Goal: Task Accomplishment & Management: Use online tool/utility

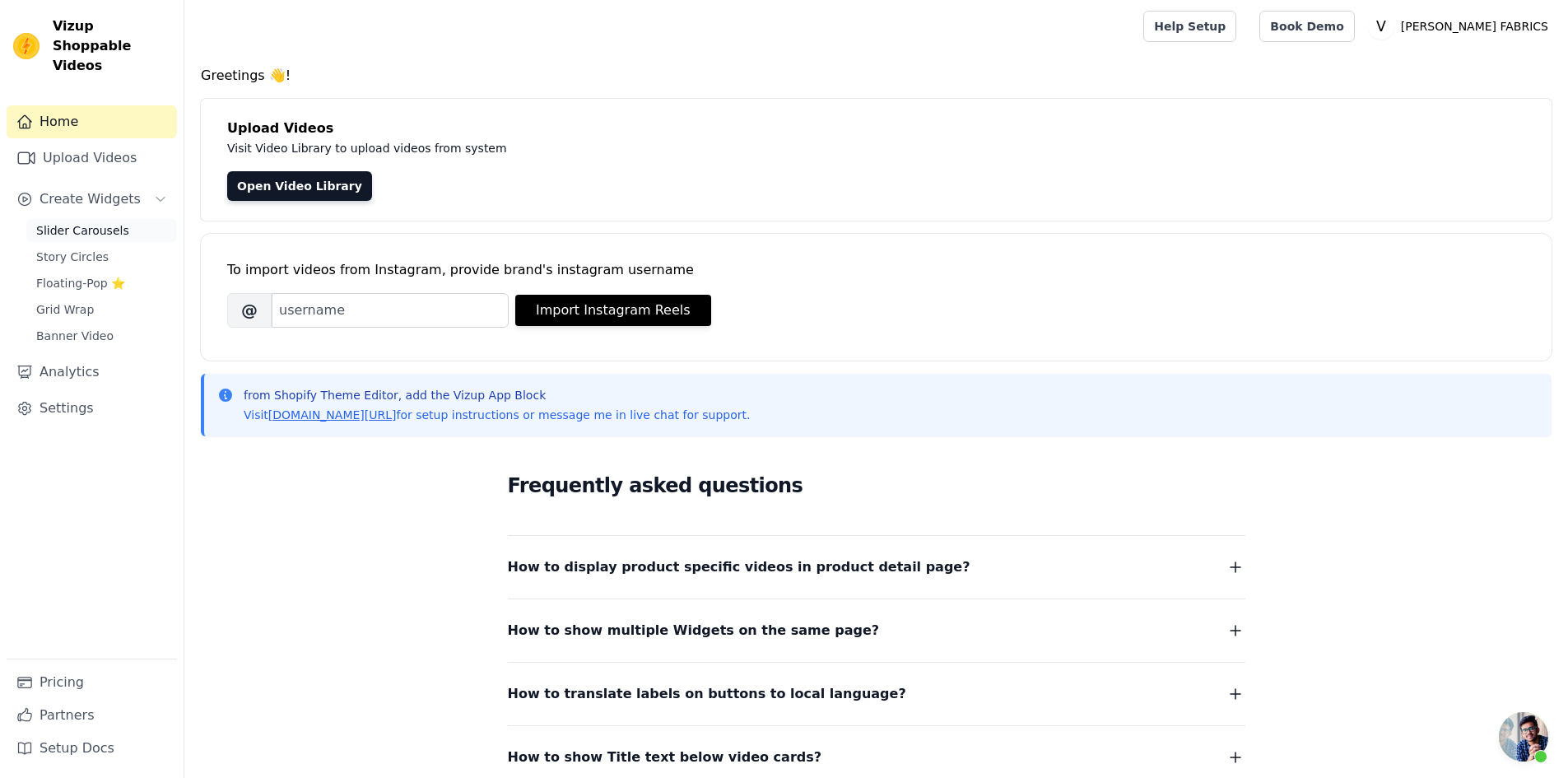
click at [93, 222] on span "Slider Carousels" at bounding box center [82, 230] width 93 height 17
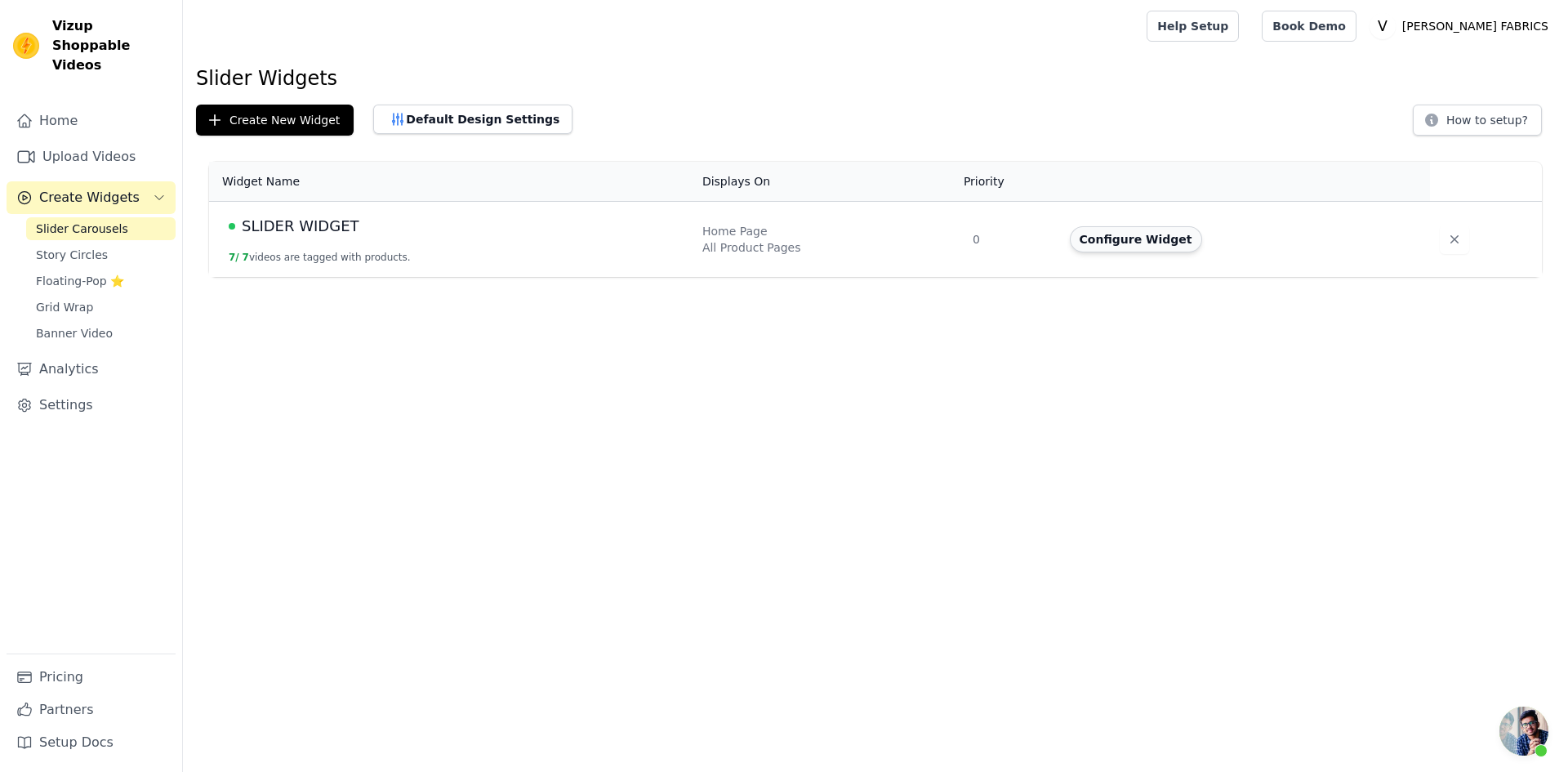
click at [1121, 244] on button "Configure Widget" at bounding box center [1136, 239] width 132 height 26
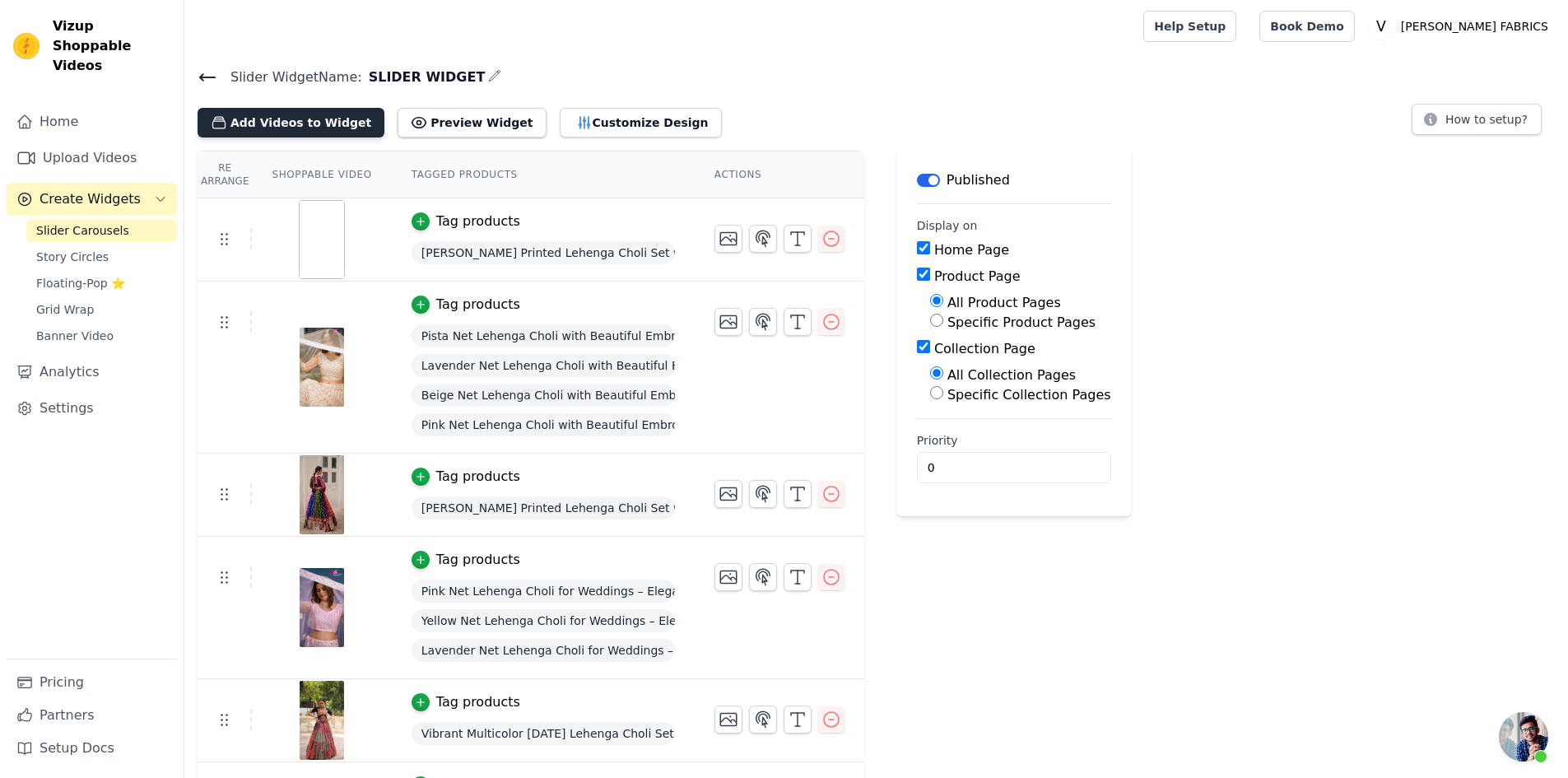
click at [292, 126] on button "Add Videos to Widget" at bounding box center [290, 123] width 186 height 30
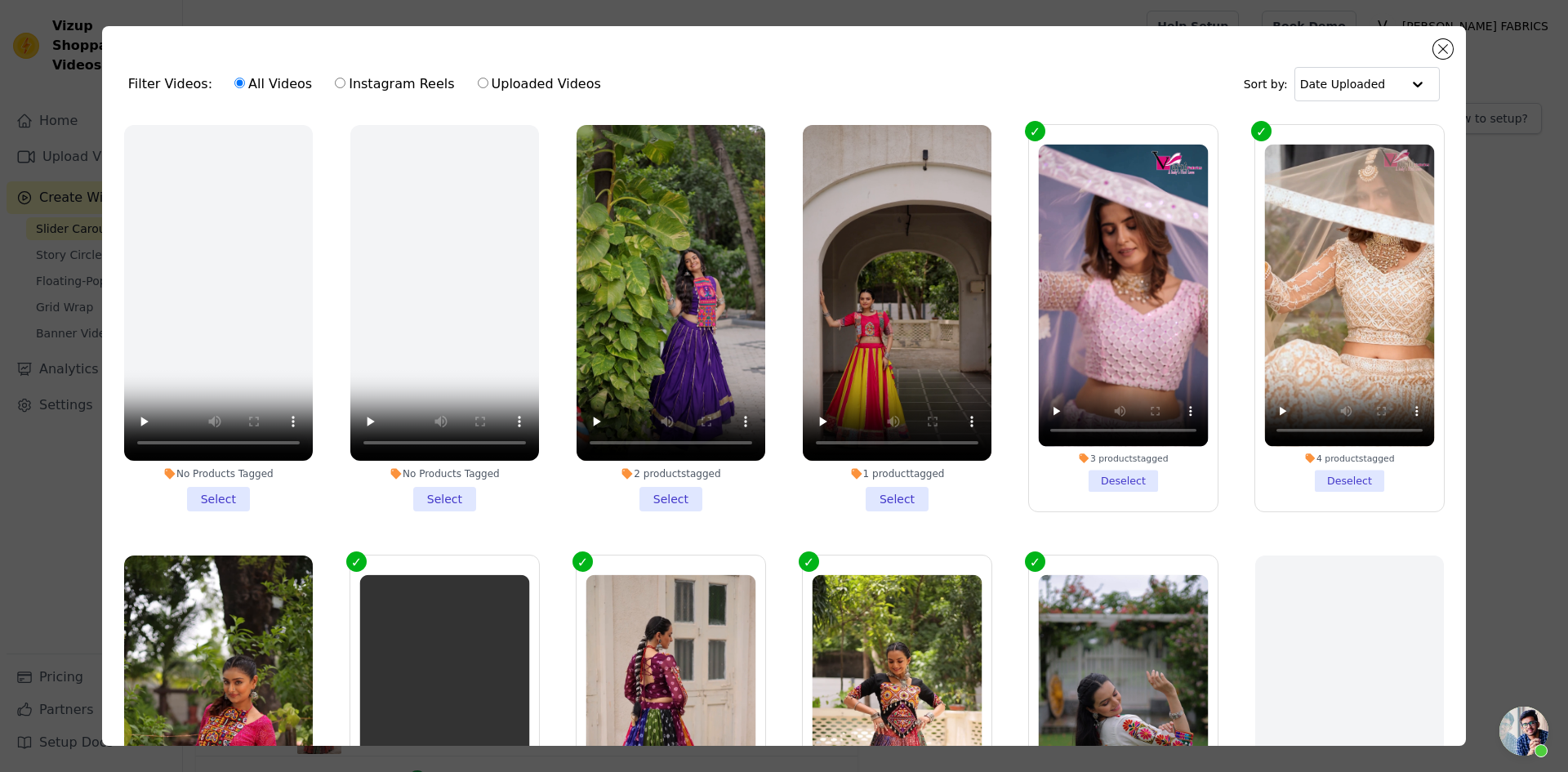
click at [872, 492] on li "1 product tagged Select" at bounding box center [896, 318] width 189 height 386
click at [0, 0] on input "1 product tagged Select" at bounding box center [0, 0] width 0 height 0
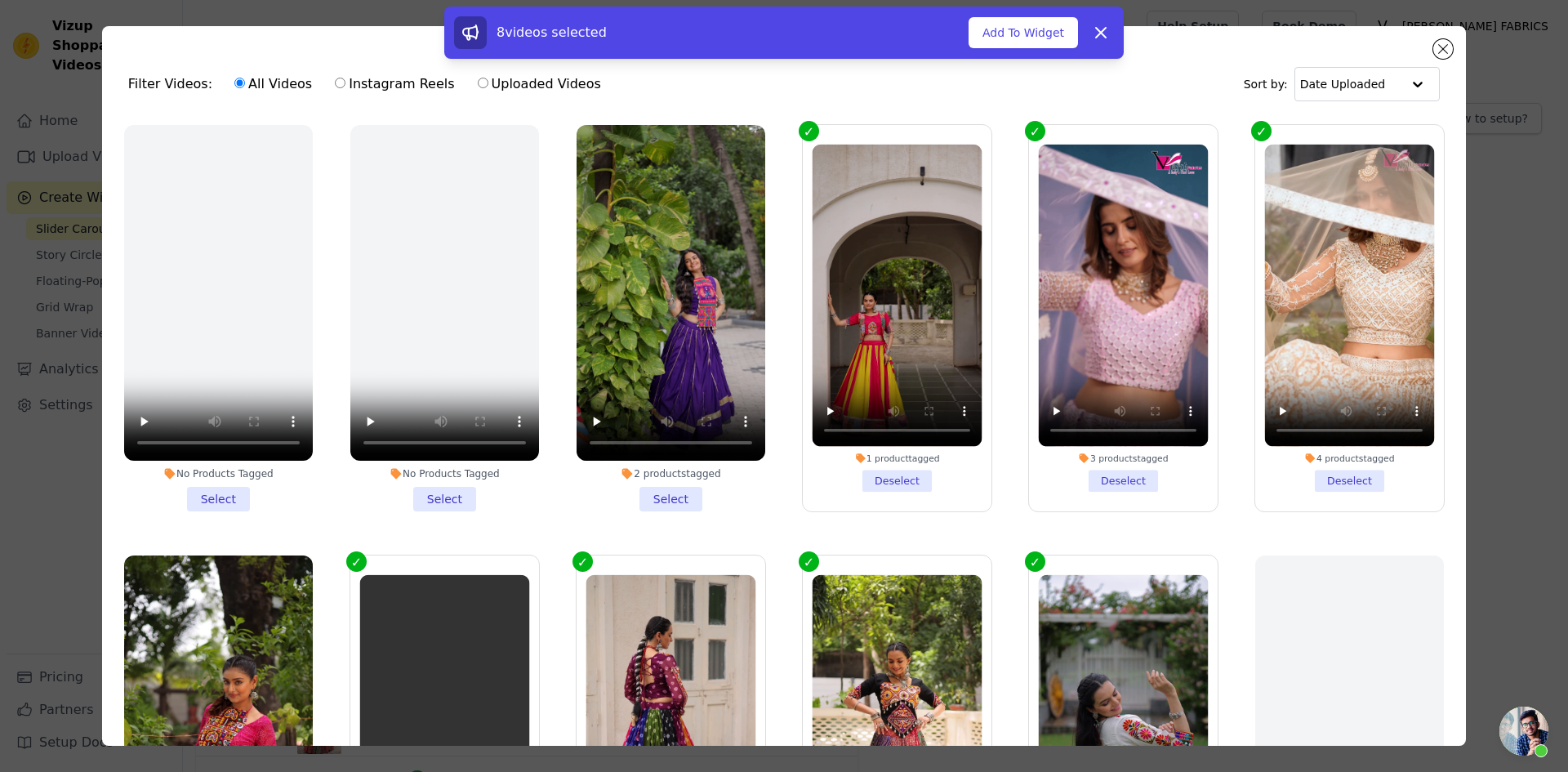
click at [670, 491] on li "2 products tagged Select" at bounding box center [670, 318] width 189 height 386
click at [0, 0] on input "2 products tagged Select" at bounding box center [0, 0] width 0 height 0
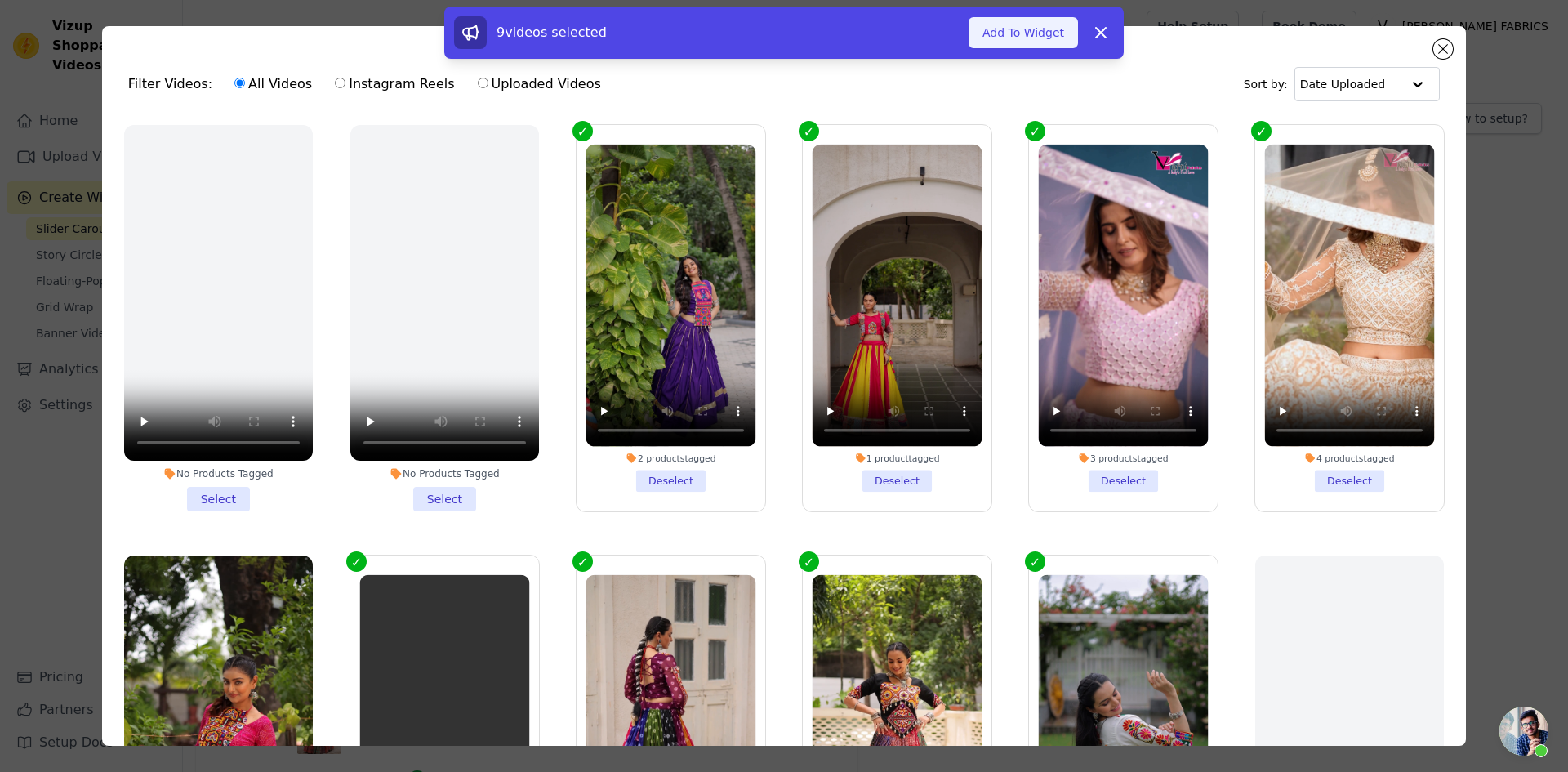
click at [1009, 38] on button "Add To Widget" at bounding box center [1023, 32] width 110 height 31
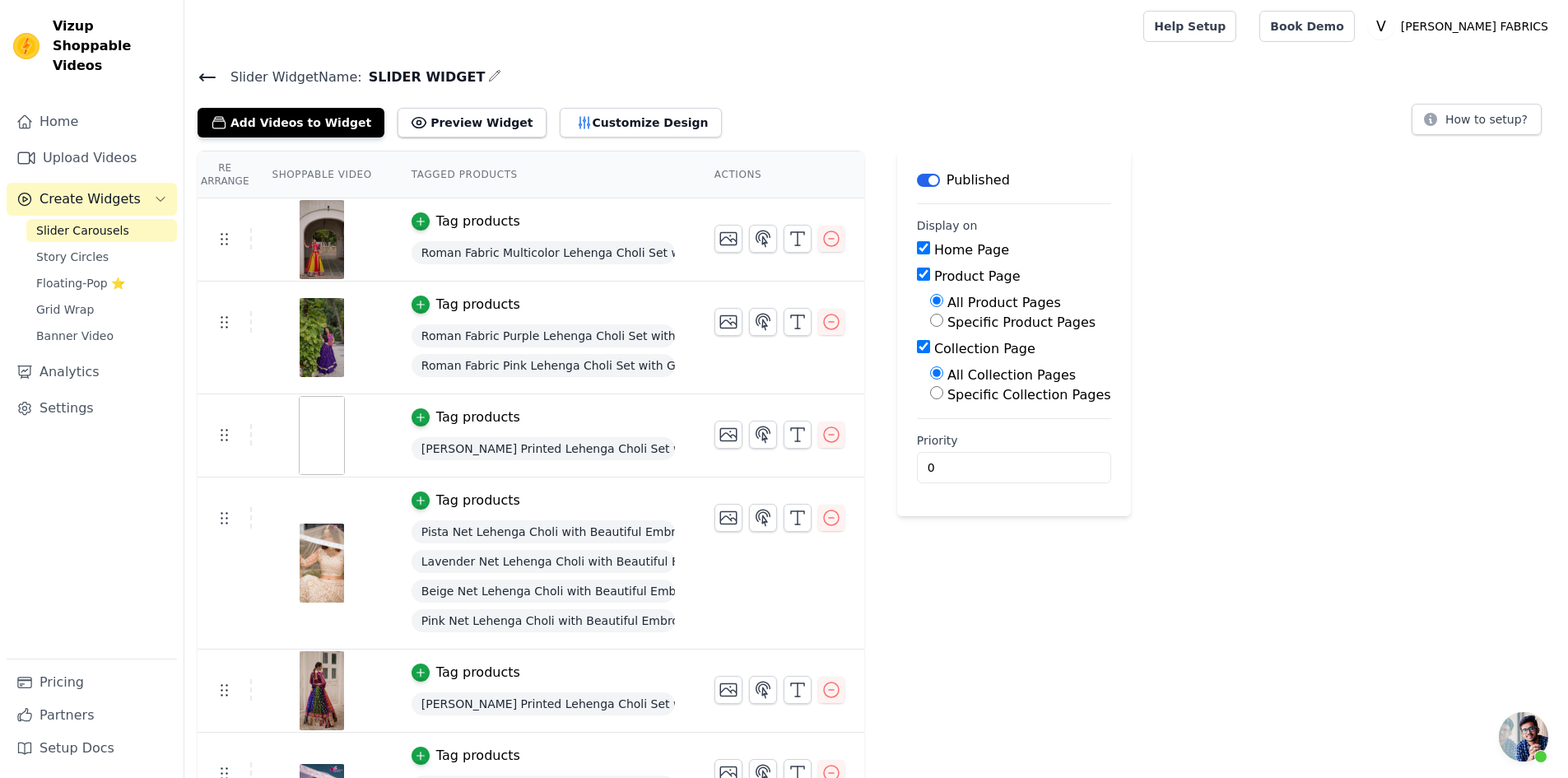
click at [209, 78] on icon at bounding box center [207, 77] width 15 height 6
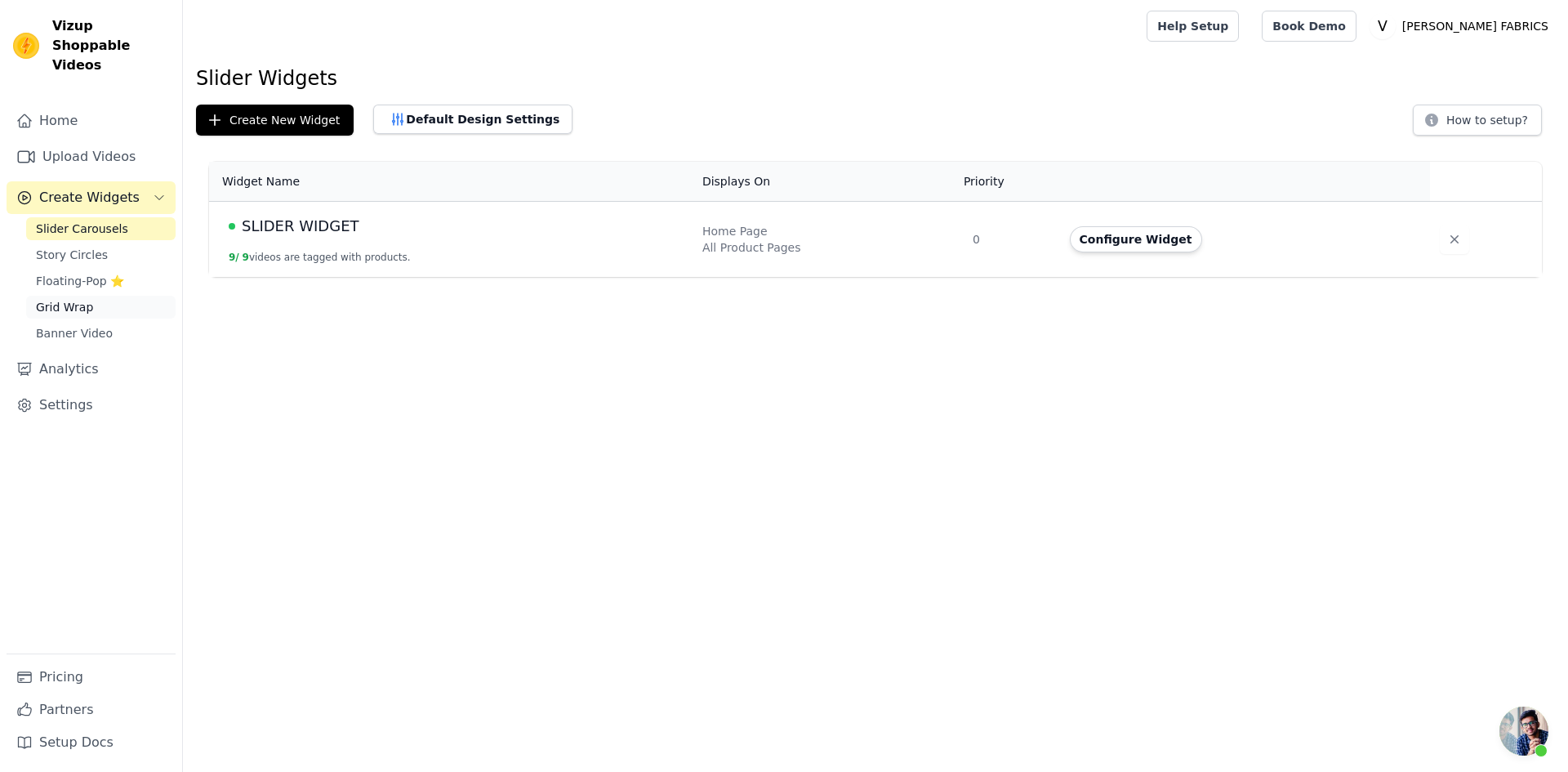
click at [60, 299] on span "Grid Wrap" at bounding box center [64, 307] width 57 height 17
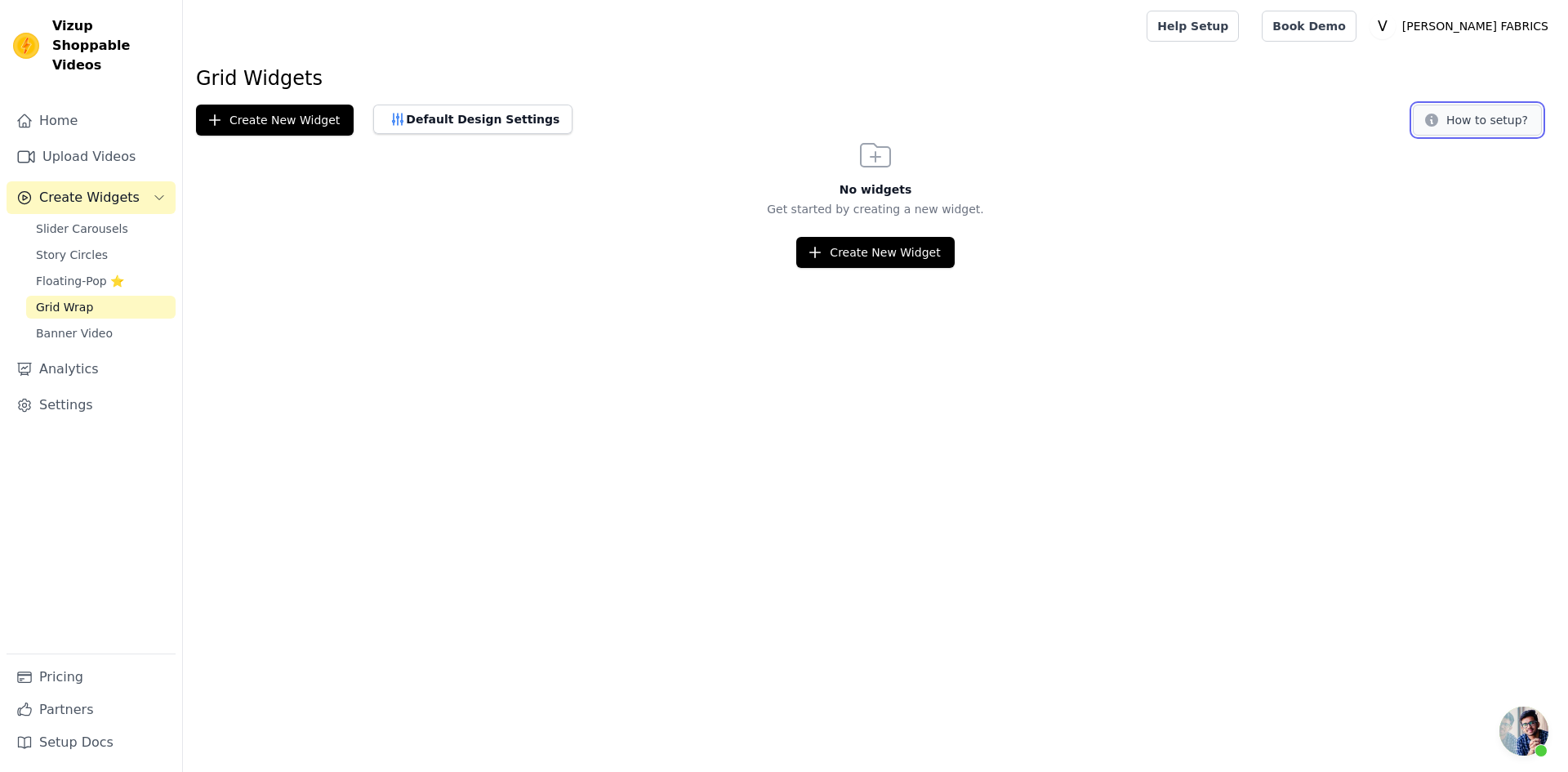
click at [1463, 123] on button "How to setup?" at bounding box center [1477, 119] width 129 height 31
click at [72, 247] on span "Story Circles" at bounding box center [72, 254] width 72 height 17
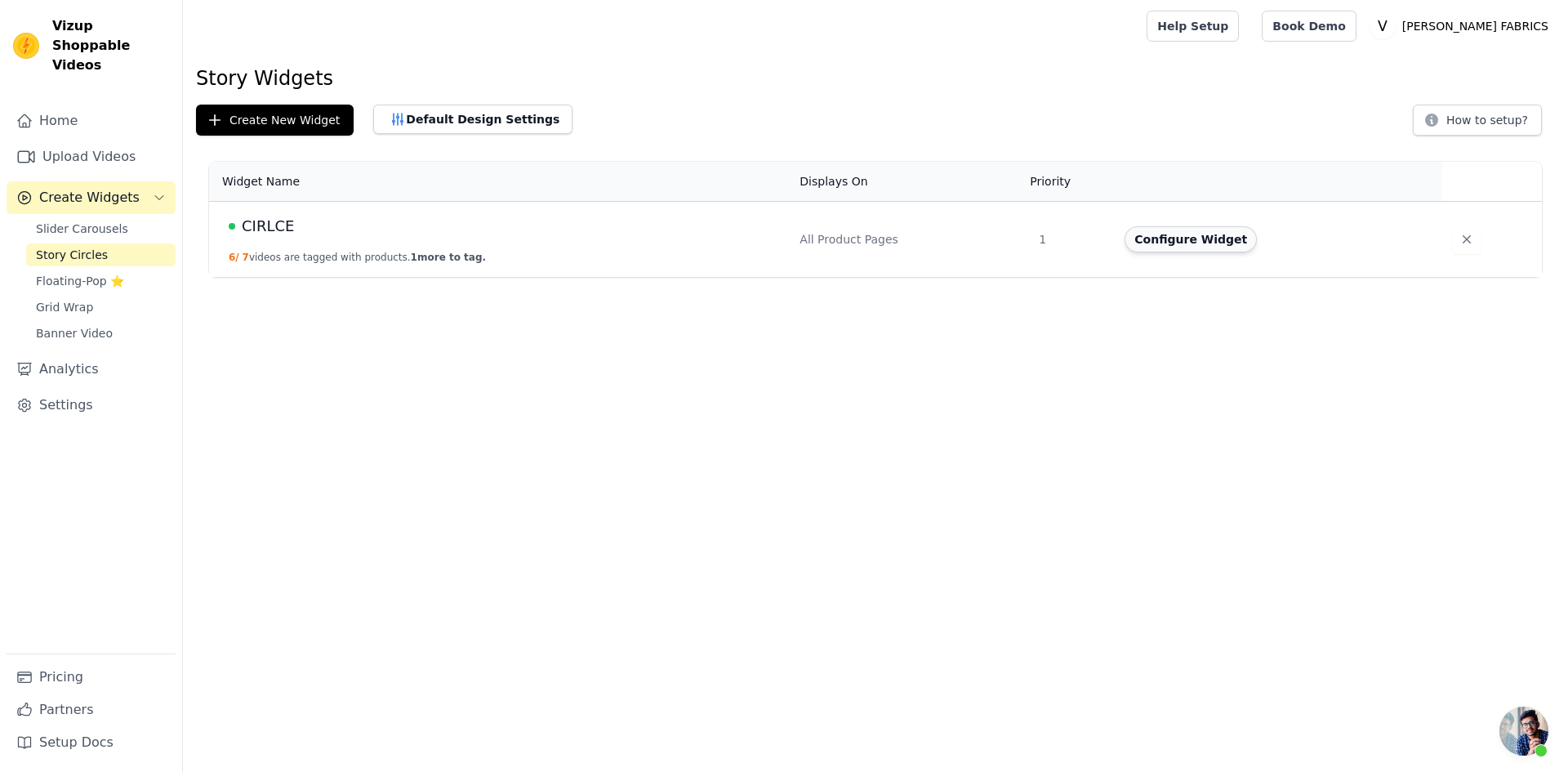
click at [1174, 242] on button "Configure Widget" at bounding box center [1190, 239] width 132 height 26
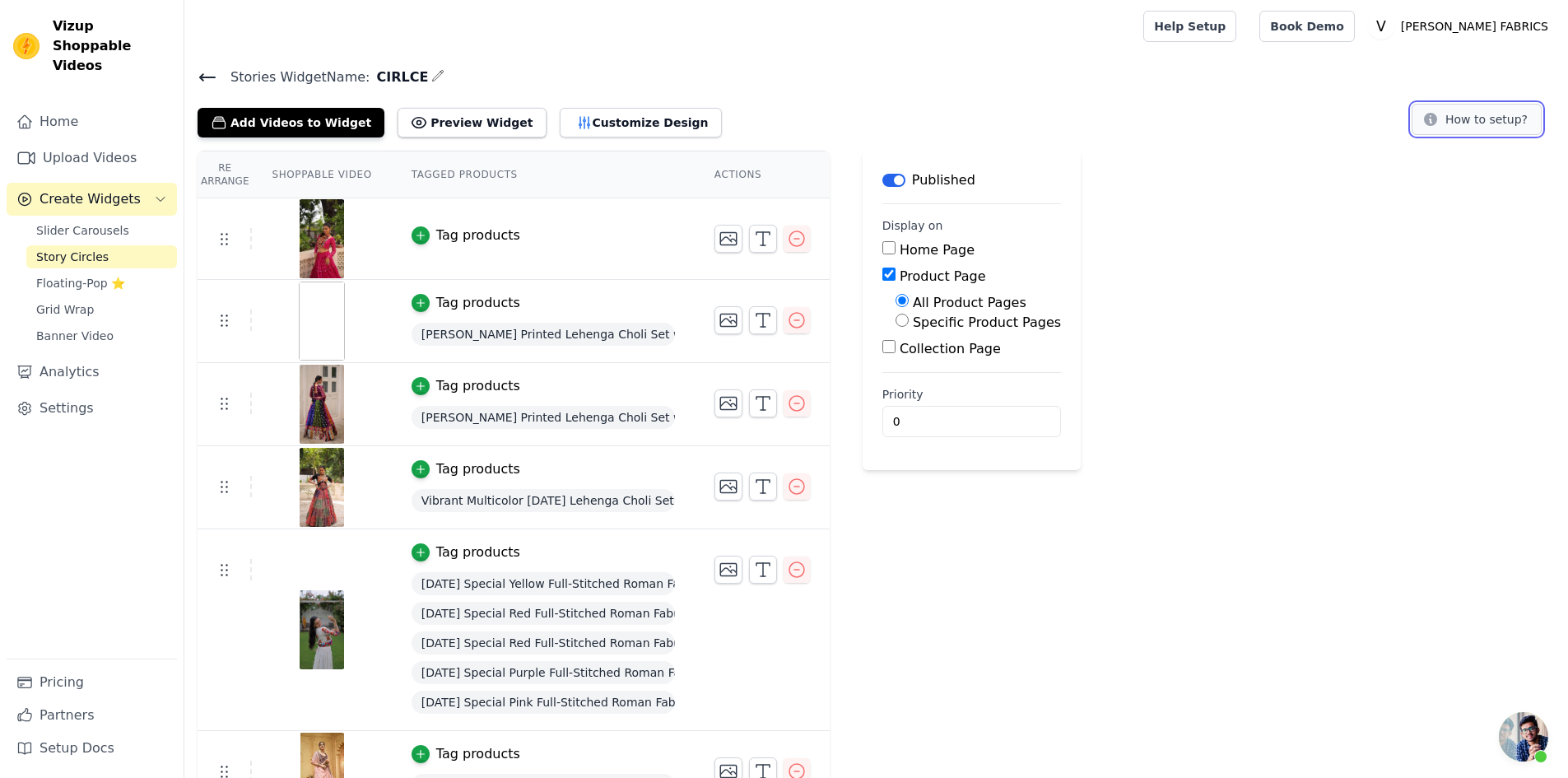
click at [1473, 111] on button "How to setup?" at bounding box center [1476, 118] width 130 height 31
click at [63, 328] on span "Banner Video" at bounding box center [75, 336] width 78 height 17
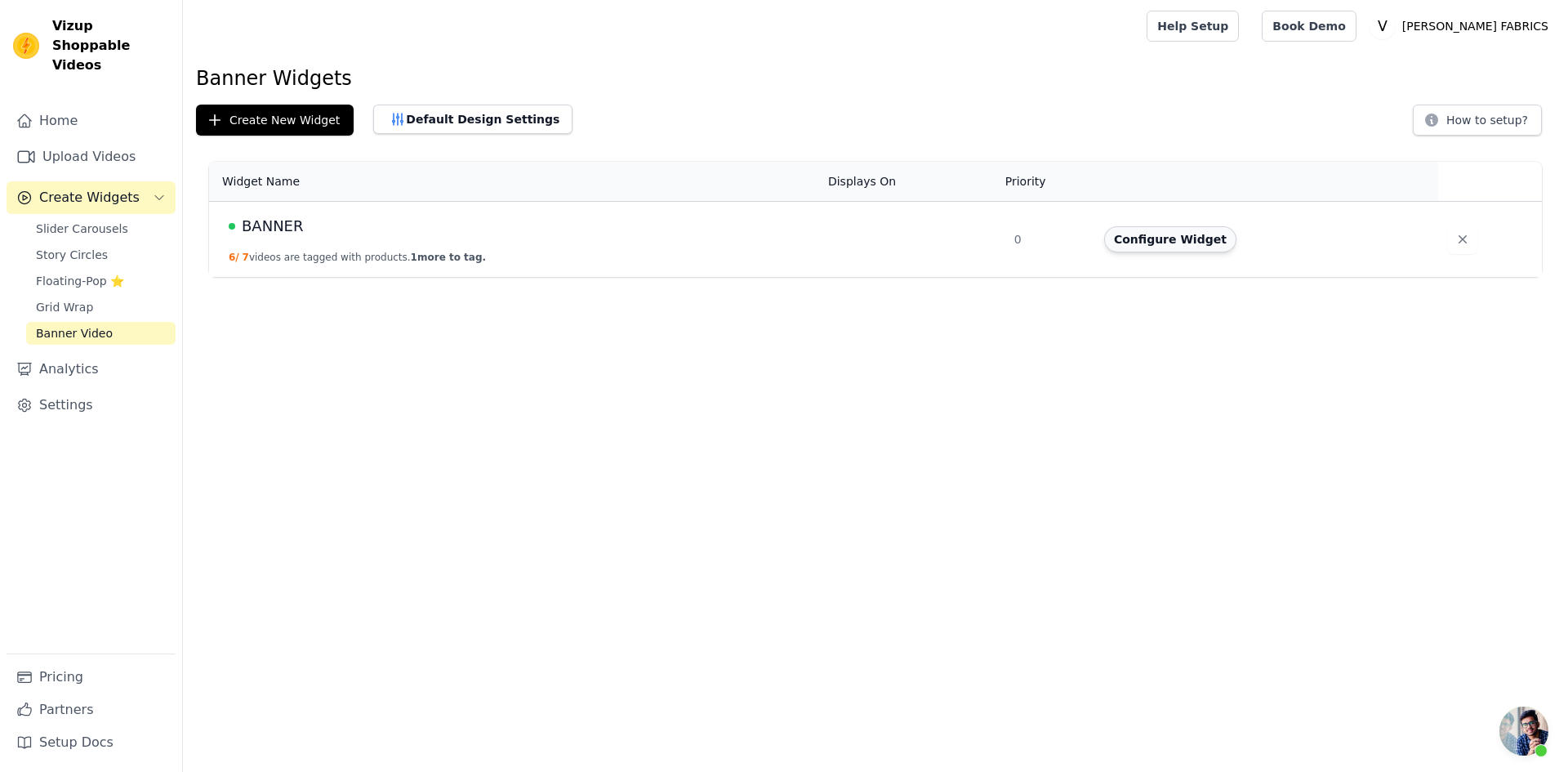
click at [1158, 243] on button "Configure Widget" at bounding box center [1170, 239] width 132 height 26
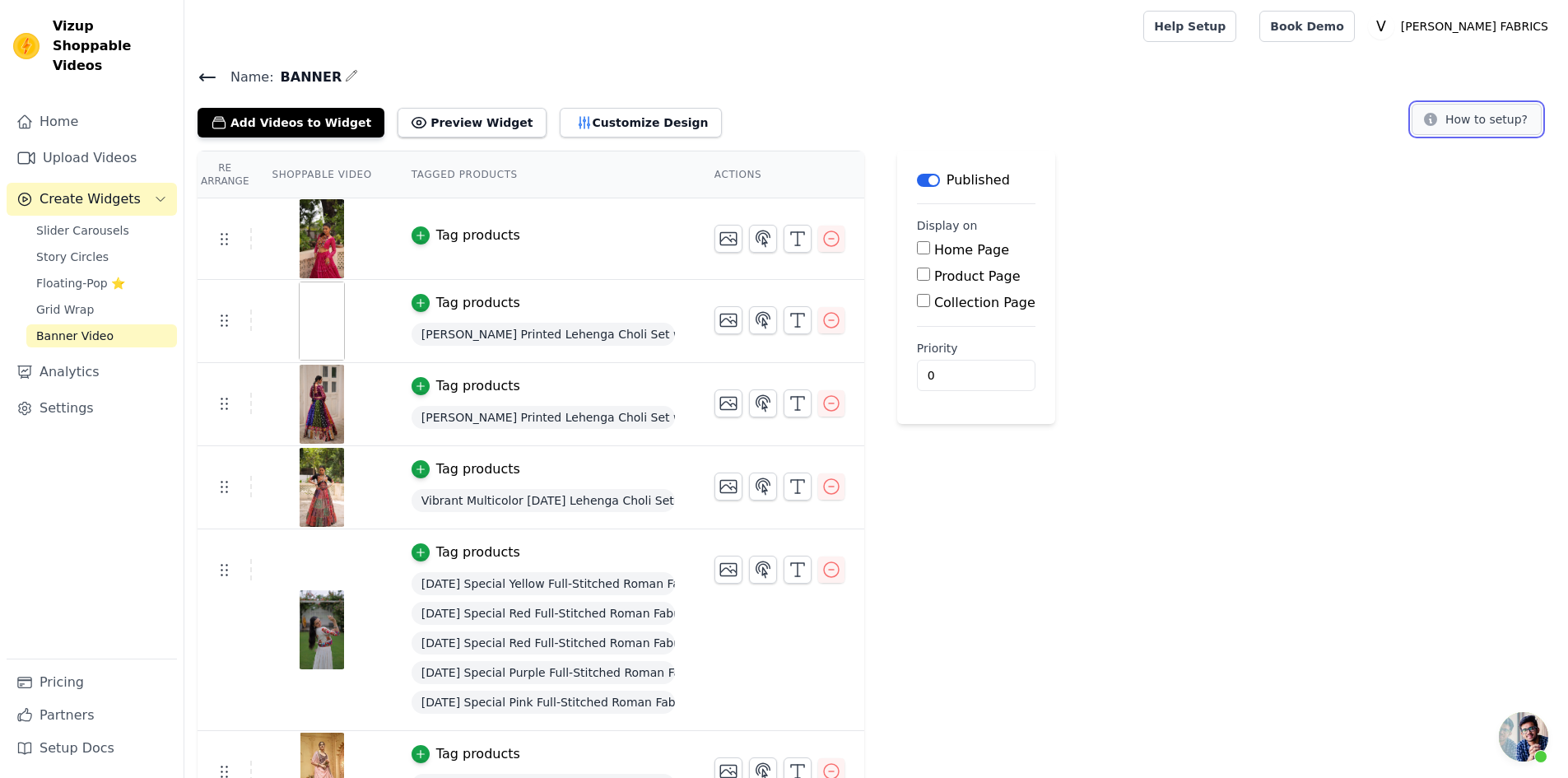
click at [1511, 114] on button "How to setup?" at bounding box center [1476, 118] width 130 height 31
click at [209, 72] on icon at bounding box center [207, 77] width 19 height 19
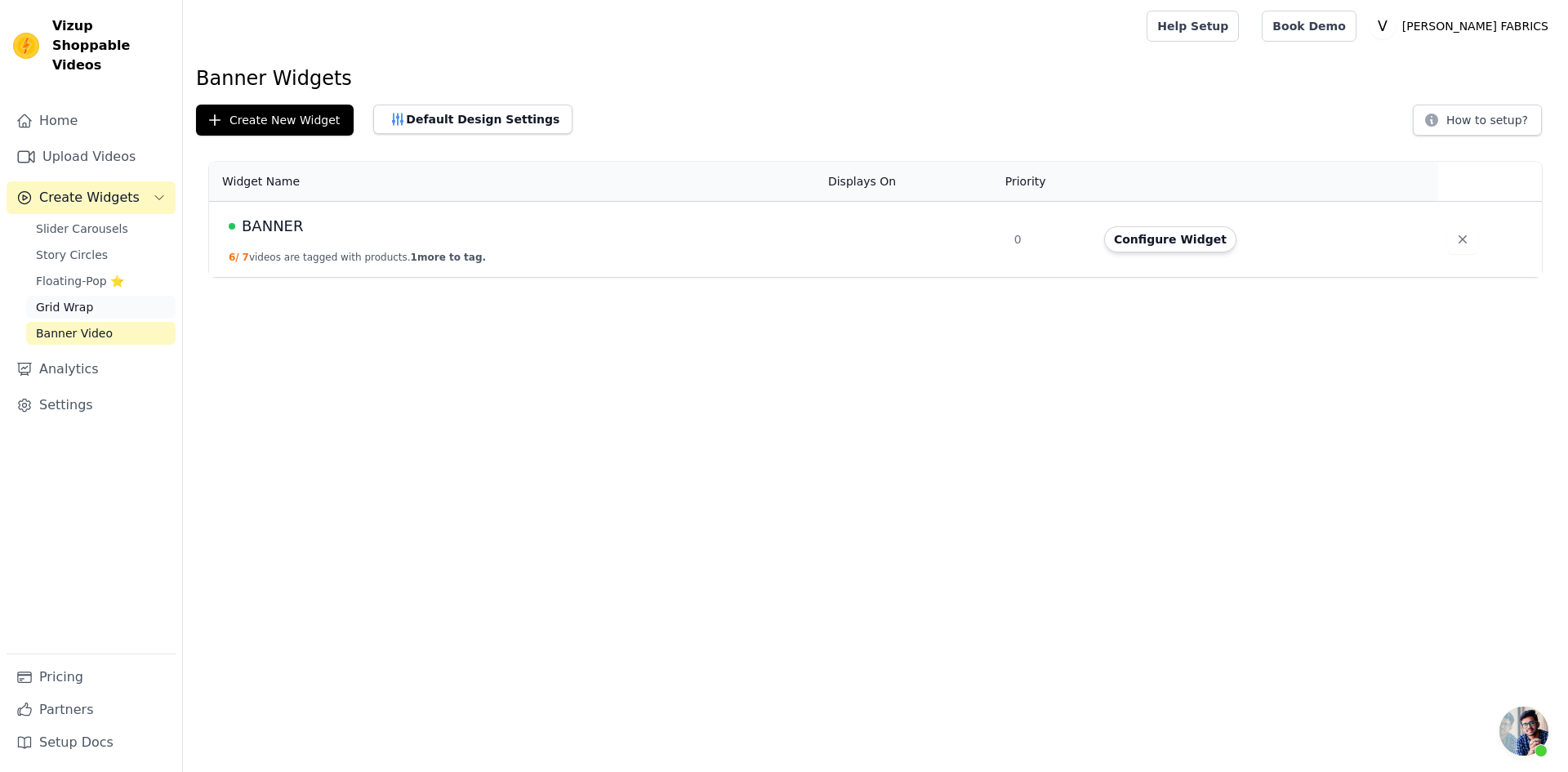
click at [71, 299] on span "Grid Wrap" at bounding box center [64, 307] width 57 height 17
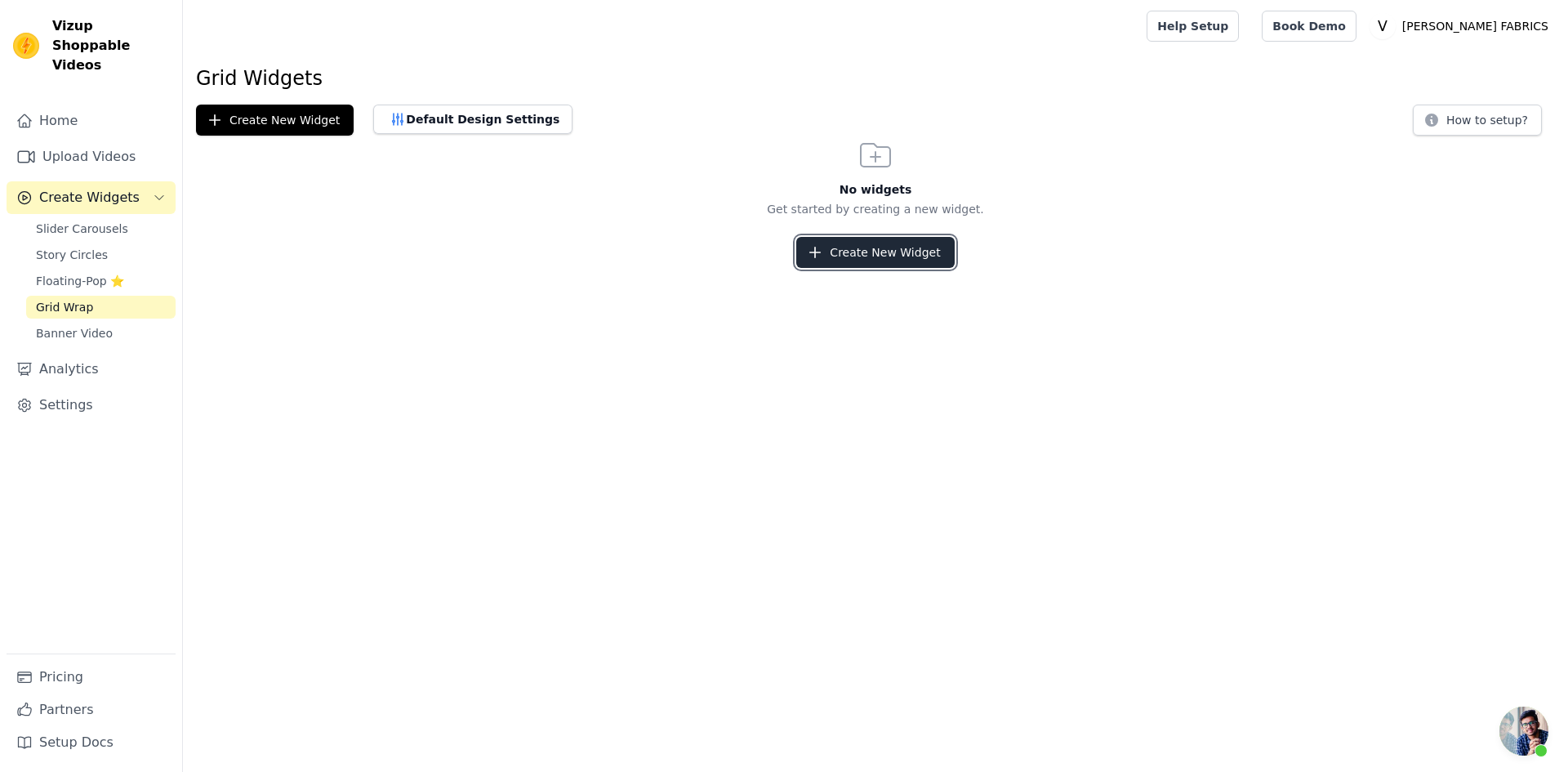
click at [868, 268] on button "Create New Widget" at bounding box center [875, 252] width 158 height 31
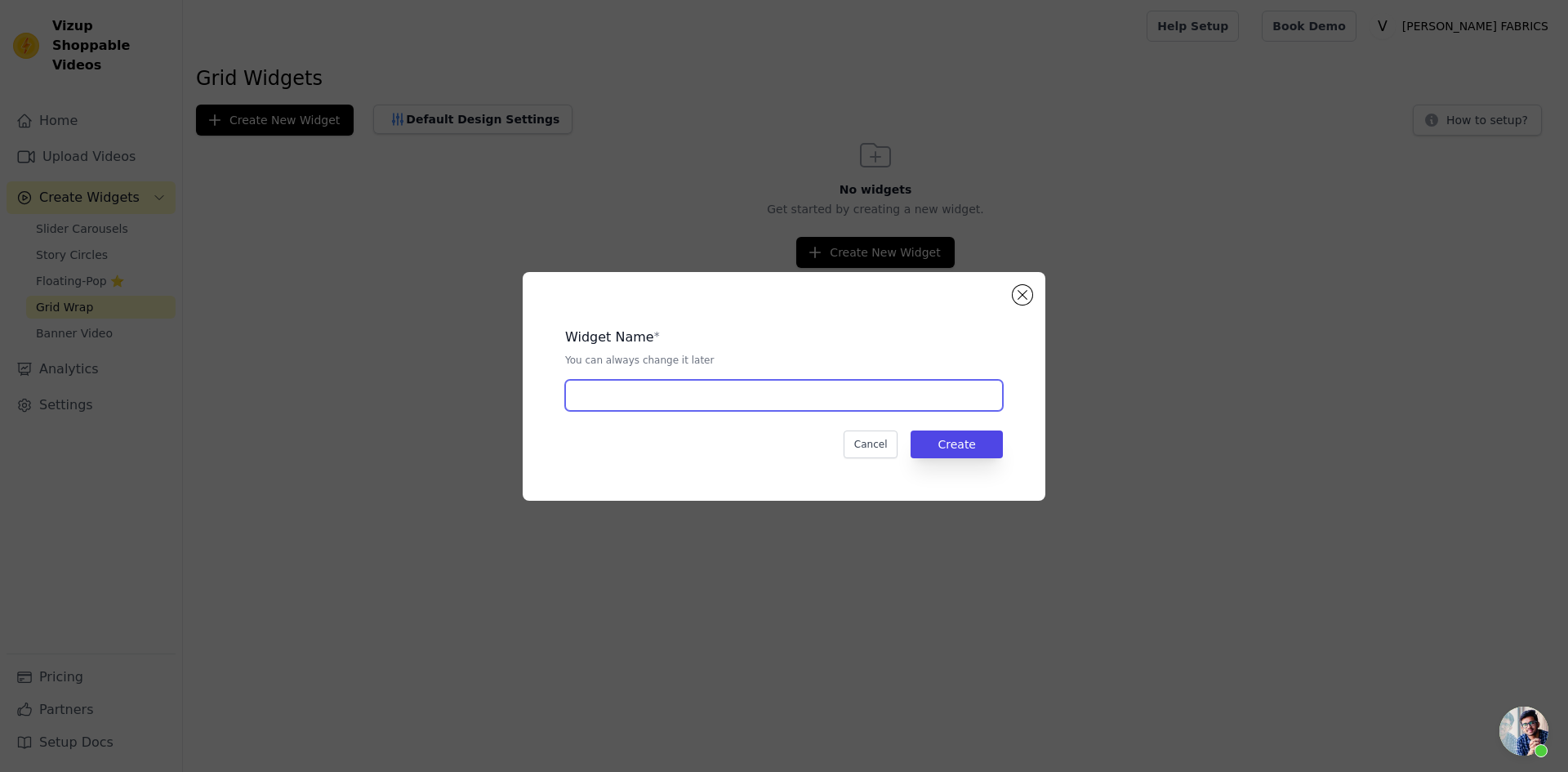
click at [637, 395] on input "text" at bounding box center [783, 395] width 438 height 31
type input "Grid"
click at [929, 445] on button "Create" at bounding box center [956, 445] width 92 height 28
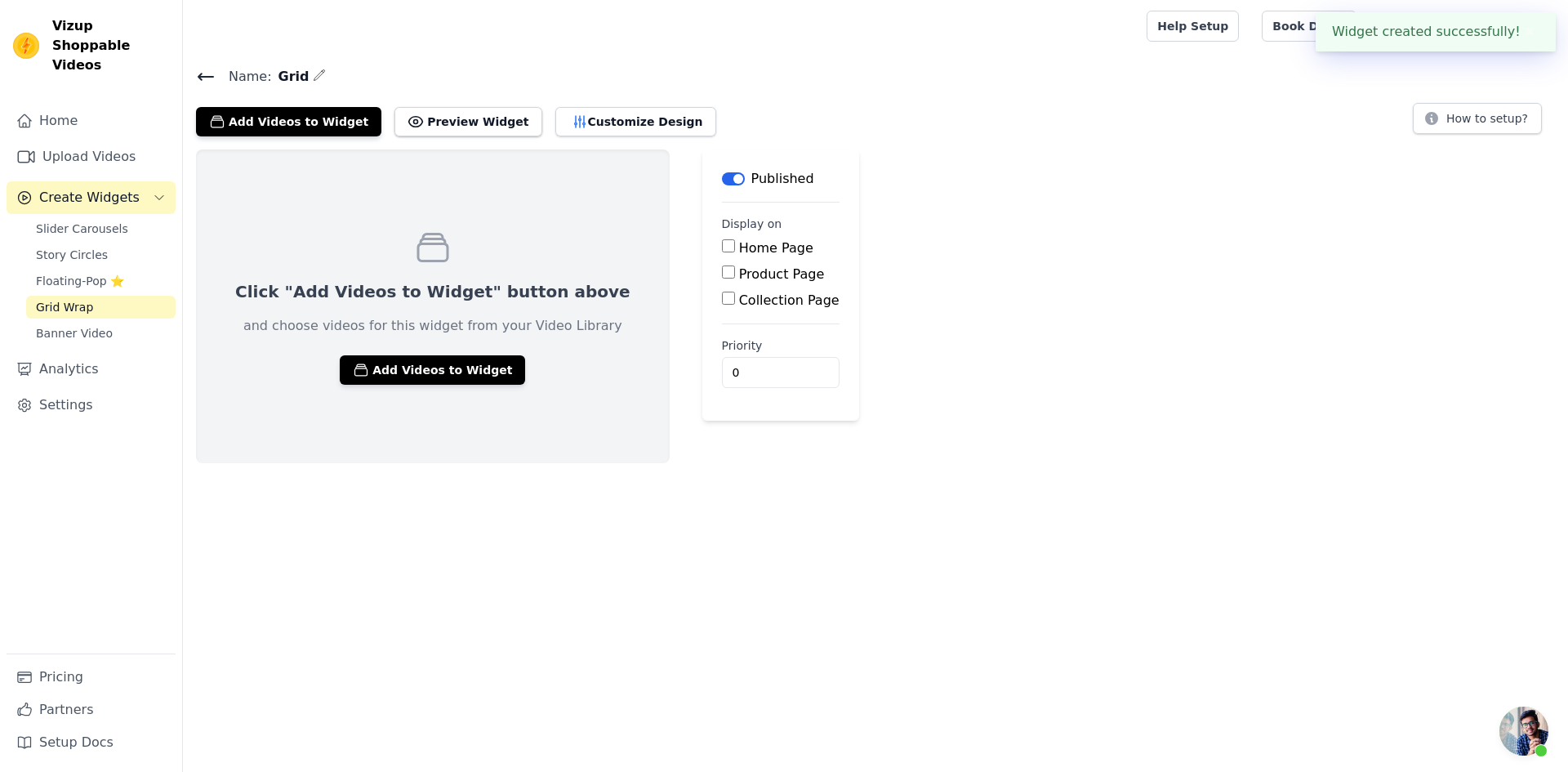
click at [722, 297] on input "Collection Page" at bounding box center [728, 297] width 13 height 13
checkbox input "true"
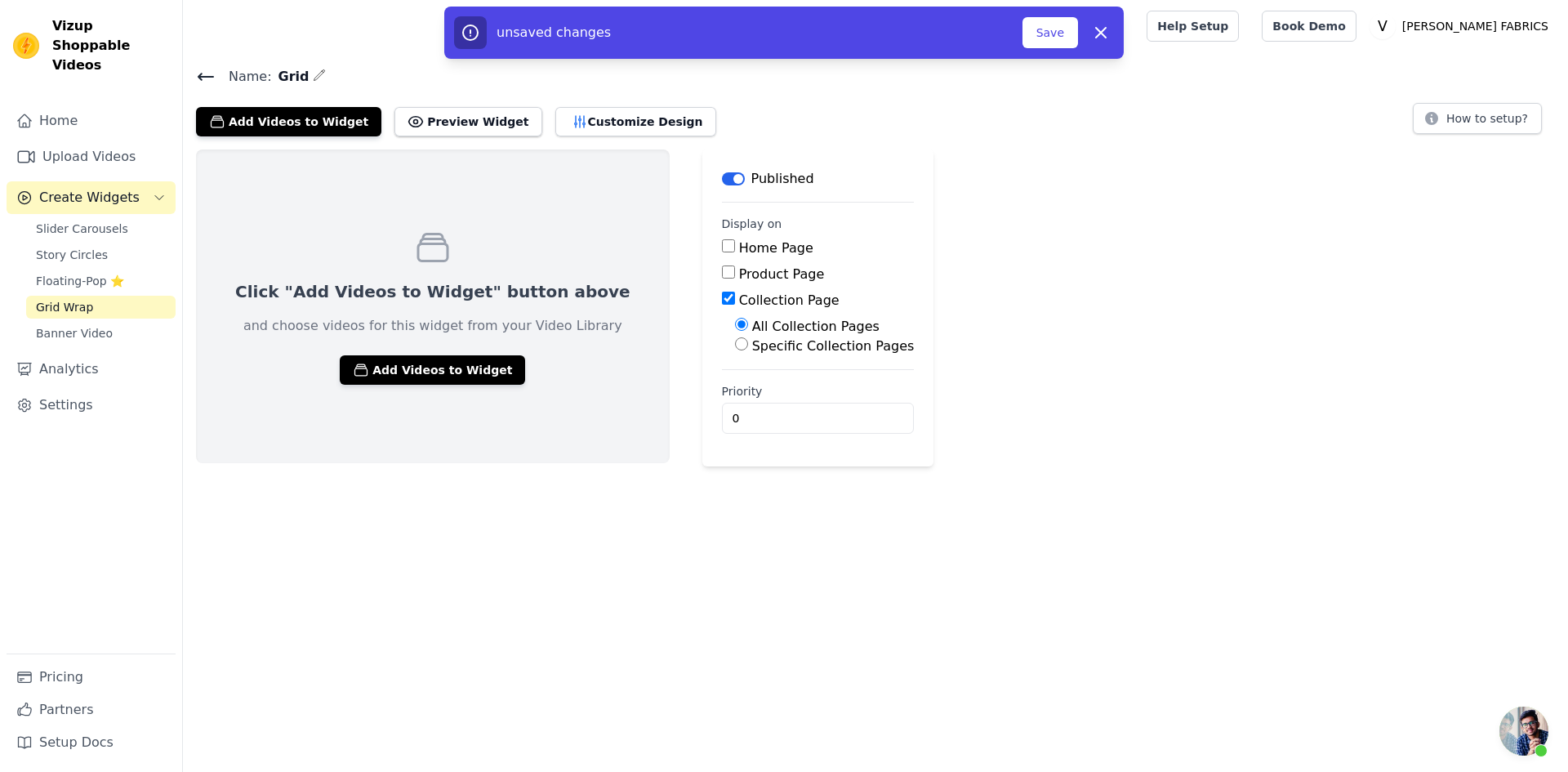
click at [735, 348] on input "Specific Collection Pages" at bounding box center [741, 344] width 13 height 13
radio input "true"
click at [735, 383] on button "Select Collection Pages" at bounding box center [812, 383] width 154 height 28
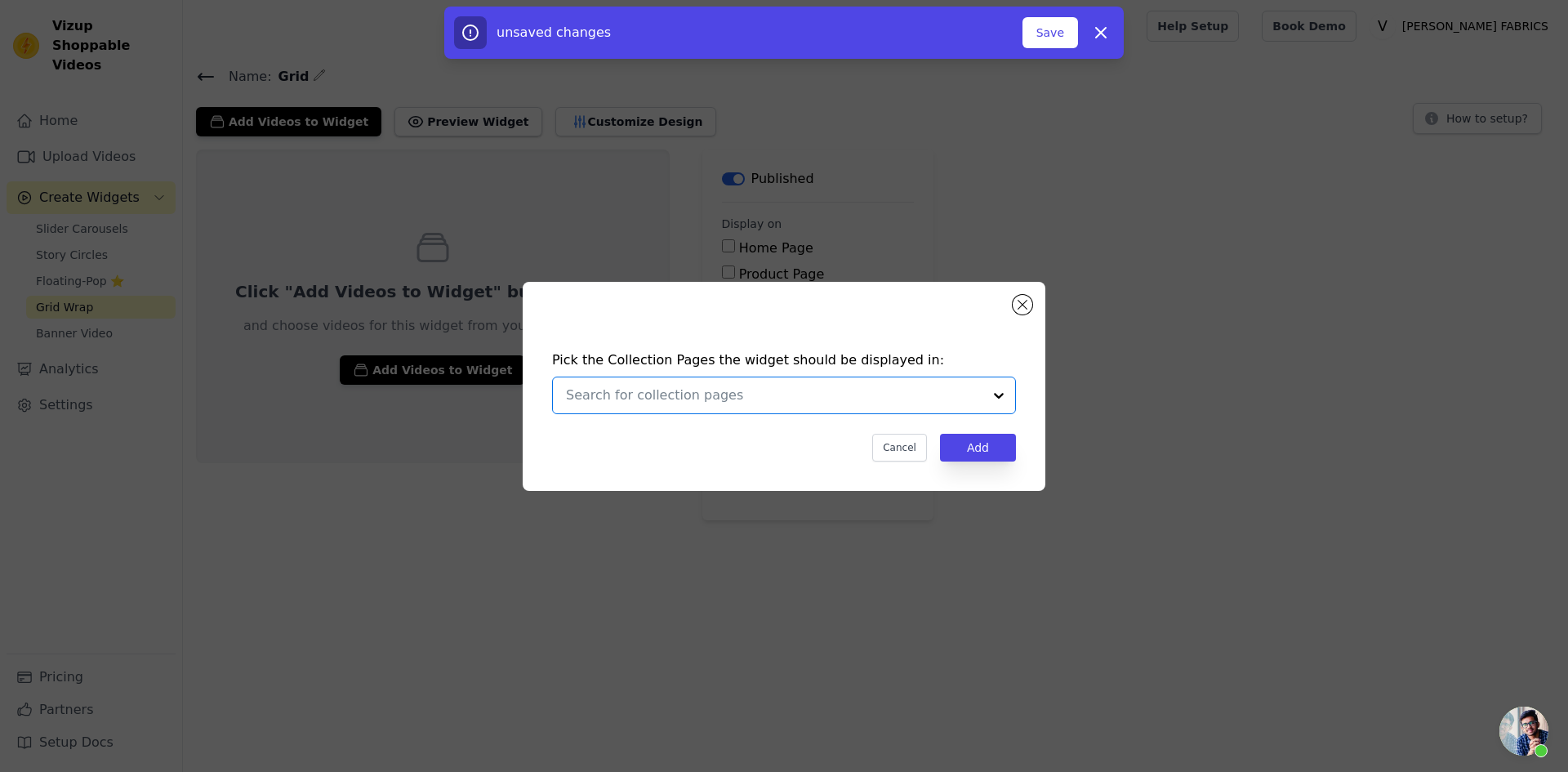
click at [716, 395] on input "text" at bounding box center [773, 396] width 417 height 19
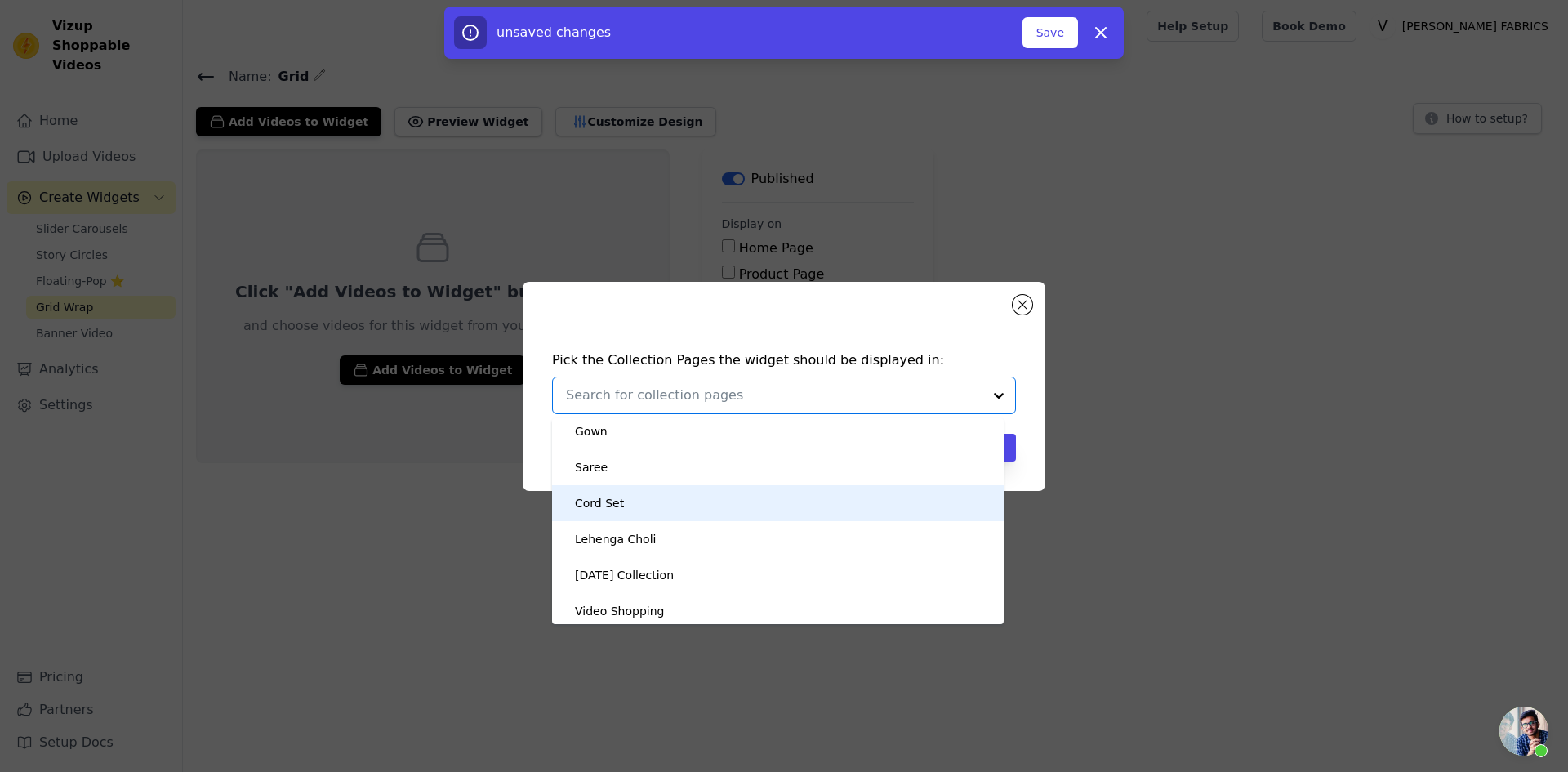
scroll to position [261, 0]
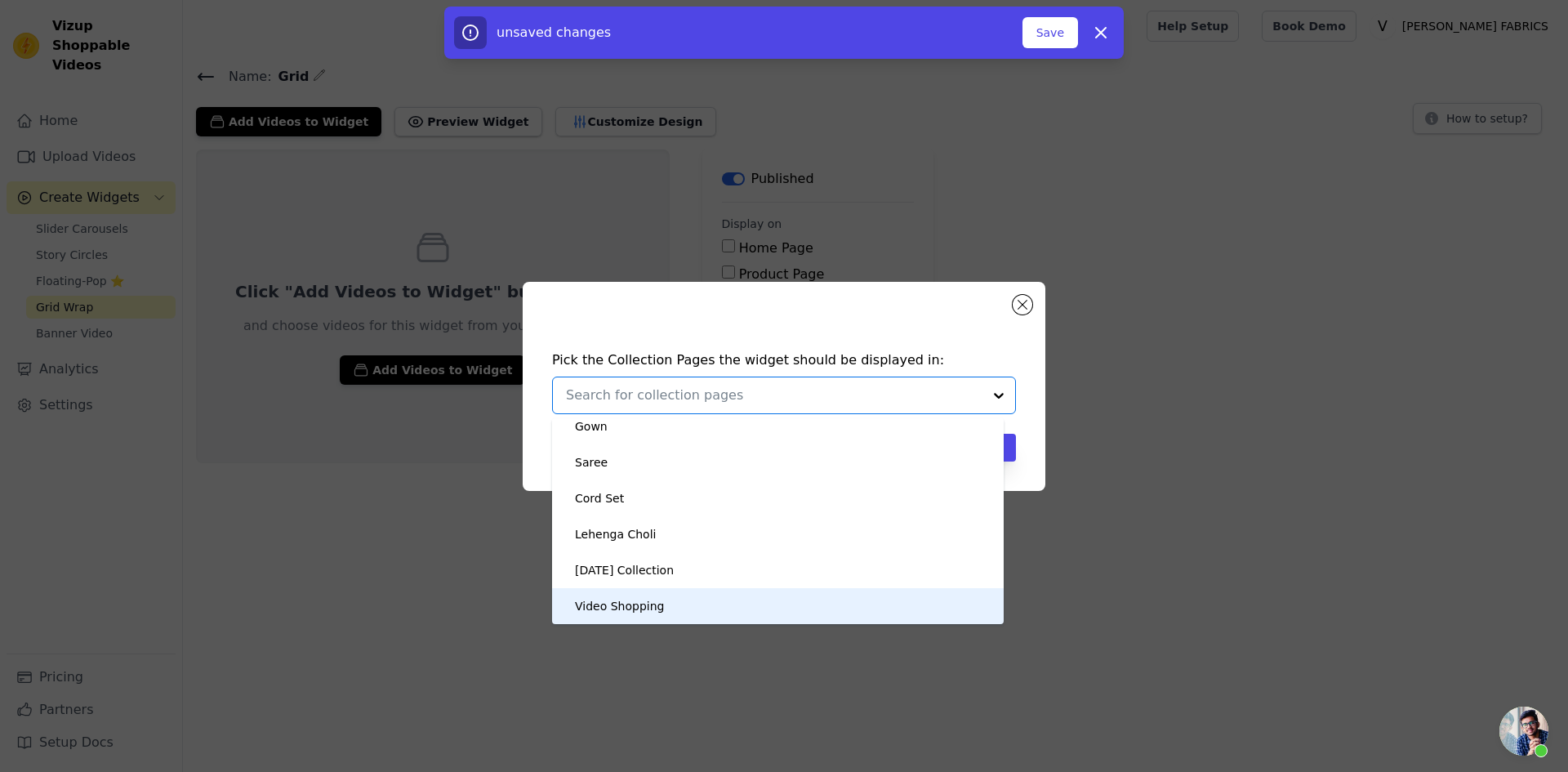
click at [652, 604] on div "Video Shopping" at bounding box center [620, 605] width 89 height 36
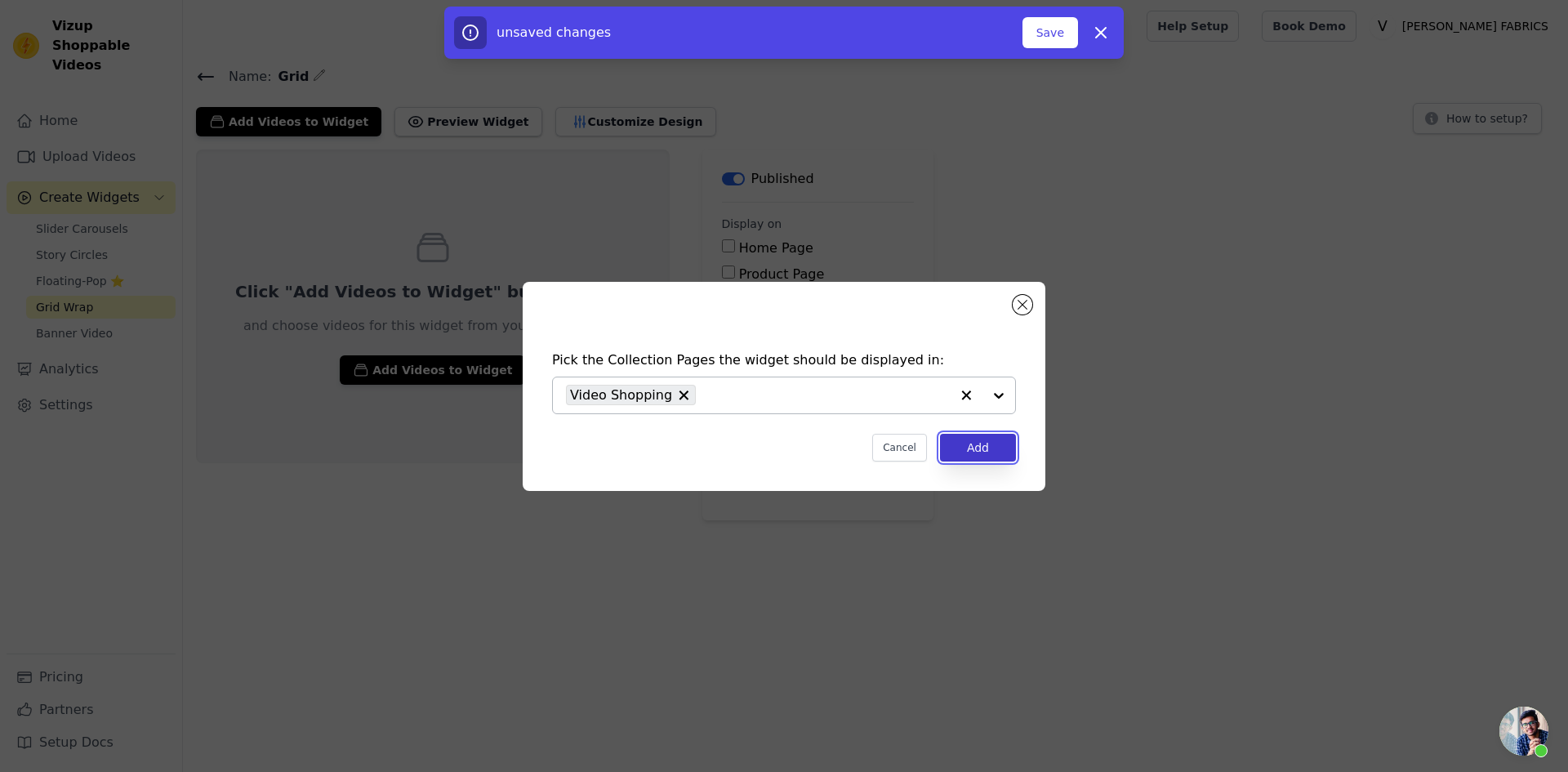
click at [962, 449] on button "Add" at bounding box center [978, 447] width 76 height 28
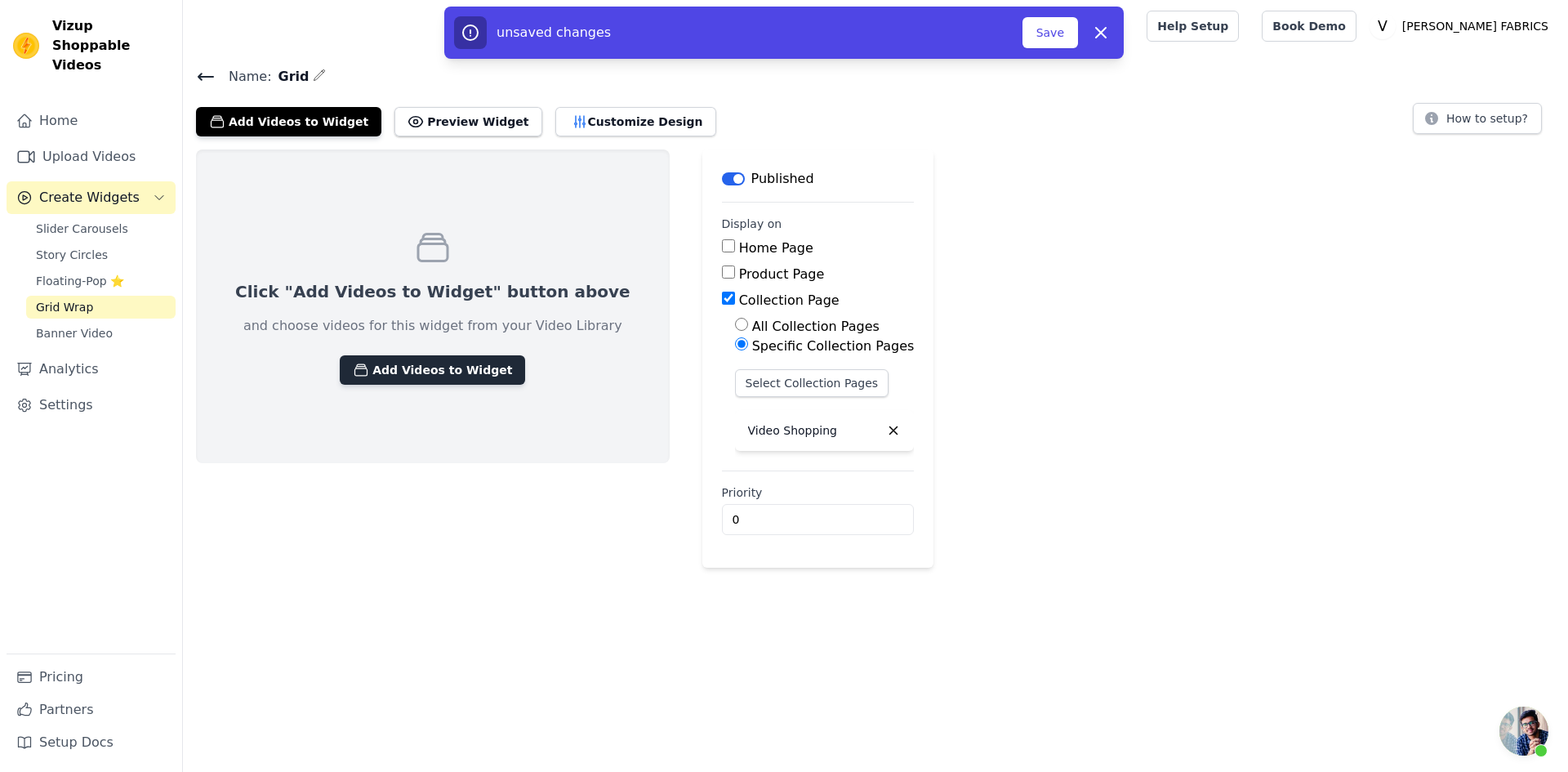
click at [399, 368] on button "Add Videos to Widget" at bounding box center [431, 370] width 185 height 30
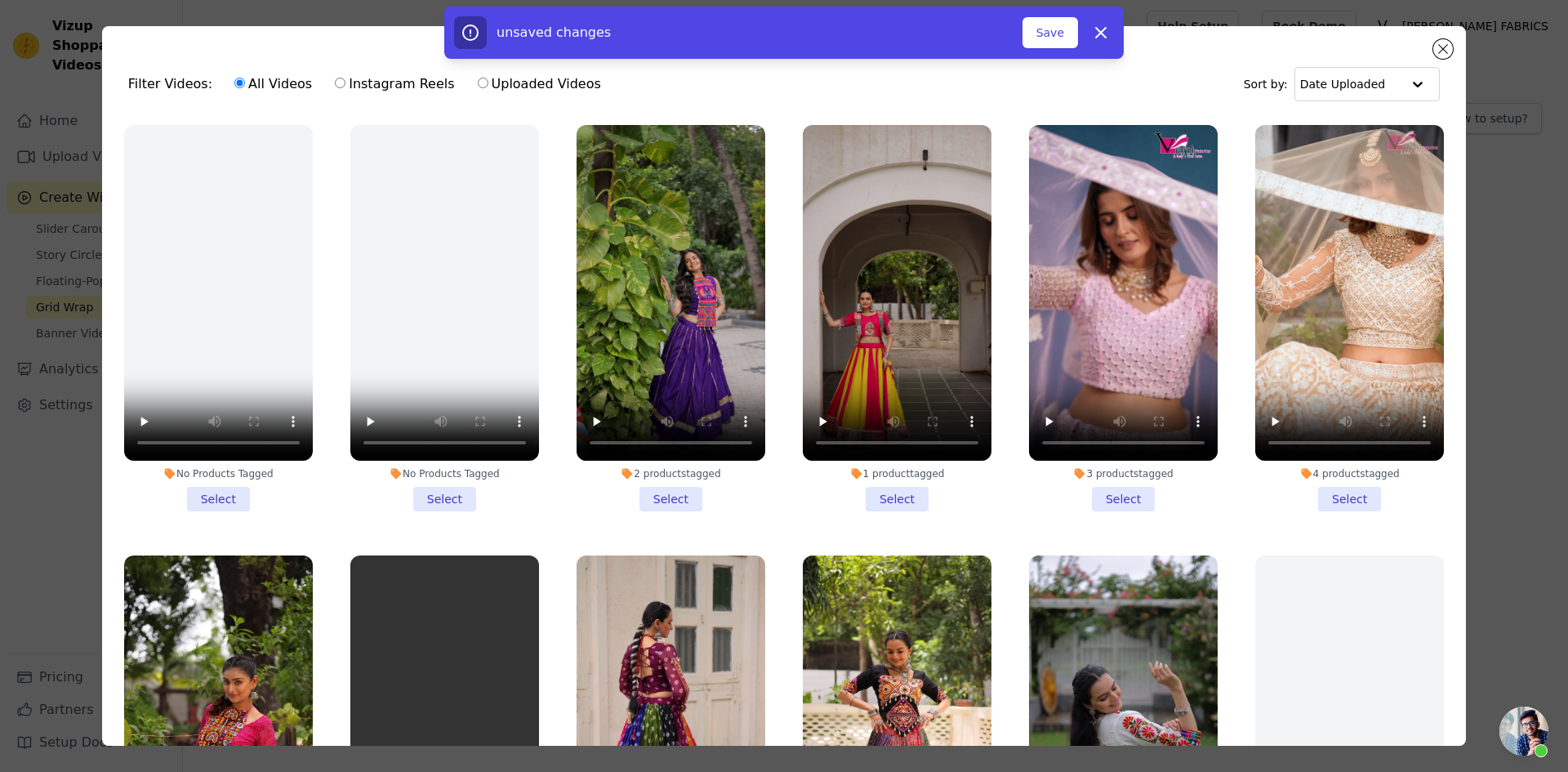
click at [660, 489] on li "2 products tagged Select" at bounding box center [670, 318] width 189 height 386
click at [0, 0] on input "2 products tagged Select" at bounding box center [0, 0] width 0 height 0
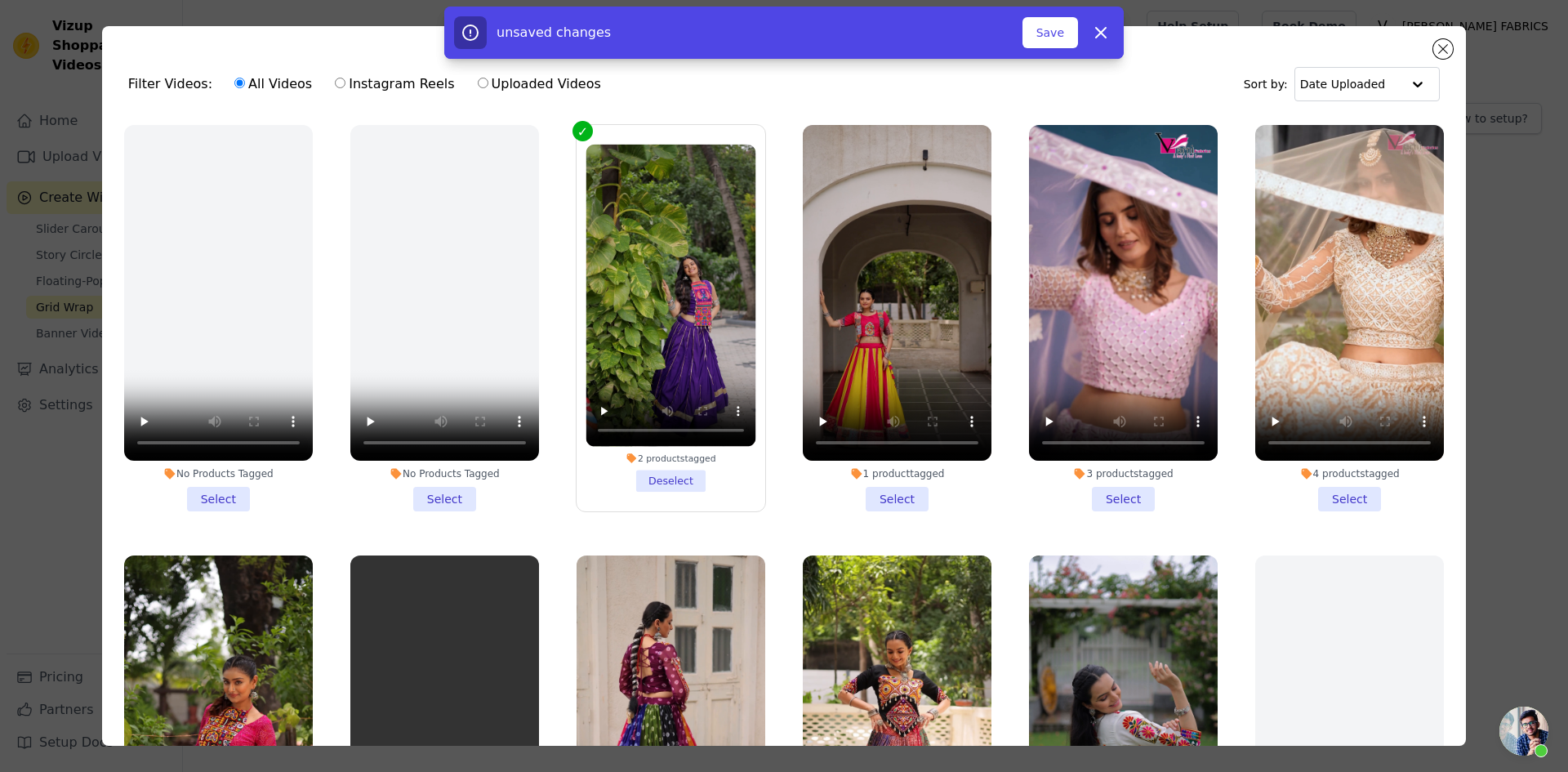
click at [882, 495] on li "1 product tagged Select" at bounding box center [896, 318] width 189 height 386
click at [0, 0] on input "1 product tagged Select" at bounding box center [0, 0] width 0 height 0
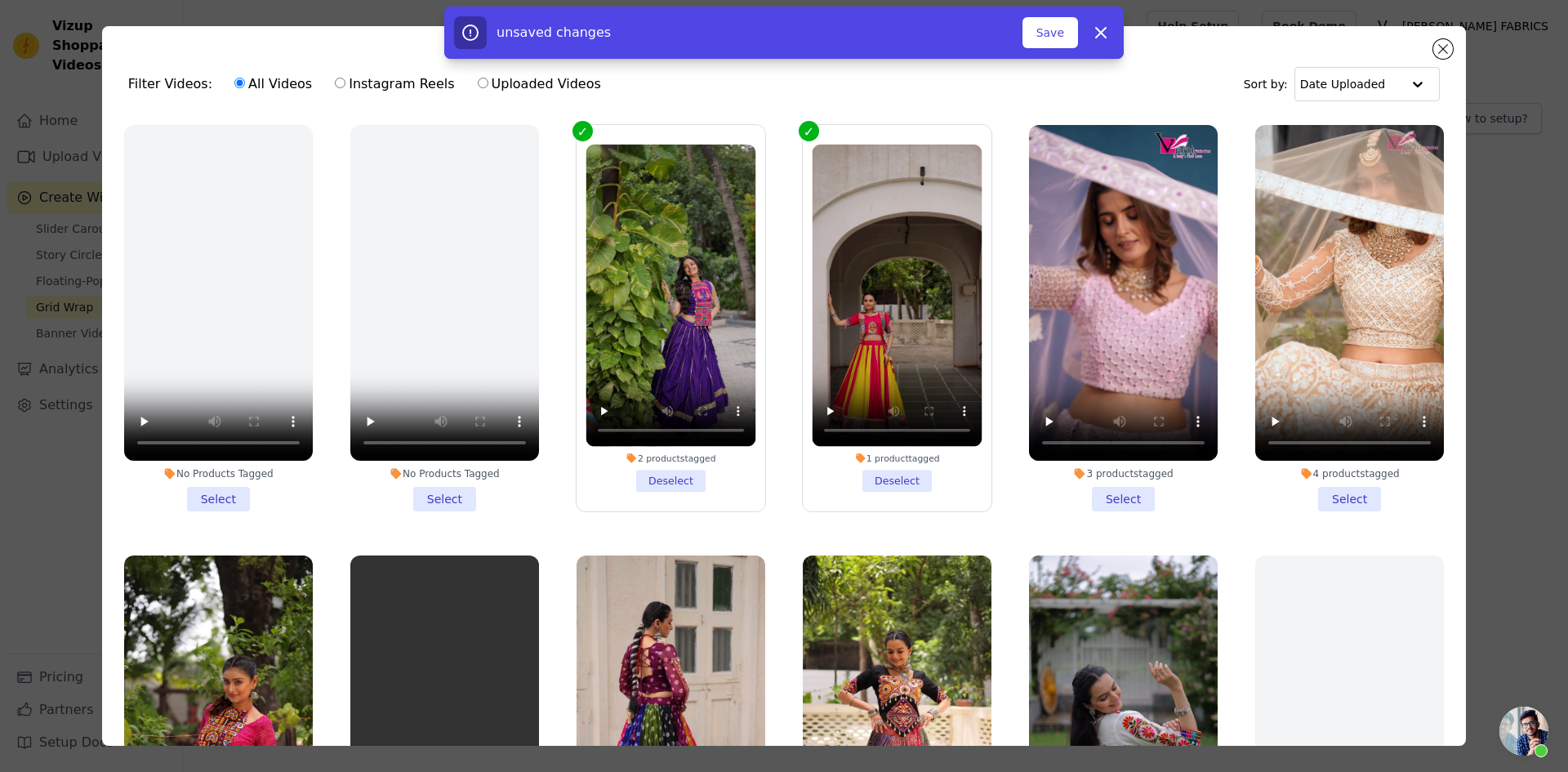
click at [1089, 497] on li "3 products tagged Select" at bounding box center [1123, 318] width 189 height 386
click at [0, 0] on input "3 products tagged Select" at bounding box center [0, 0] width 0 height 0
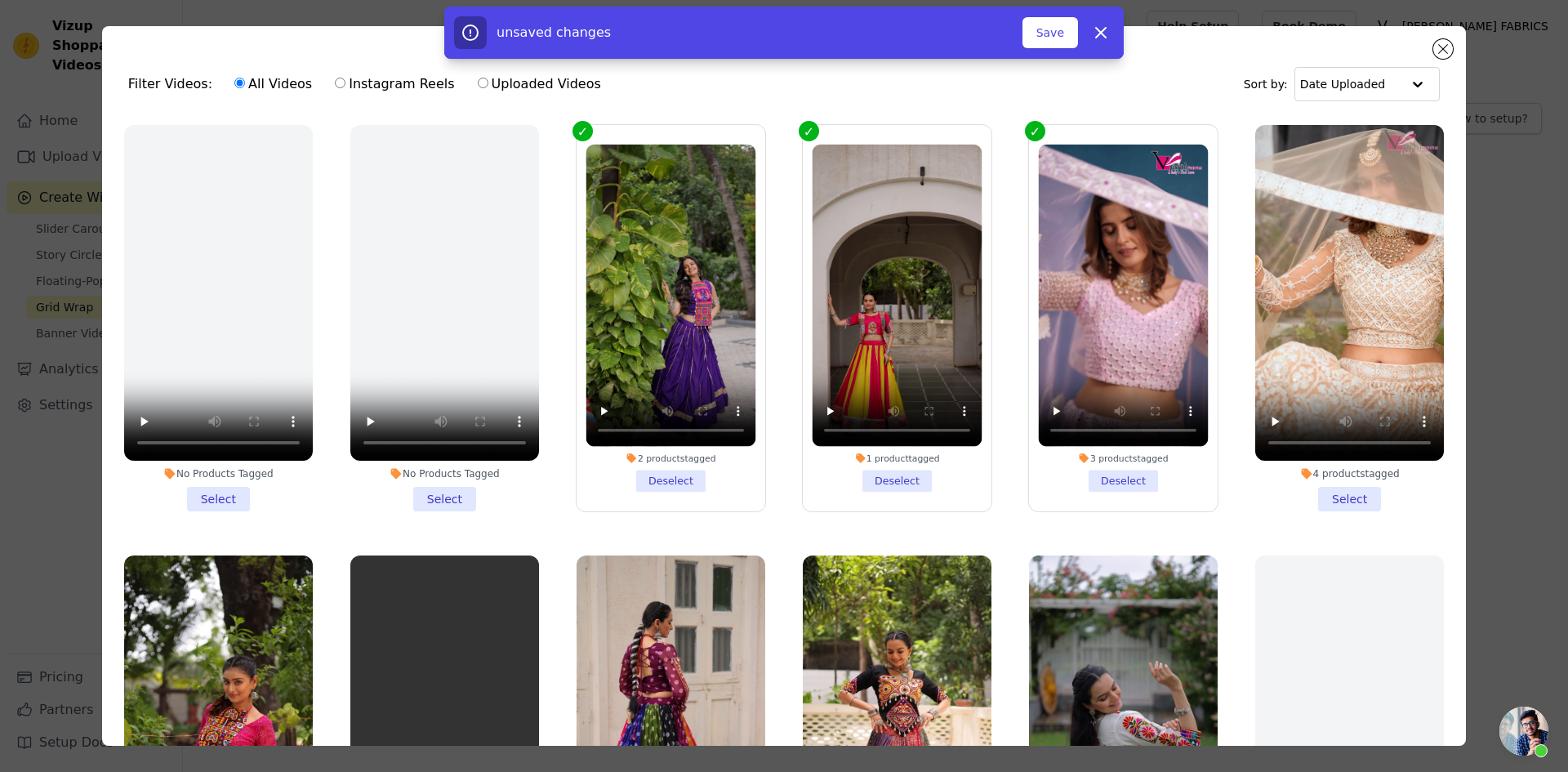
click at [1313, 491] on li "4 products tagged Select" at bounding box center [1349, 318] width 189 height 386
click at [0, 0] on input "4 products tagged Select" at bounding box center [0, 0] width 0 height 0
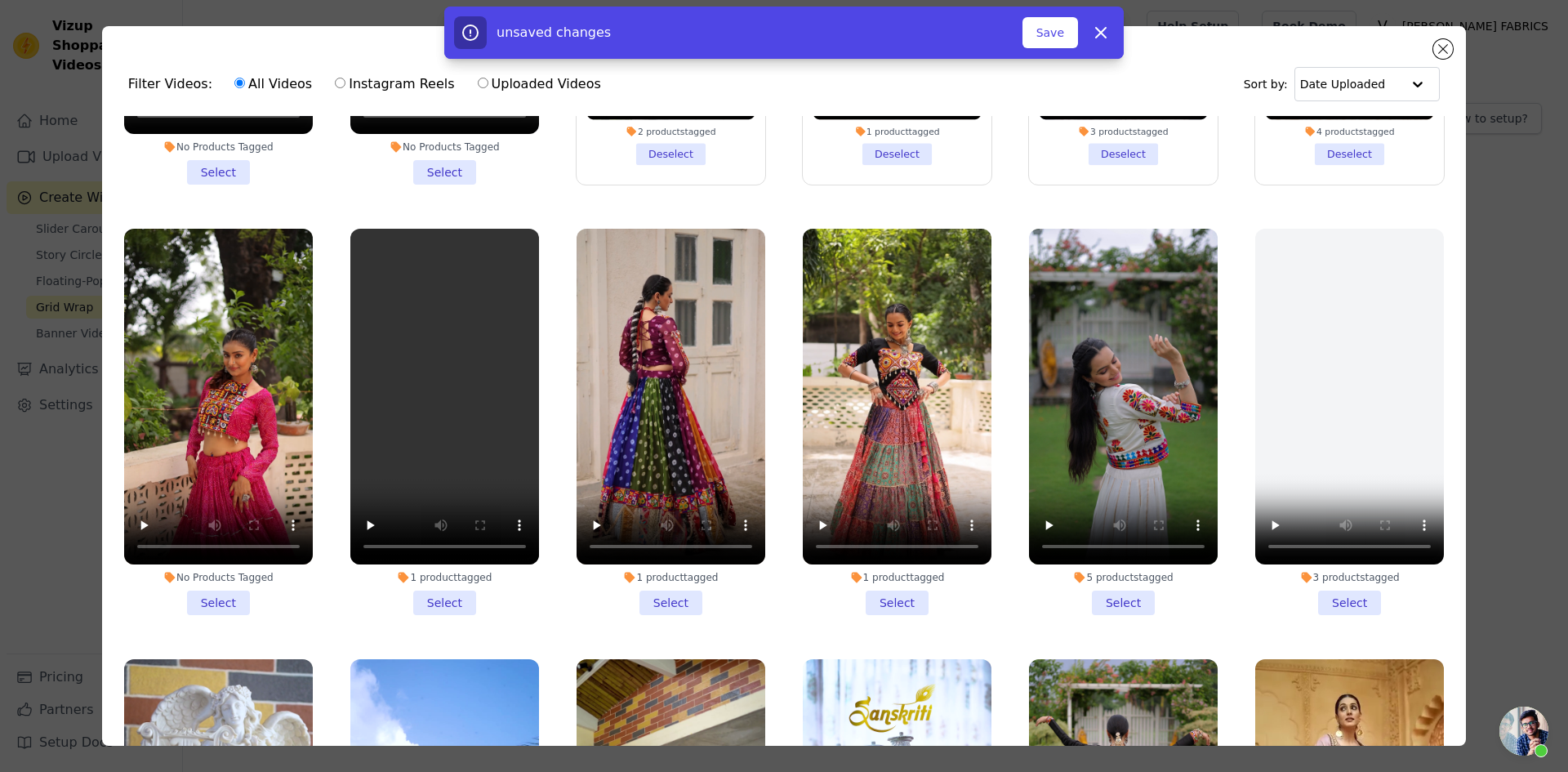
scroll to position [490, 0]
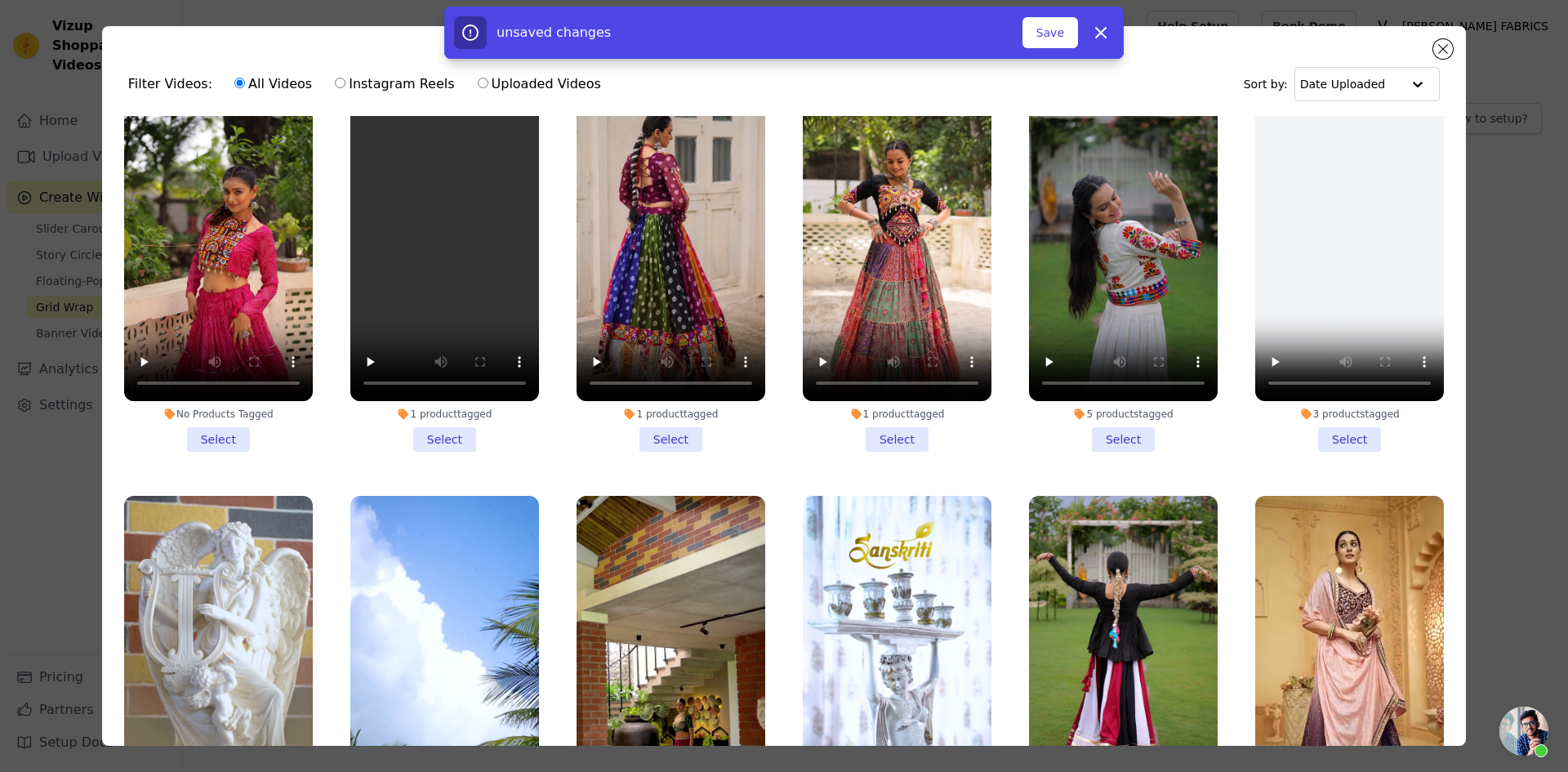
click at [443, 431] on li "1 product tagged Select" at bounding box center [445, 258] width 189 height 386
click at [0, 0] on input "1 product tagged Select" at bounding box center [0, 0] width 0 height 0
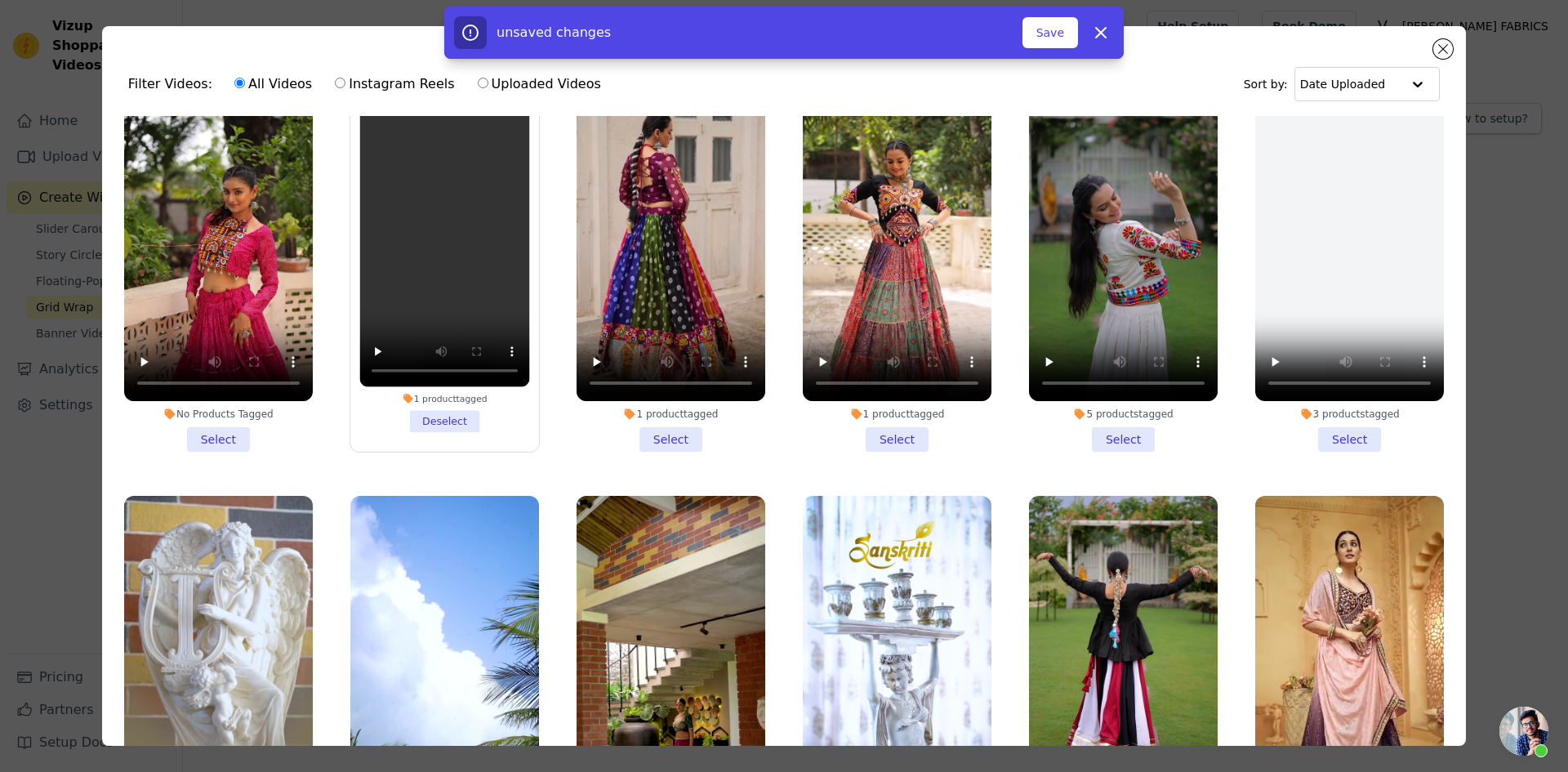
click at [667, 421] on li "1 product tagged Select" at bounding box center [670, 258] width 189 height 386
click at [0, 0] on input "1 product tagged Select" at bounding box center [0, 0] width 0 height 0
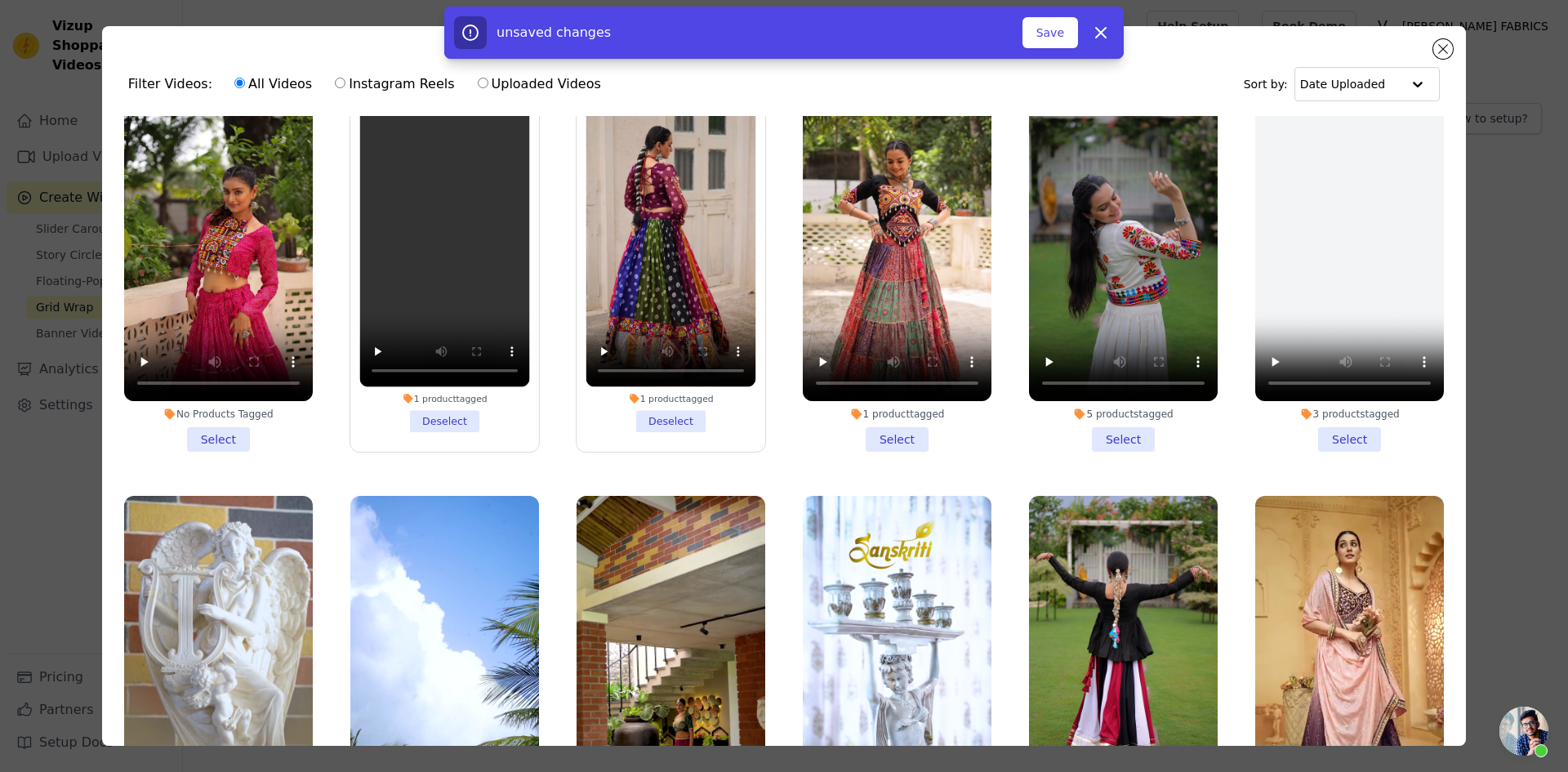
click at [872, 421] on li "1 product tagged Select" at bounding box center [896, 258] width 189 height 386
click at [0, 0] on input "1 product tagged Select" at bounding box center [0, 0] width 0 height 0
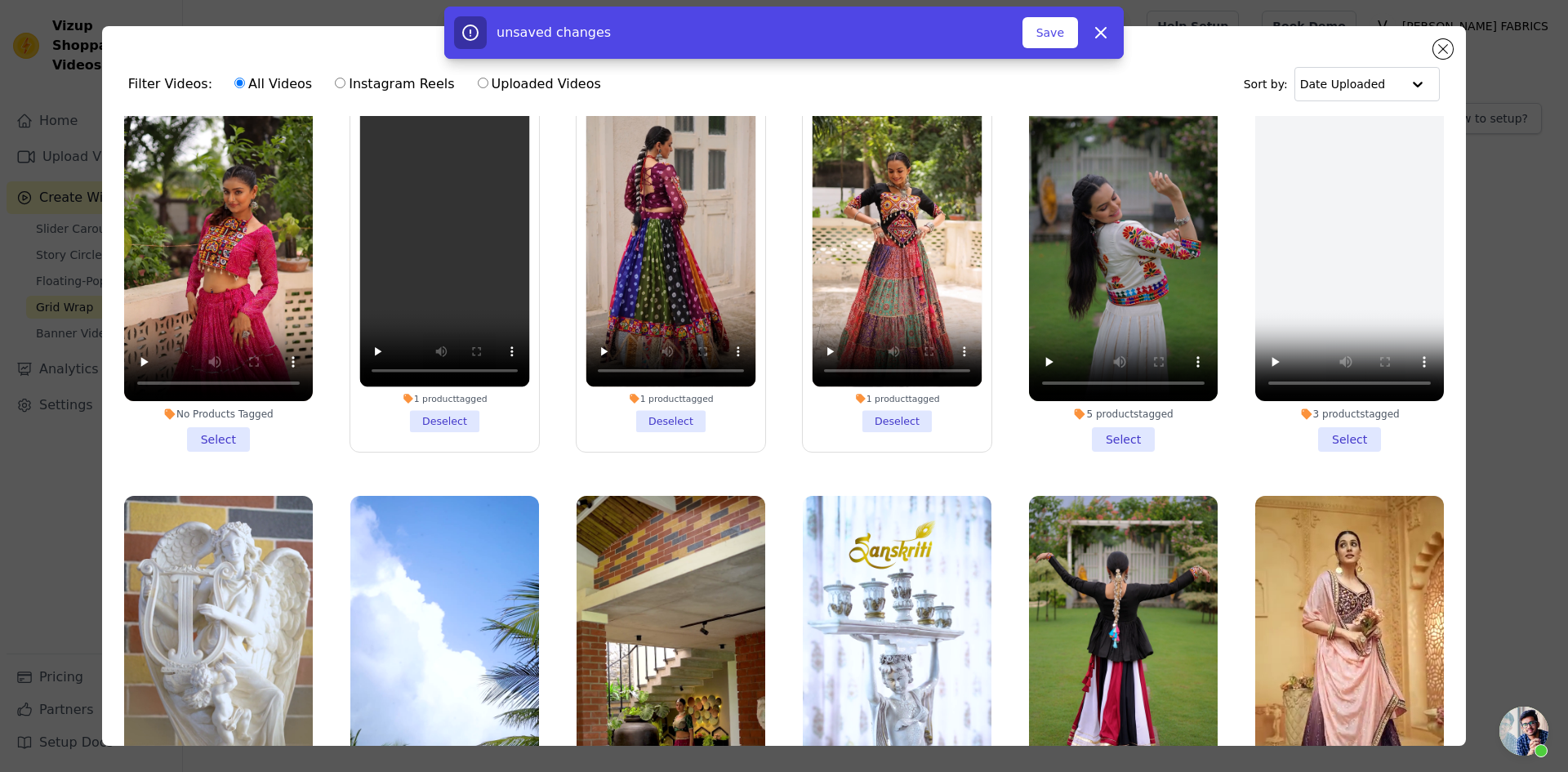
click at [1108, 427] on li "5 products tagged Select" at bounding box center [1123, 258] width 189 height 386
click at [0, 0] on input "5 products tagged Select" at bounding box center [0, 0] width 0 height 0
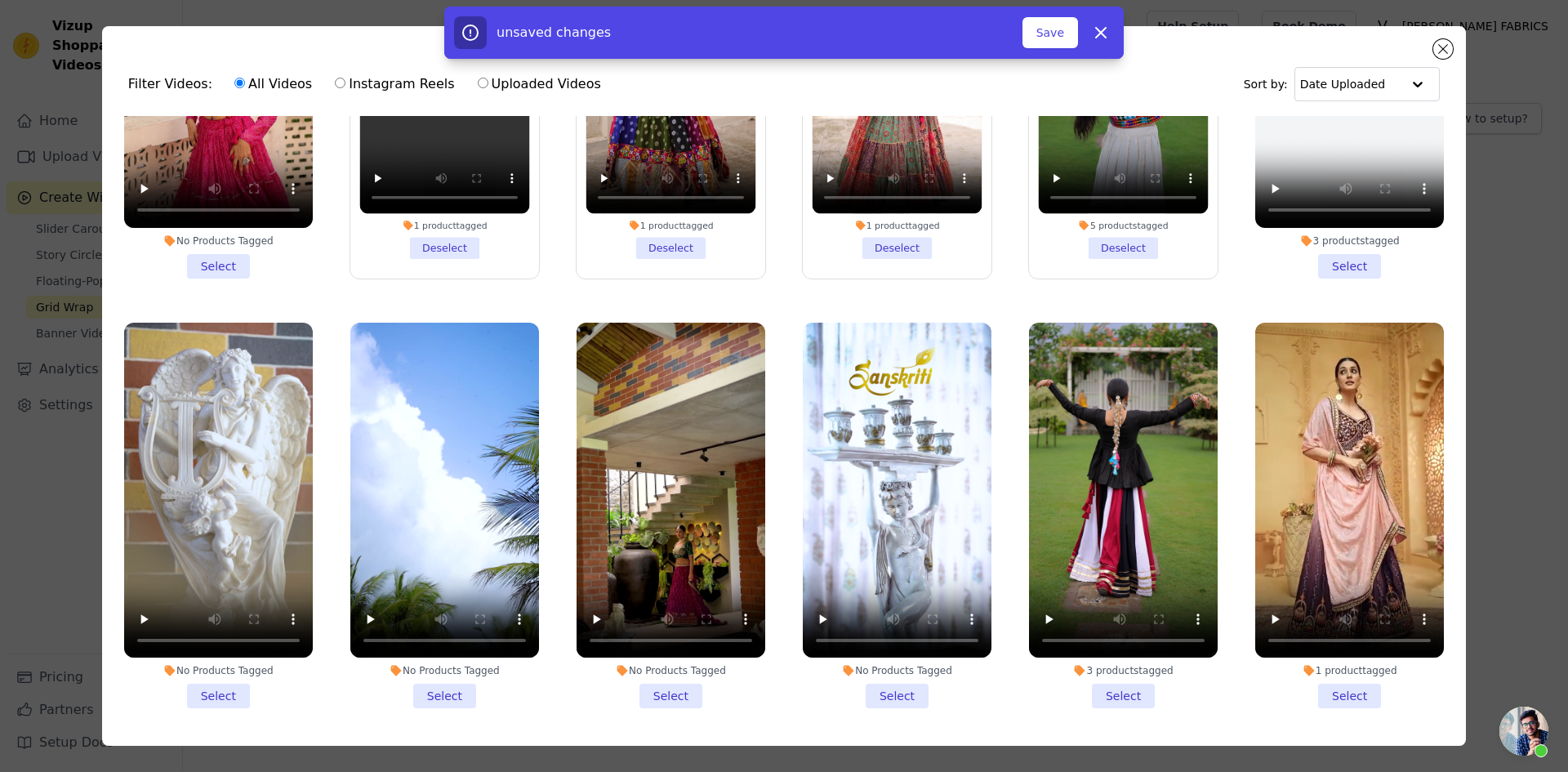
scroll to position [817, 0]
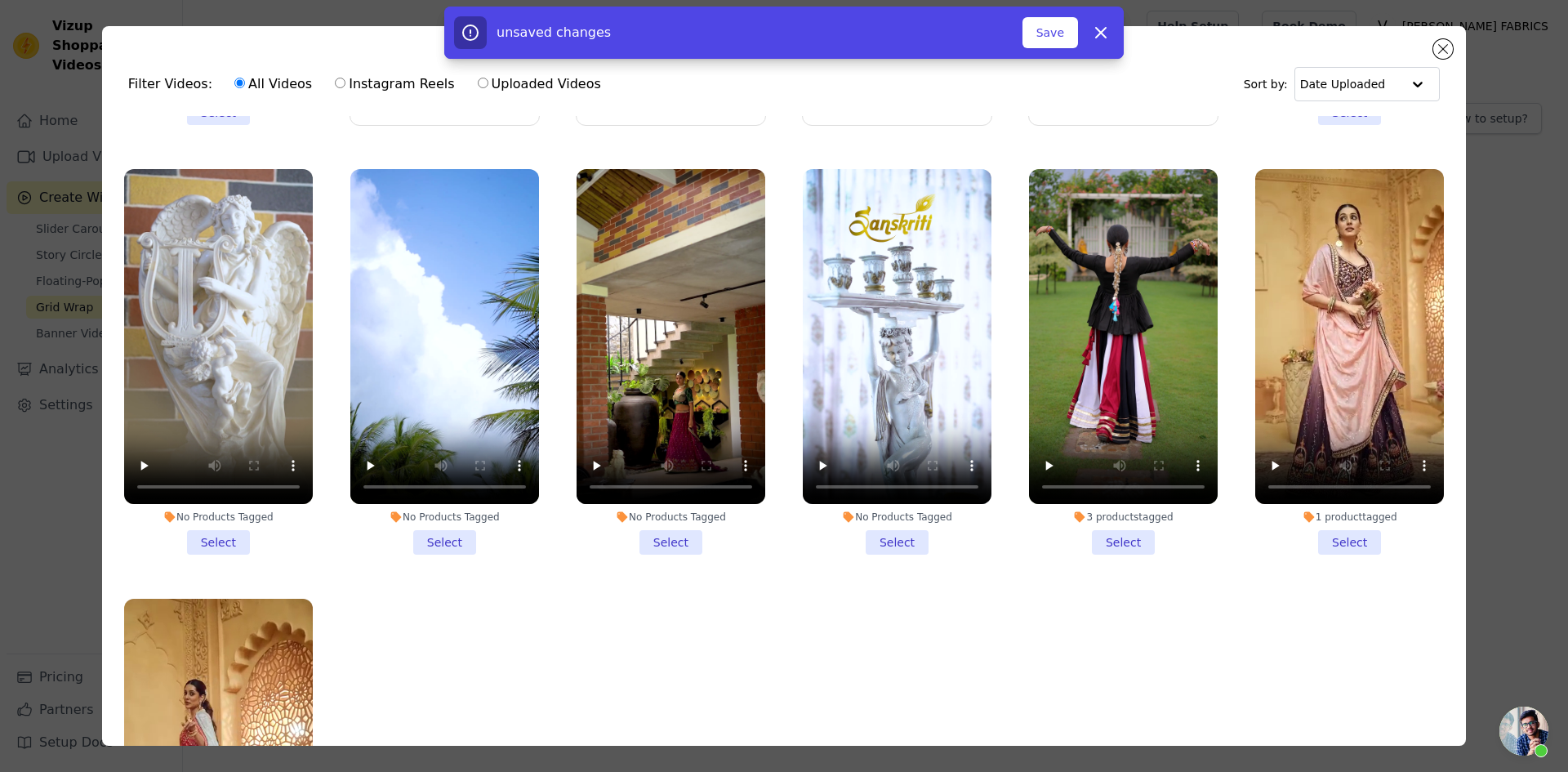
click at [1322, 524] on li "1 product tagged Select" at bounding box center [1349, 362] width 189 height 386
click at [0, 0] on input "1 product tagged Select" at bounding box center [0, 0] width 0 height 0
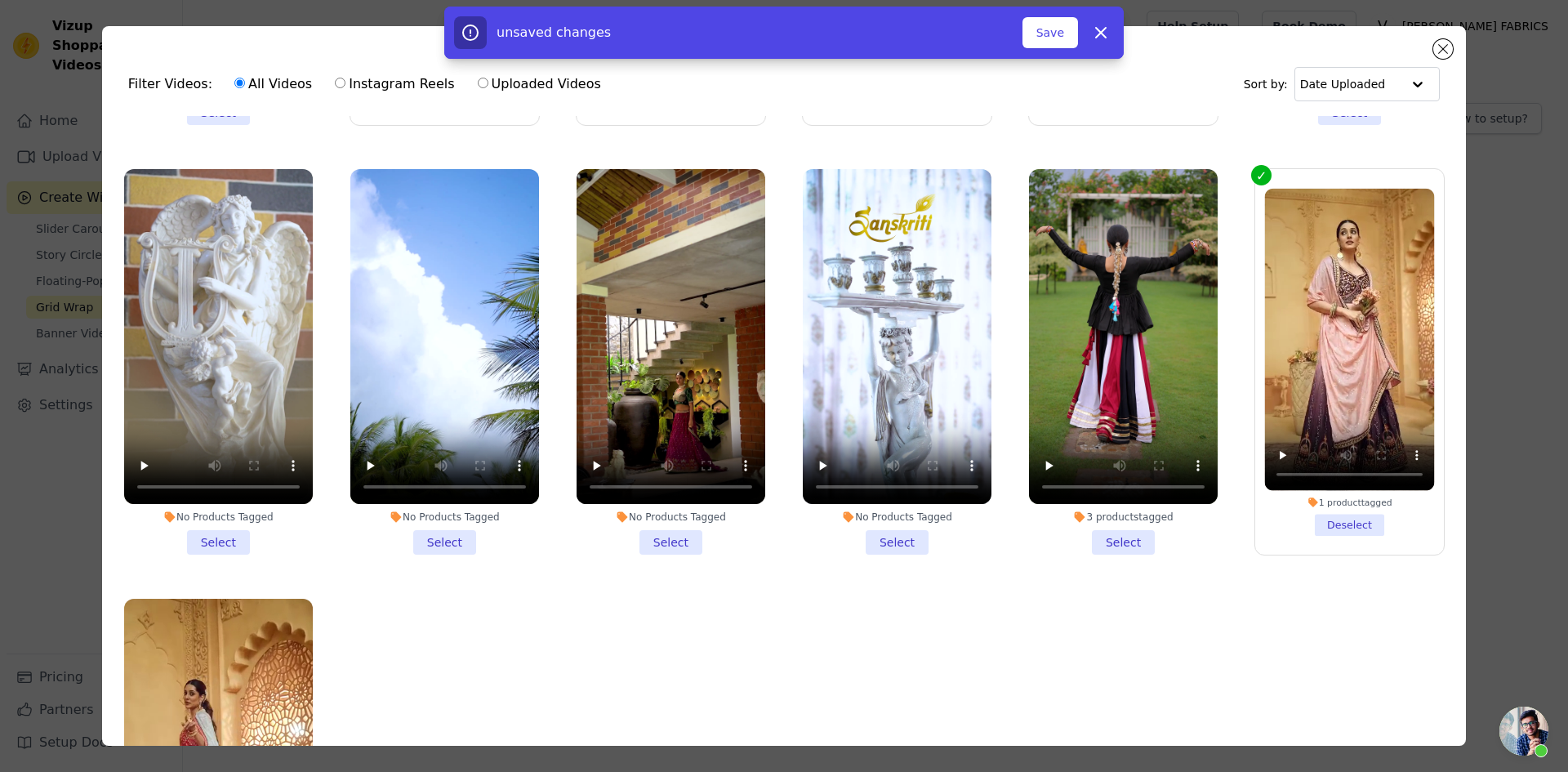
click at [1106, 527] on li "3 products tagged Select" at bounding box center [1123, 362] width 189 height 386
click at [0, 0] on input "3 products tagged Select" at bounding box center [0, 0] width 0 height 0
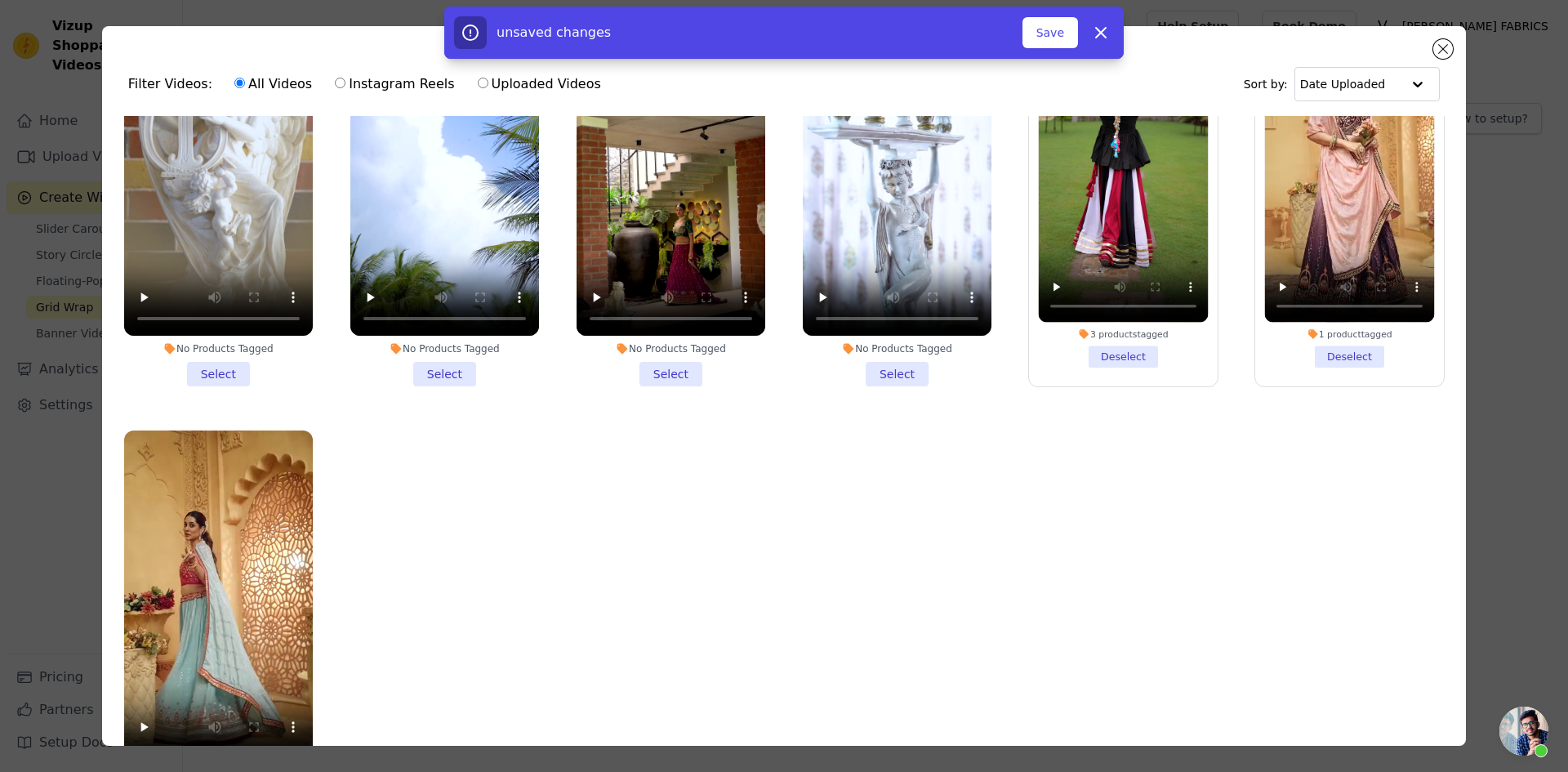
scroll to position [142, 0]
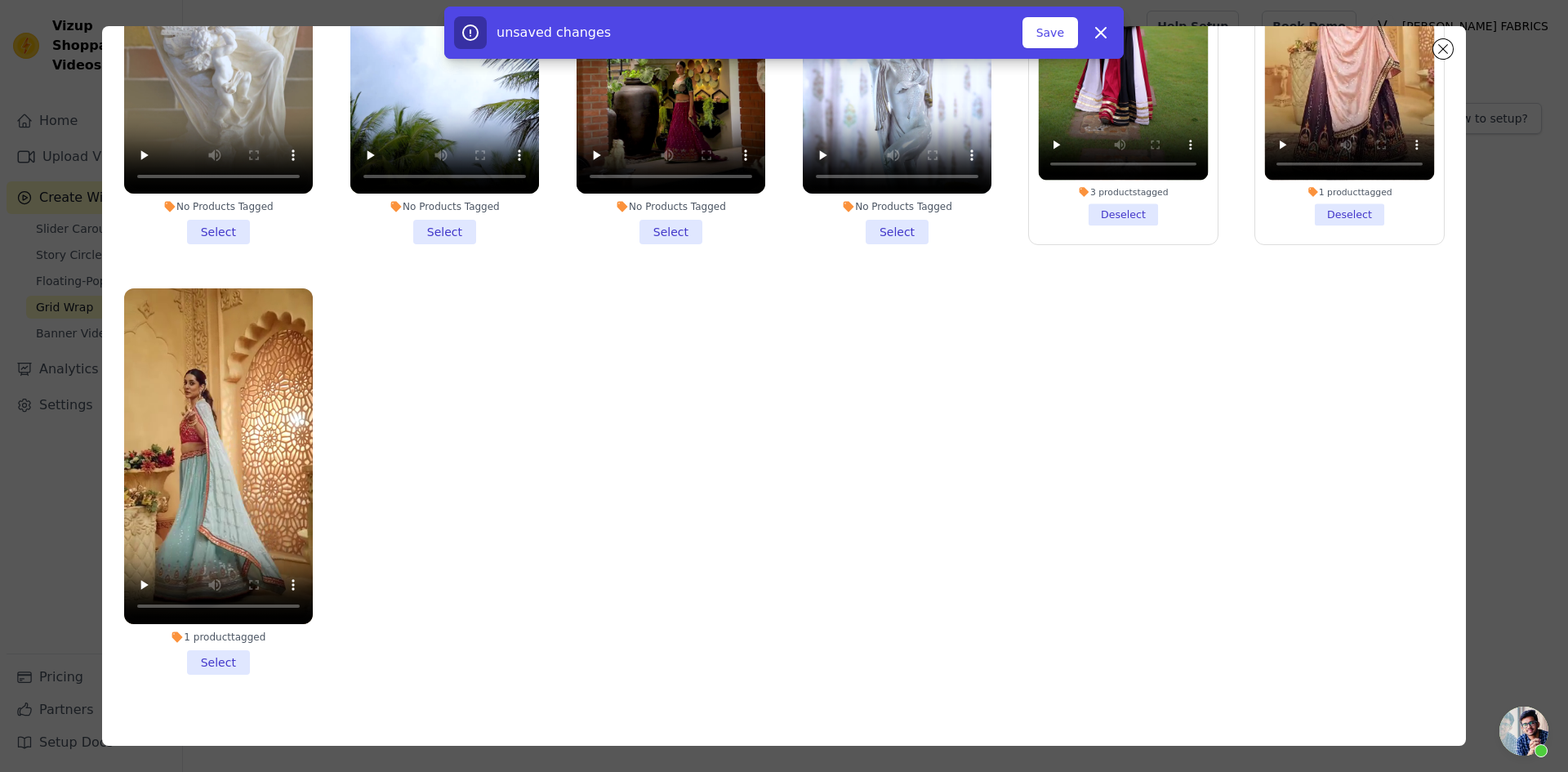
click at [210, 635] on li "1 product tagged Select" at bounding box center [218, 482] width 189 height 386
click at [0, 0] on input "1 product tagged Select" at bounding box center [0, 0] width 0 height 0
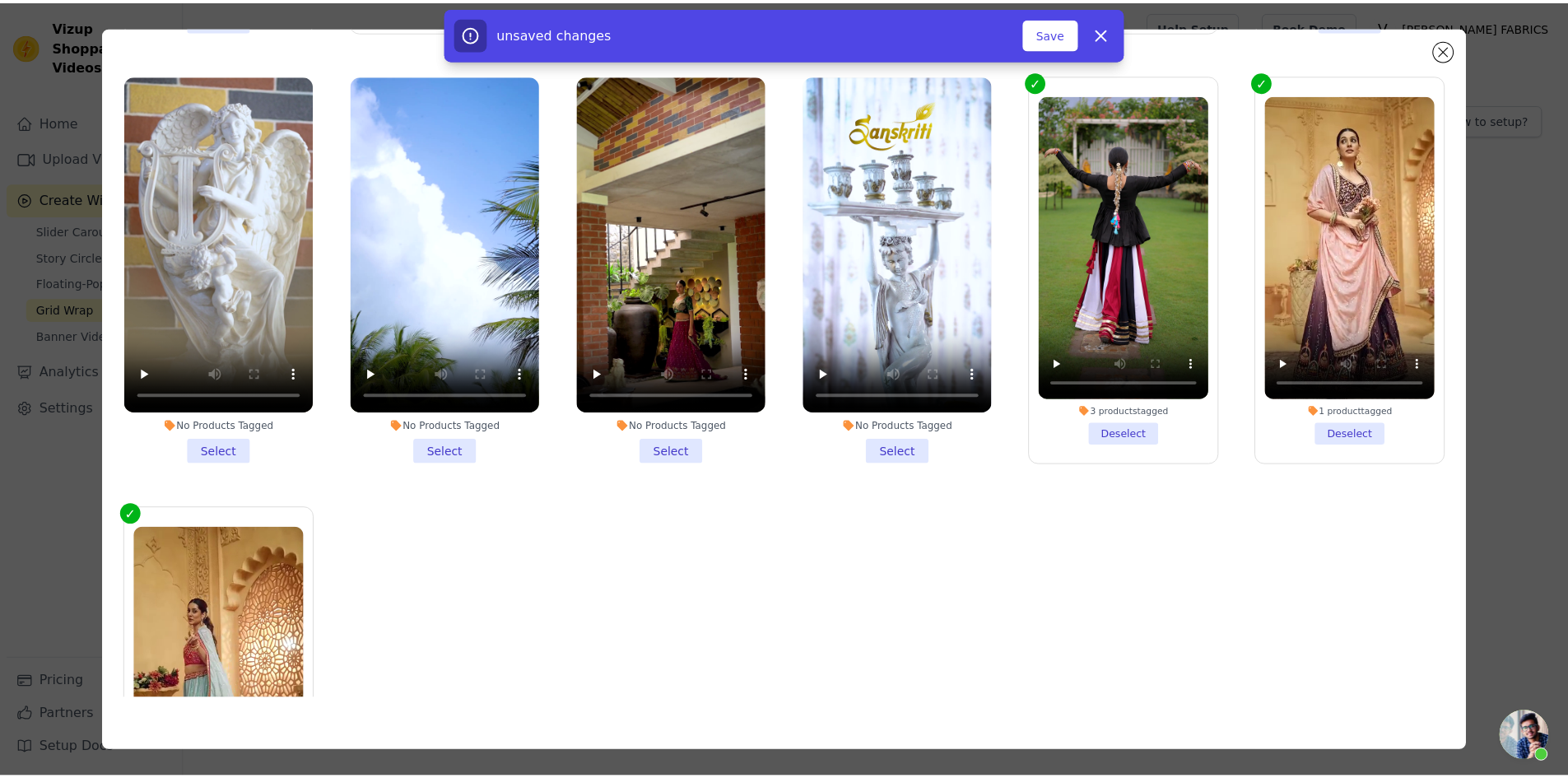
scroll to position [746, 0]
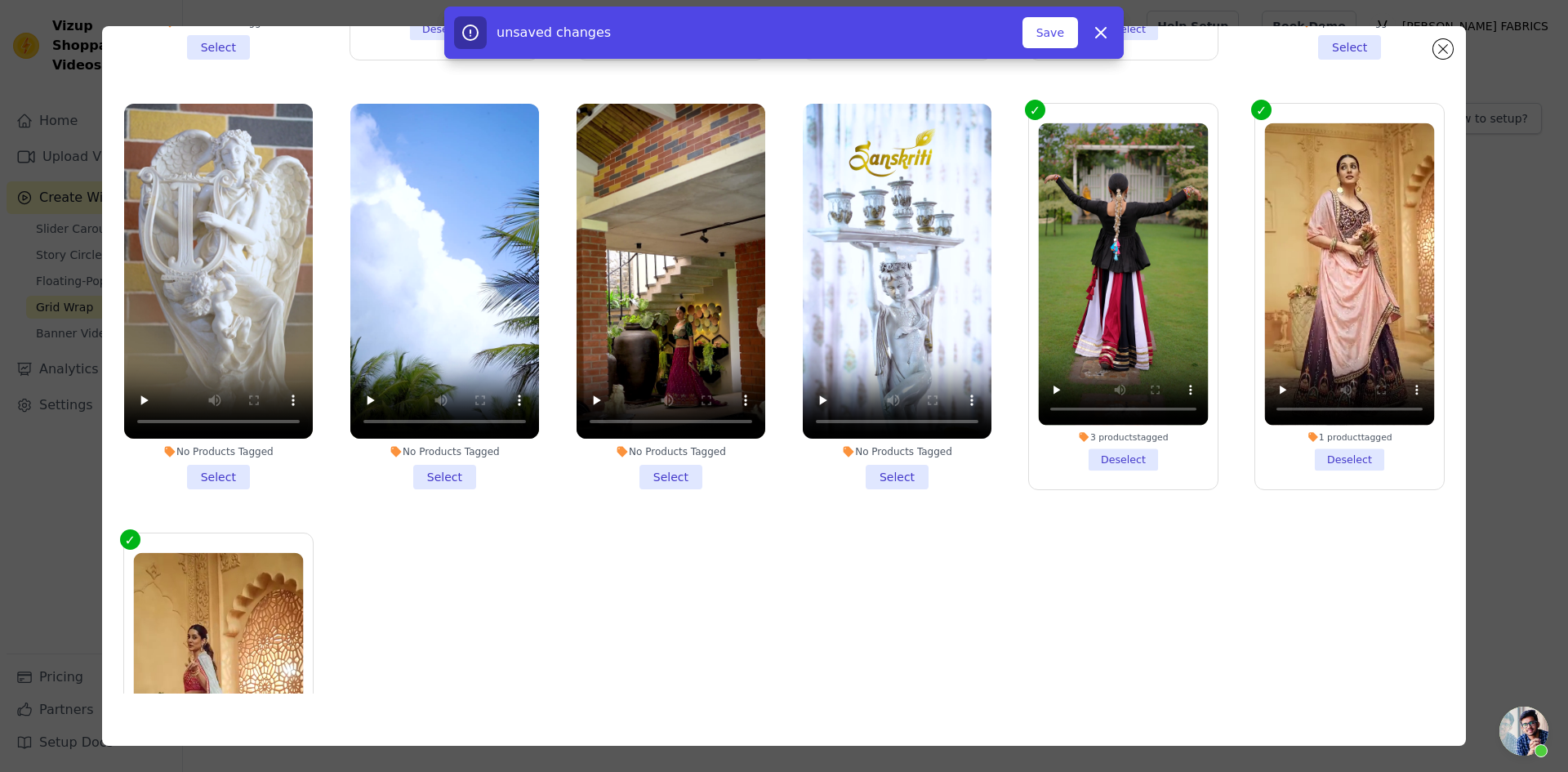
click at [881, 457] on li "No Products Tagged Select" at bounding box center [896, 297] width 189 height 386
click at [0, 0] on input "No Products Tagged Select" at bounding box center [0, 0] width 0 height 0
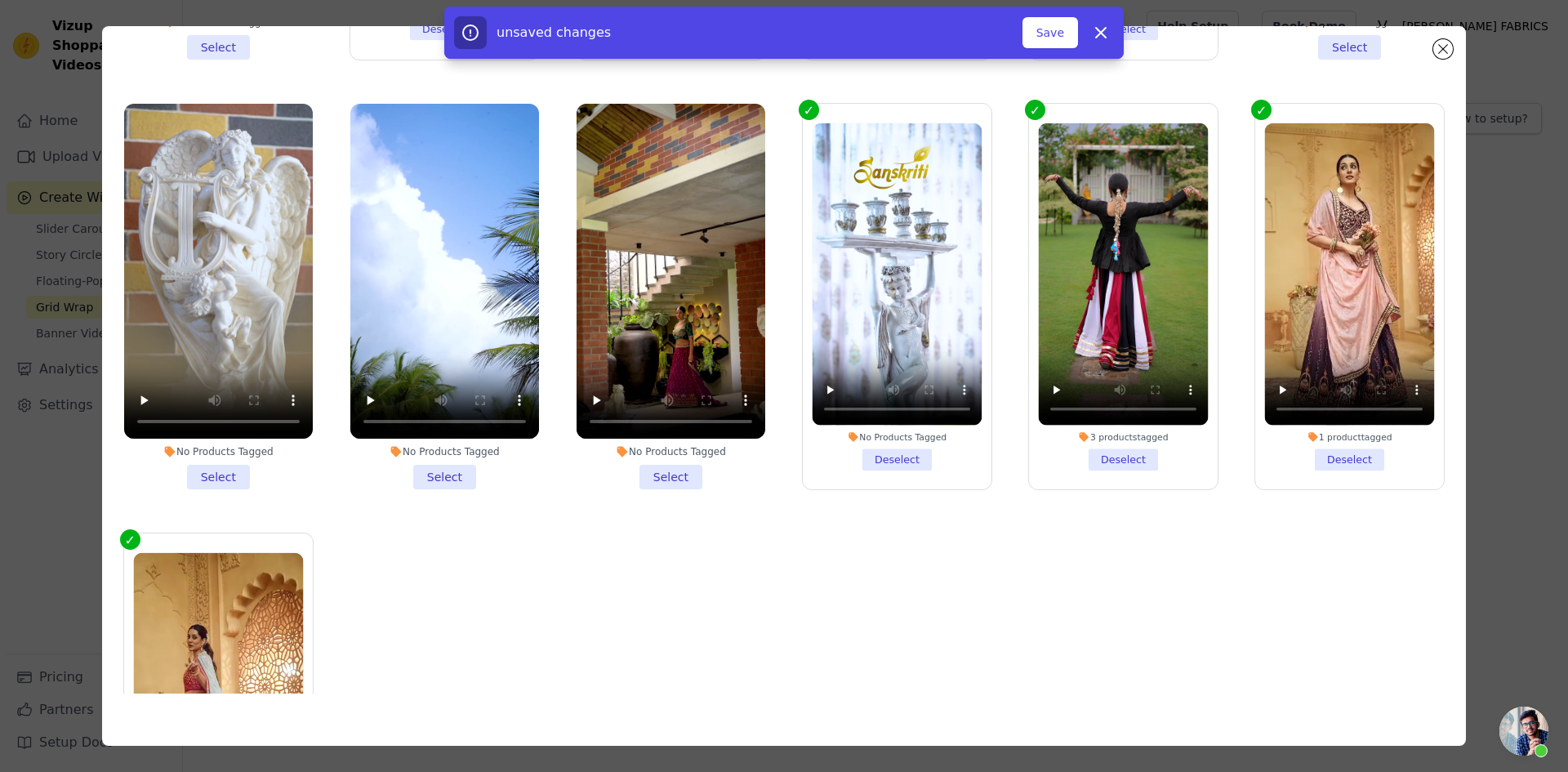
click at [647, 461] on li "No Products Tagged Select" at bounding box center [670, 297] width 189 height 386
click at [0, 0] on input "No Products Tagged Select" at bounding box center [0, 0] width 0 height 0
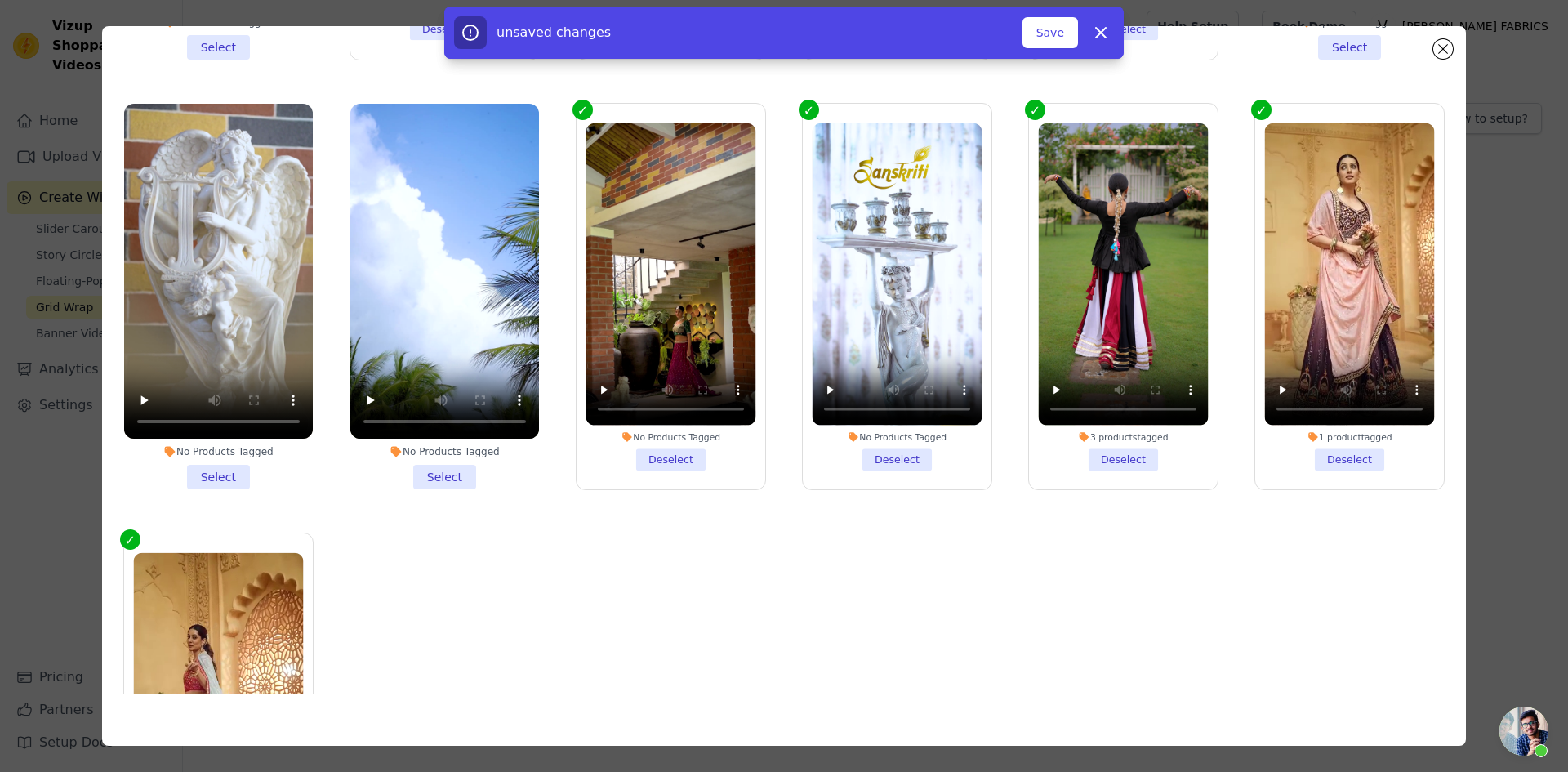
click at [422, 455] on li "No Products Tagged Select" at bounding box center [445, 297] width 189 height 386
click at [0, 0] on input "No Products Tagged Select" at bounding box center [0, 0] width 0 height 0
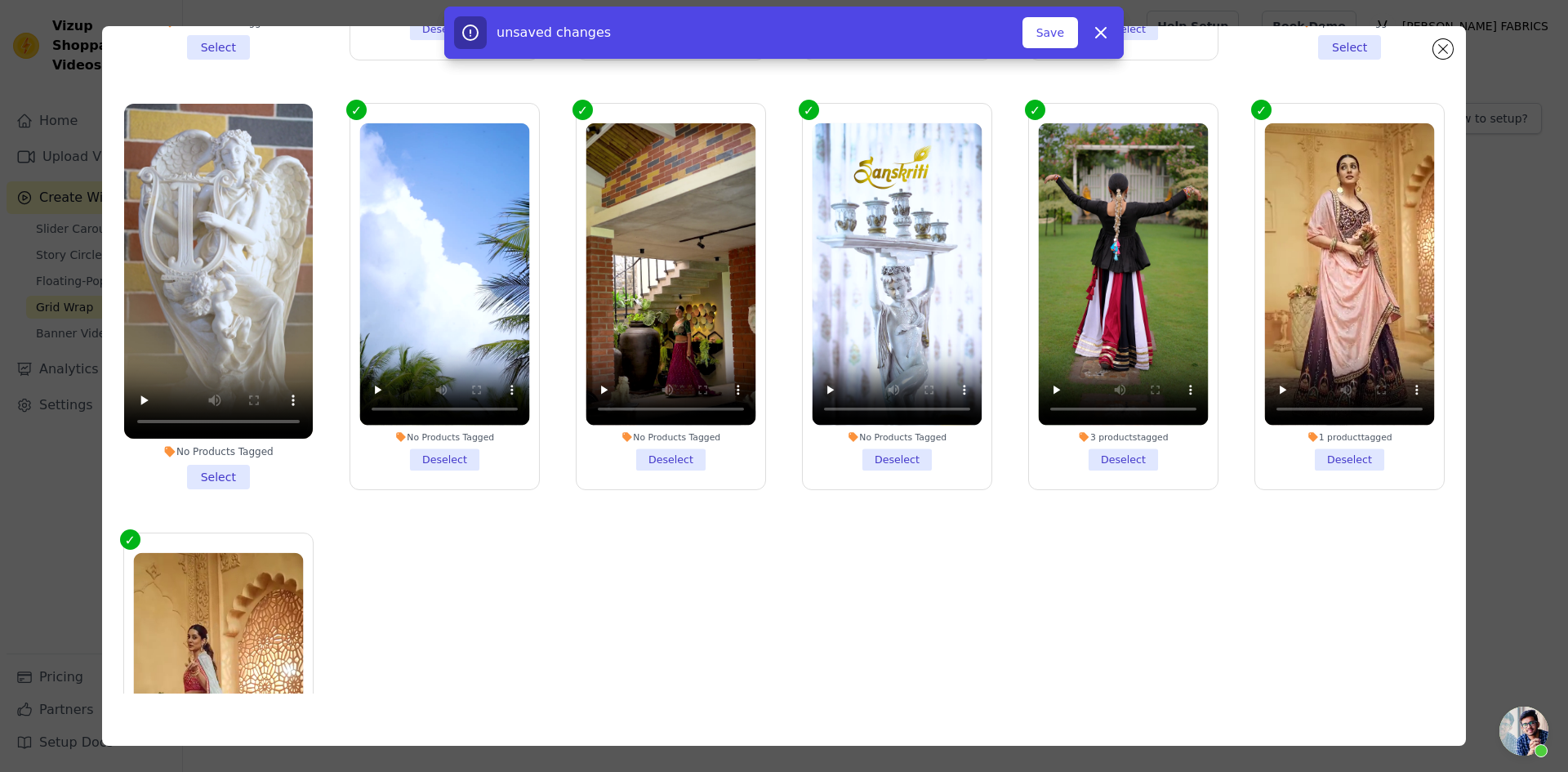
click at [217, 451] on li "No Products Tagged Select" at bounding box center [218, 297] width 189 height 386
click at [0, 0] on input "No Products Tagged Select" at bounding box center [0, 0] width 0 height 0
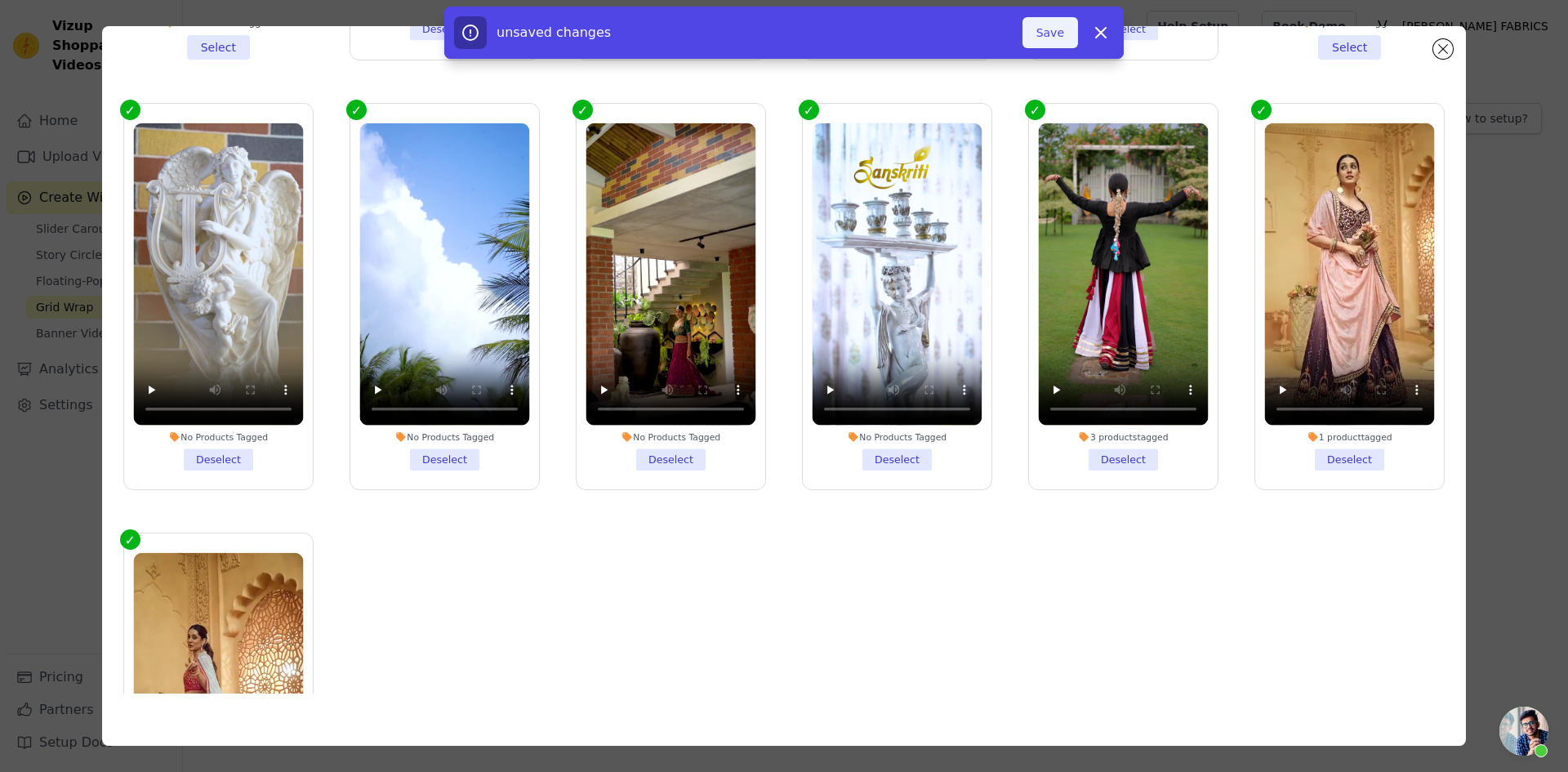
click at [1062, 29] on button "Save" at bounding box center [1050, 32] width 55 height 31
click at [1000, 35] on button "Add To Widget" at bounding box center [1023, 32] width 110 height 31
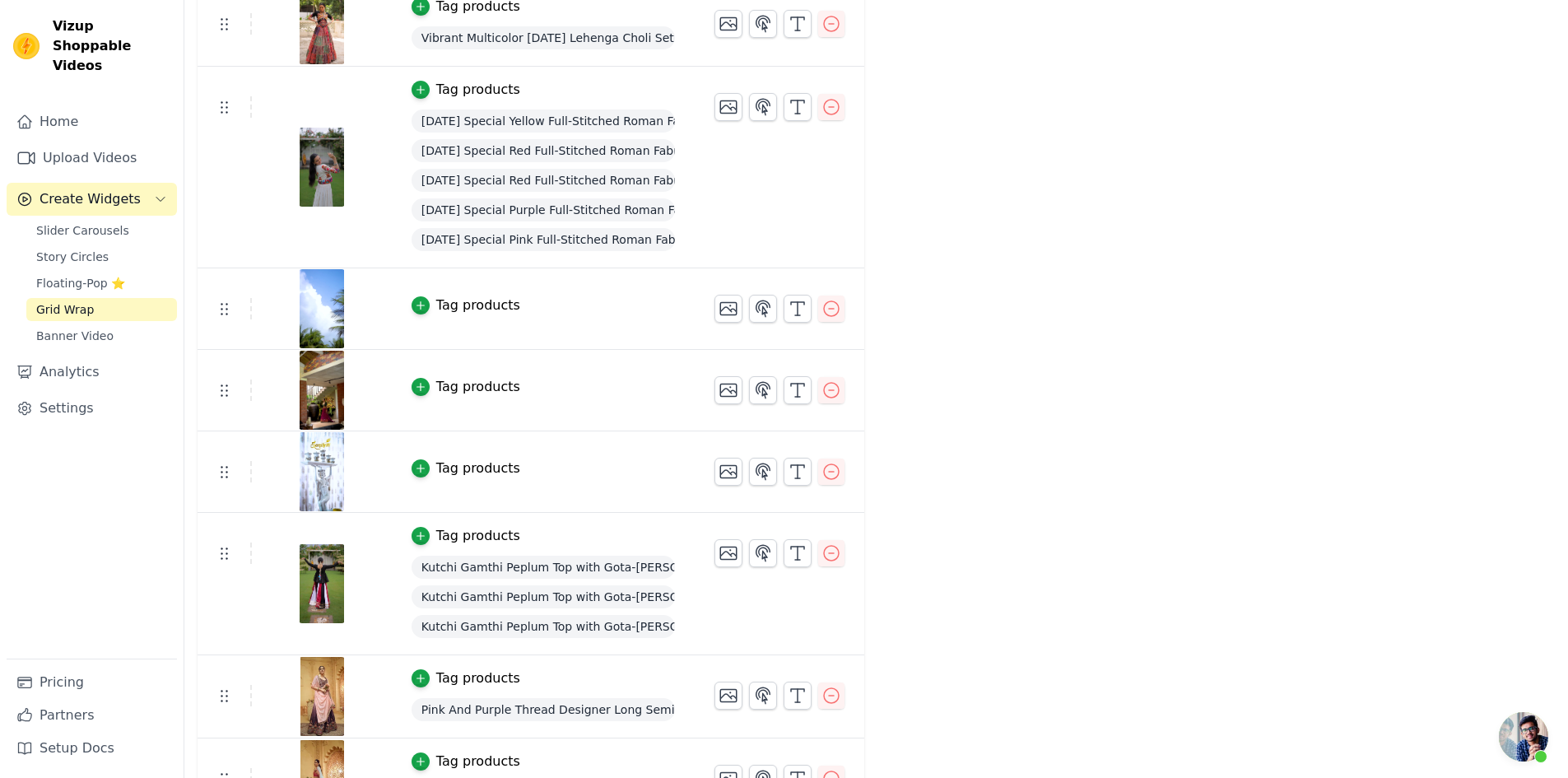
scroll to position [905, 0]
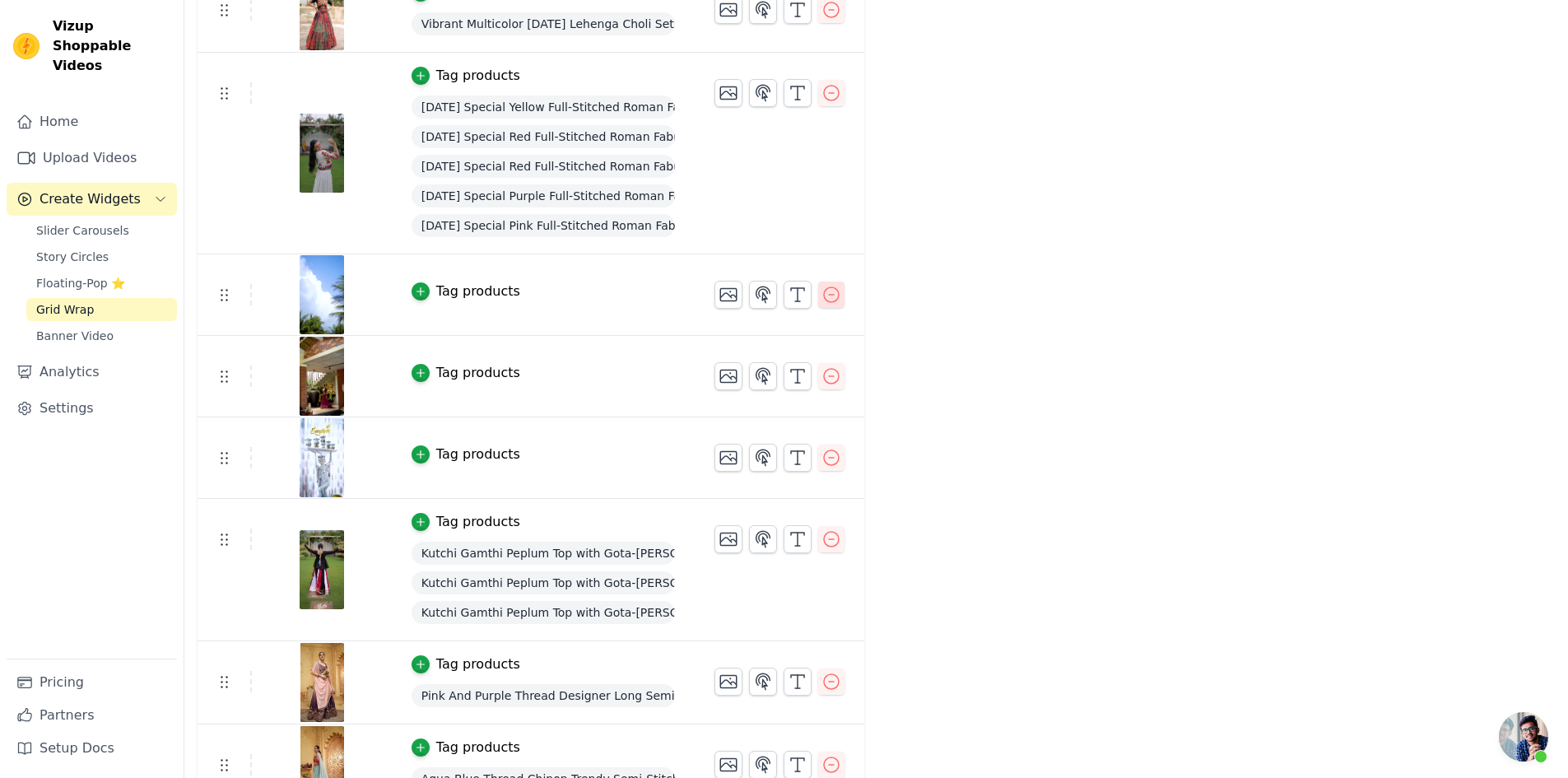
click at [821, 294] on icon "button" at bounding box center [831, 294] width 19 height 19
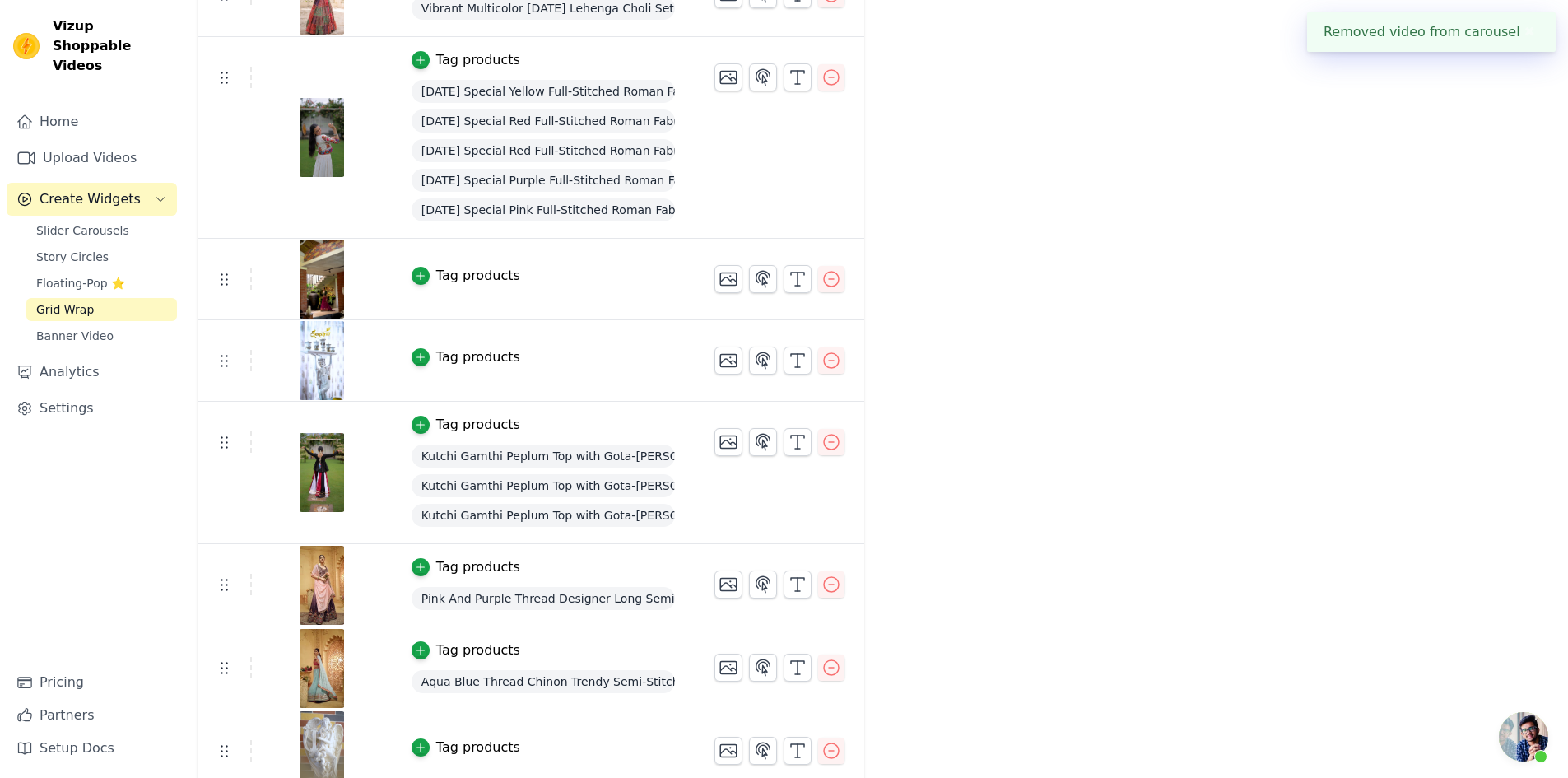
scroll to position [934, 0]
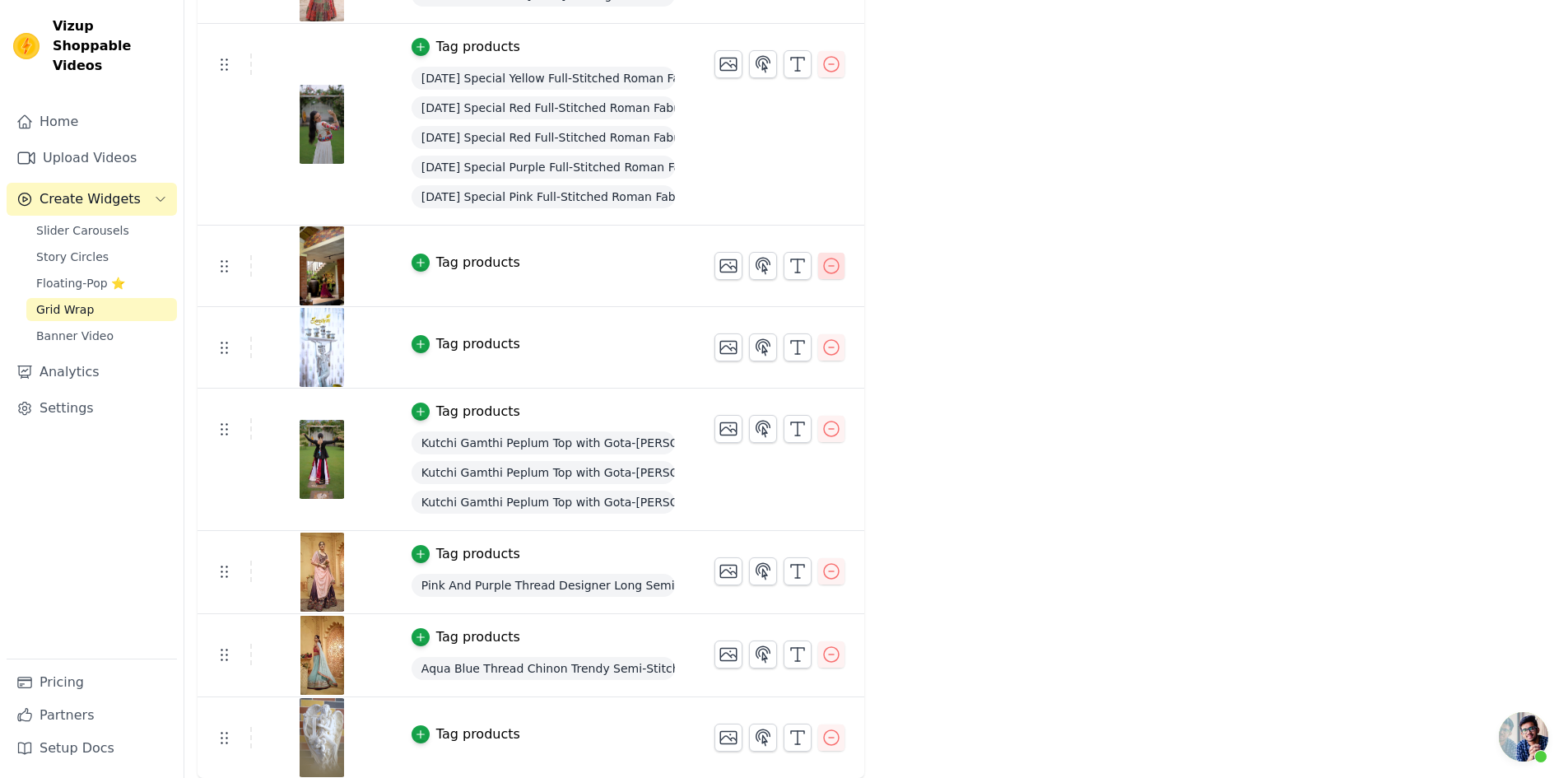
click at [823, 264] on icon "button" at bounding box center [831, 266] width 19 height 19
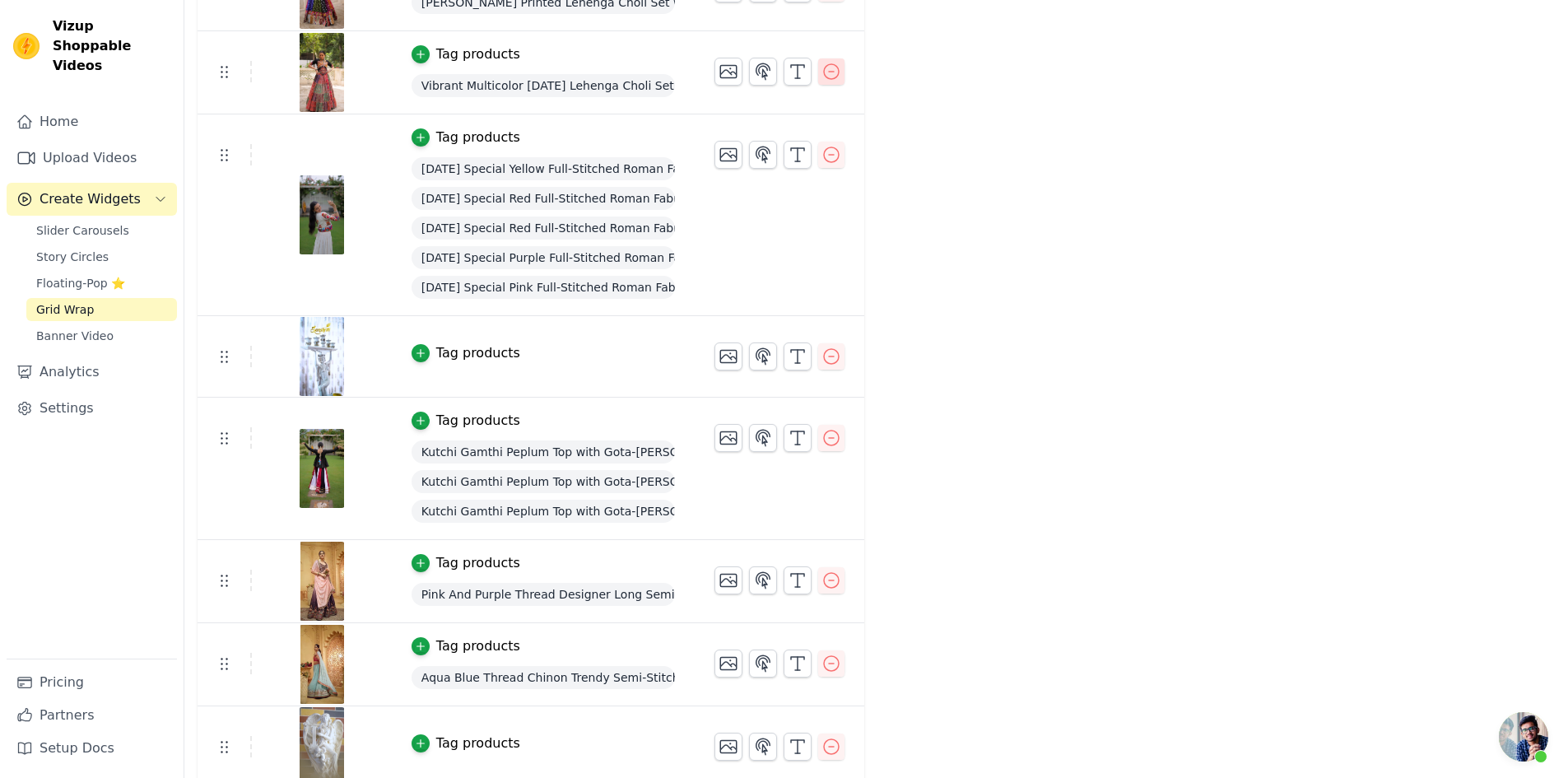
scroll to position [853, 0]
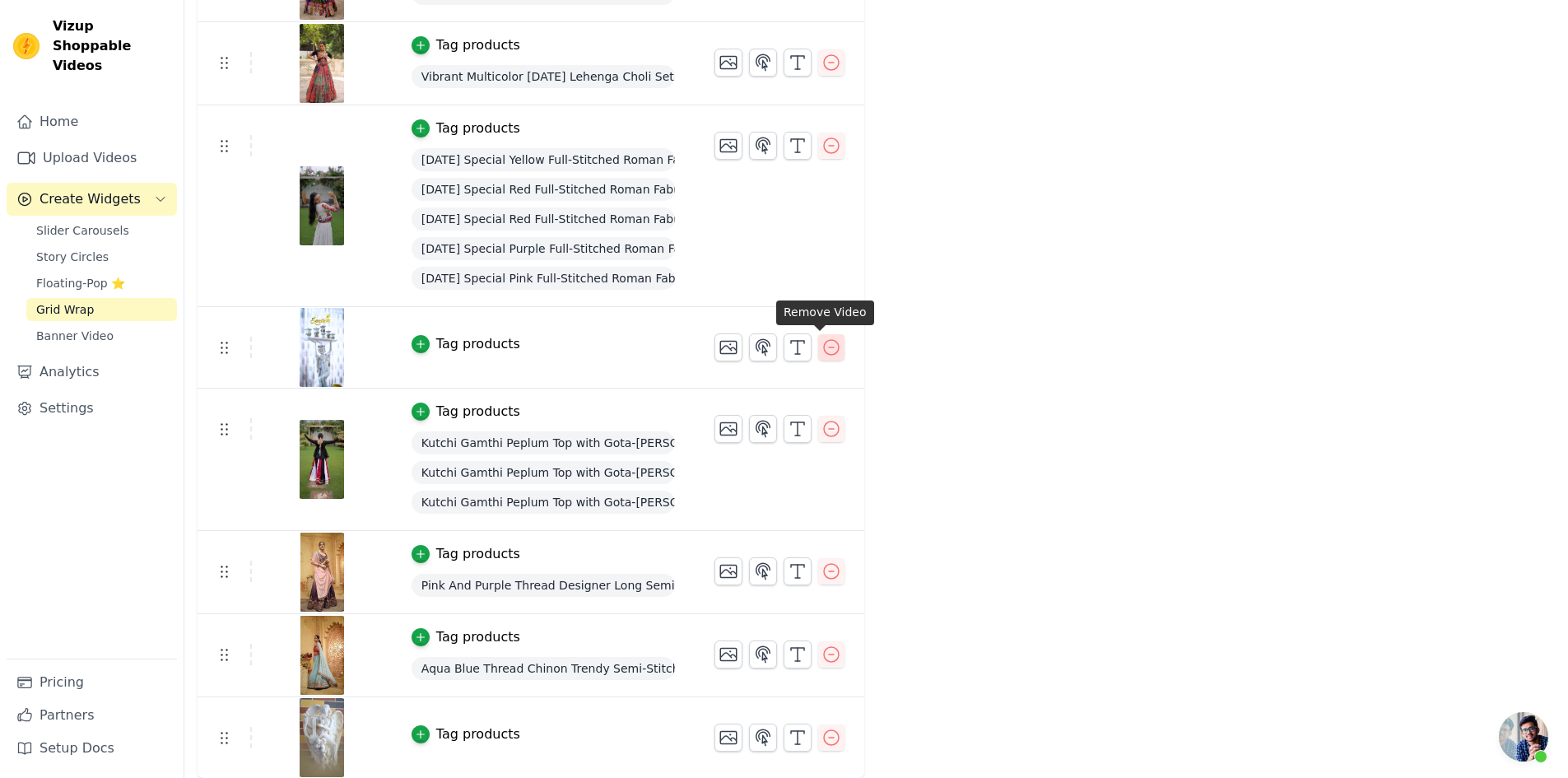
click at [824, 349] on icon "button" at bounding box center [831, 347] width 19 height 19
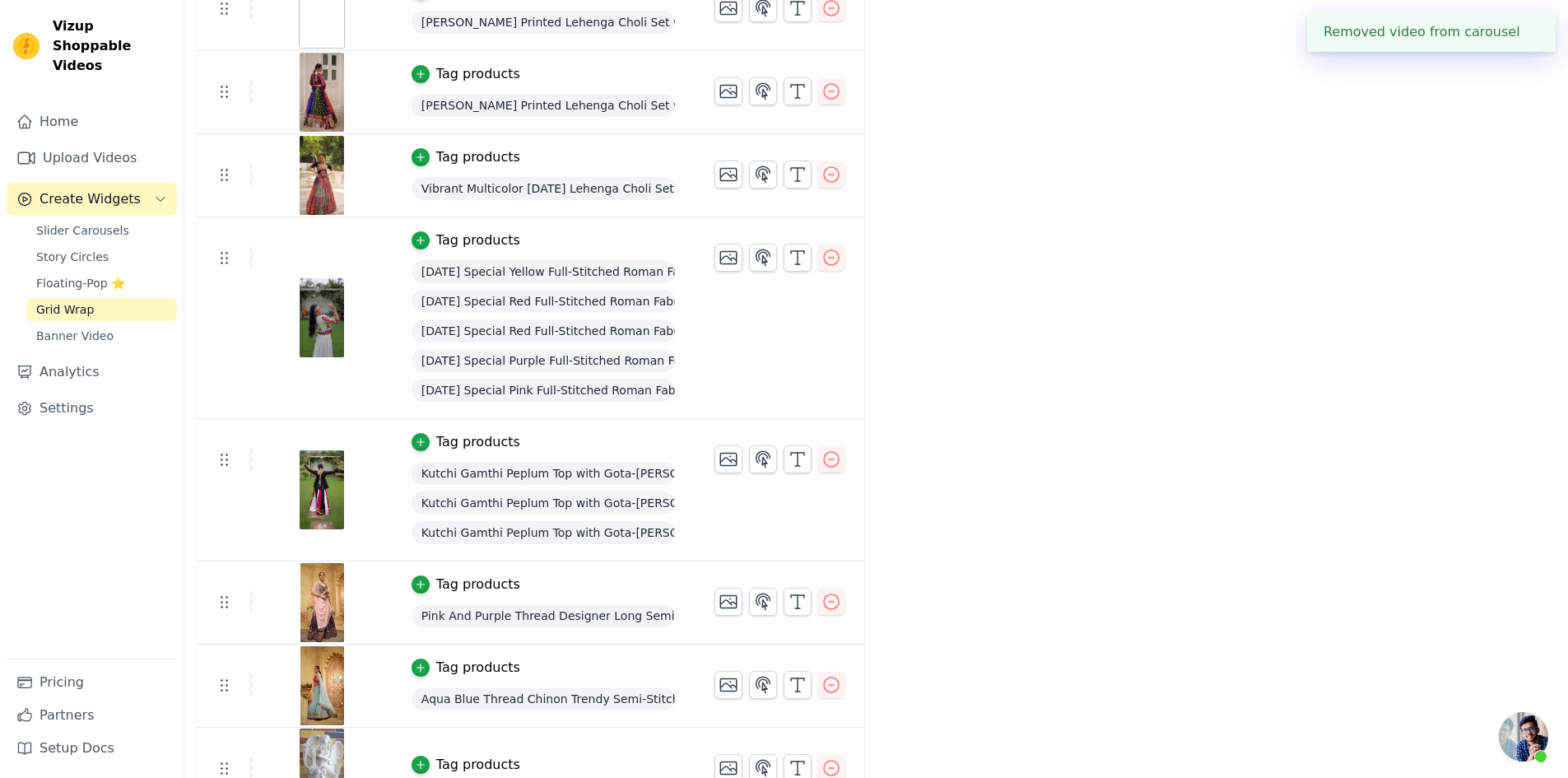
scroll to position [772, 0]
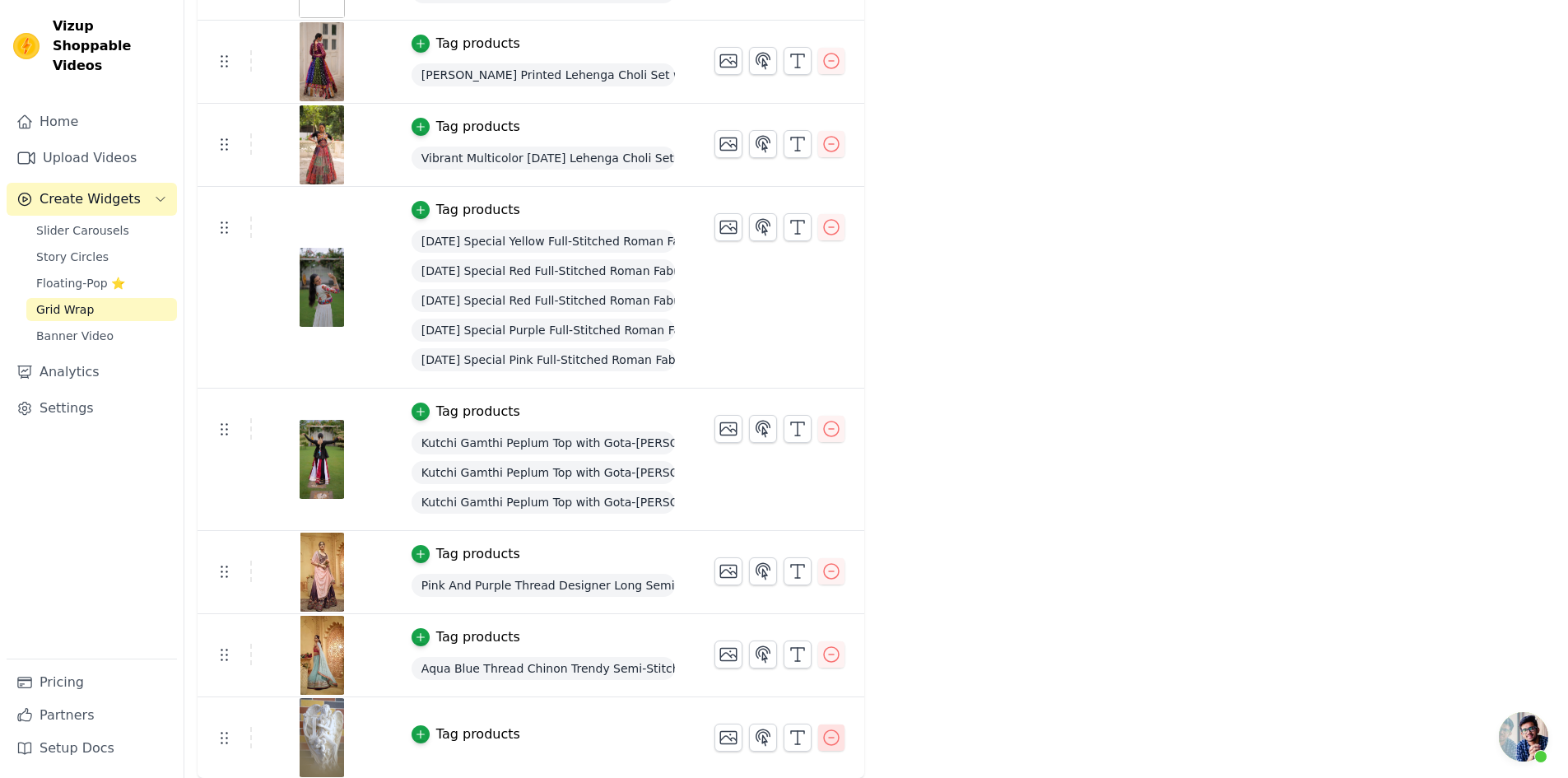
click at [826, 738] on icon "button" at bounding box center [831, 737] width 19 height 19
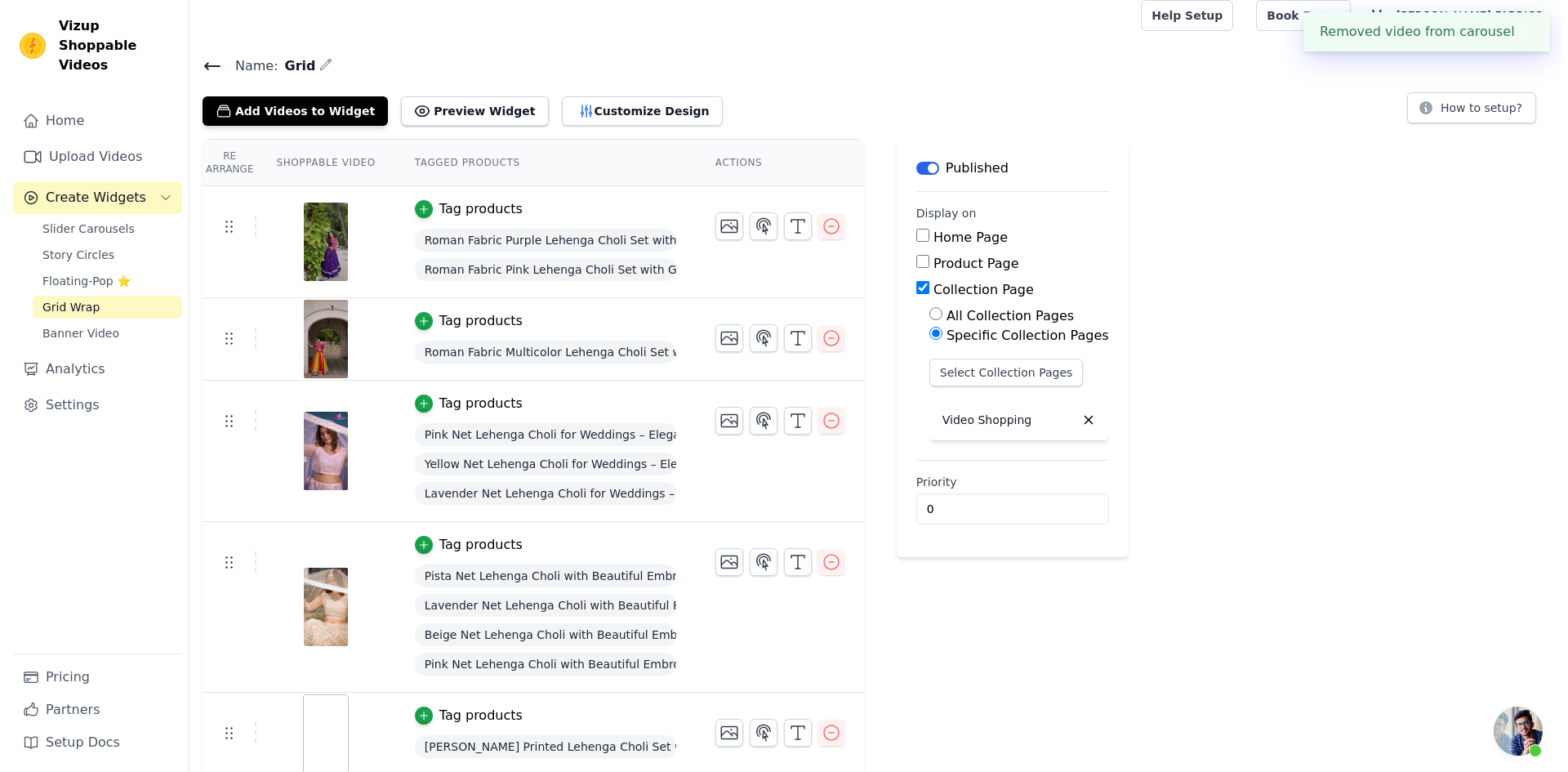
scroll to position [0, 0]
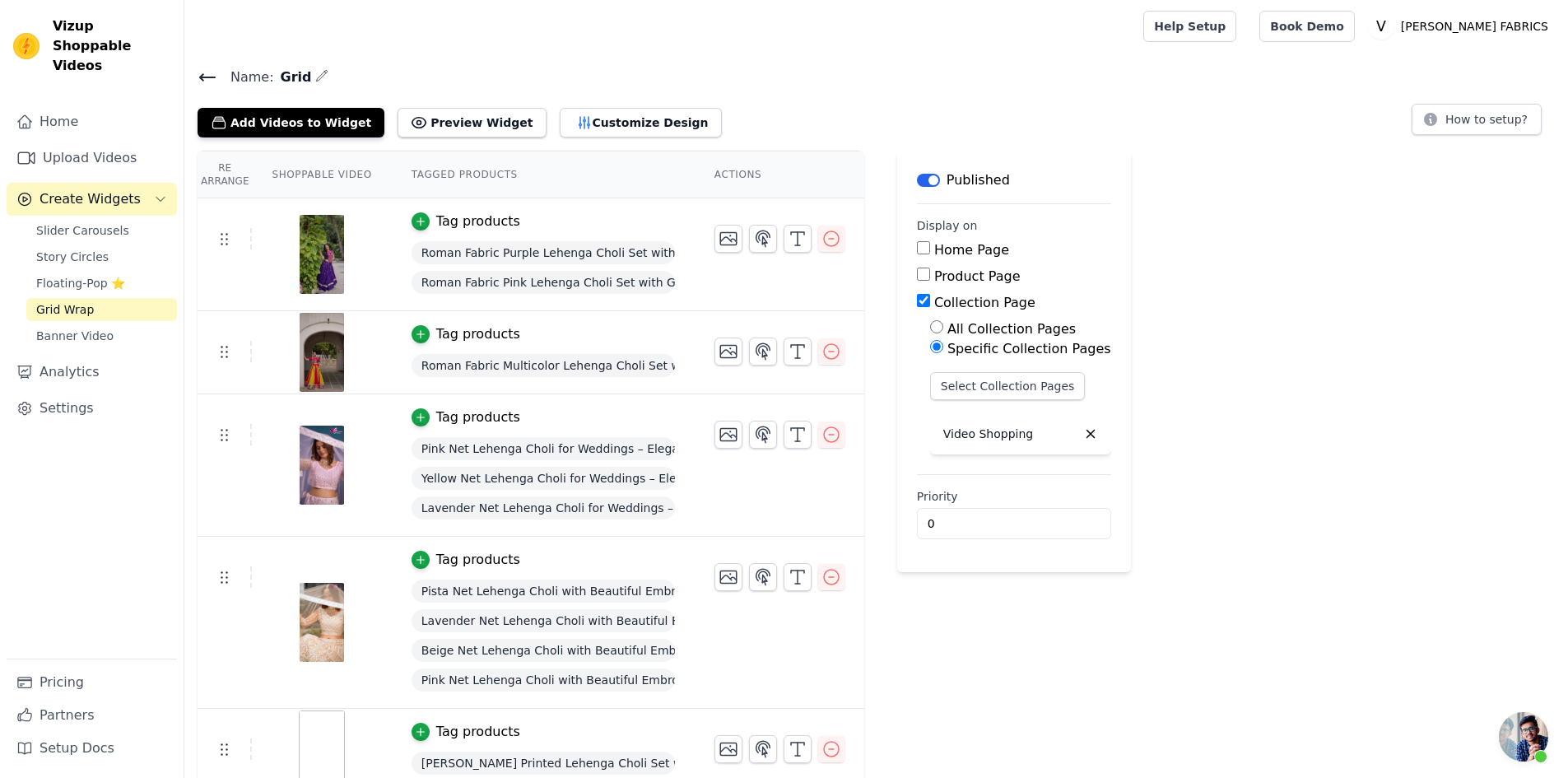
click at [202, 75] on icon at bounding box center [207, 77] width 15 height 6
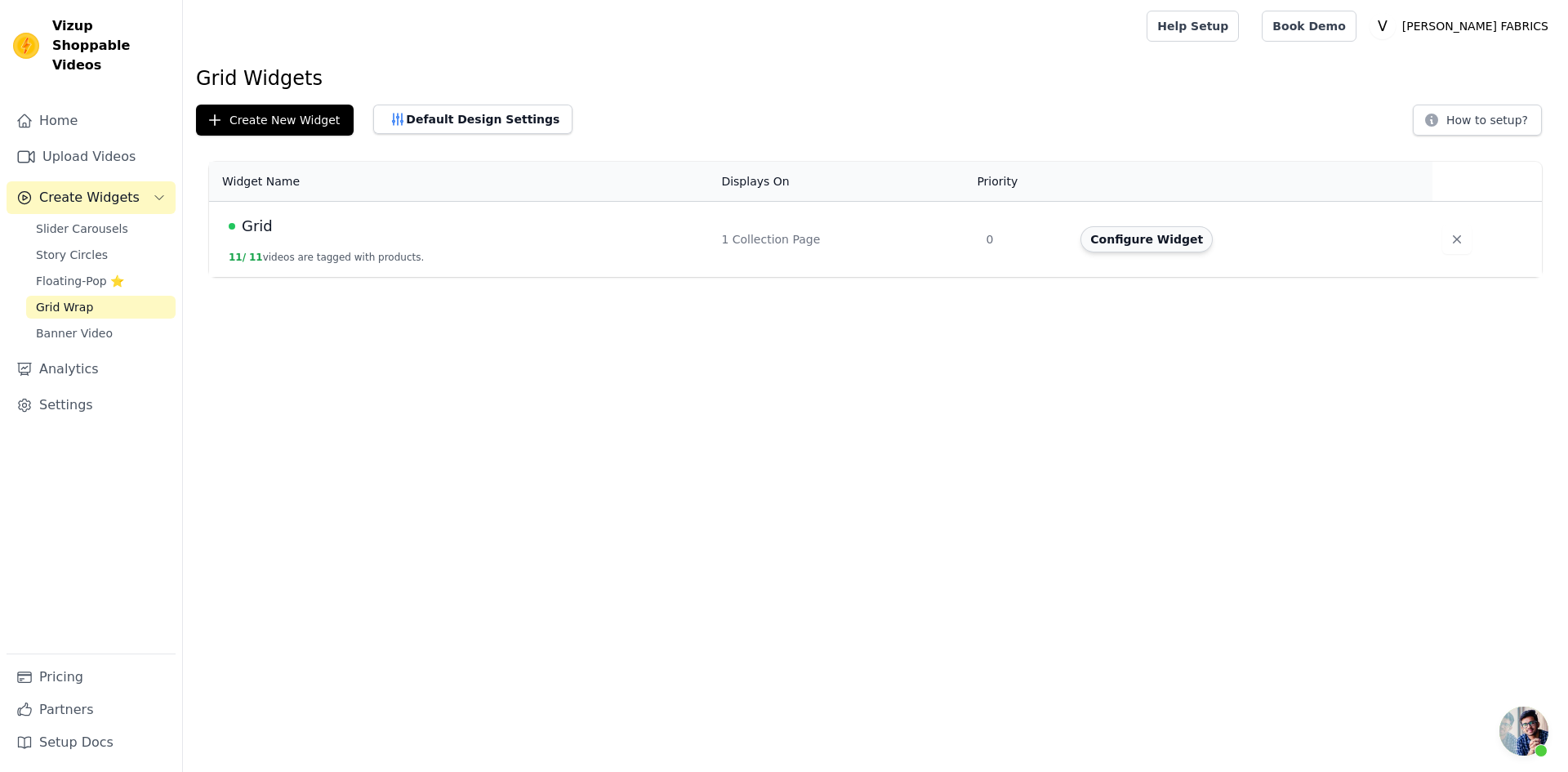
click at [1101, 239] on button "Configure Widget" at bounding box center [1146, 239] width 132 height 26
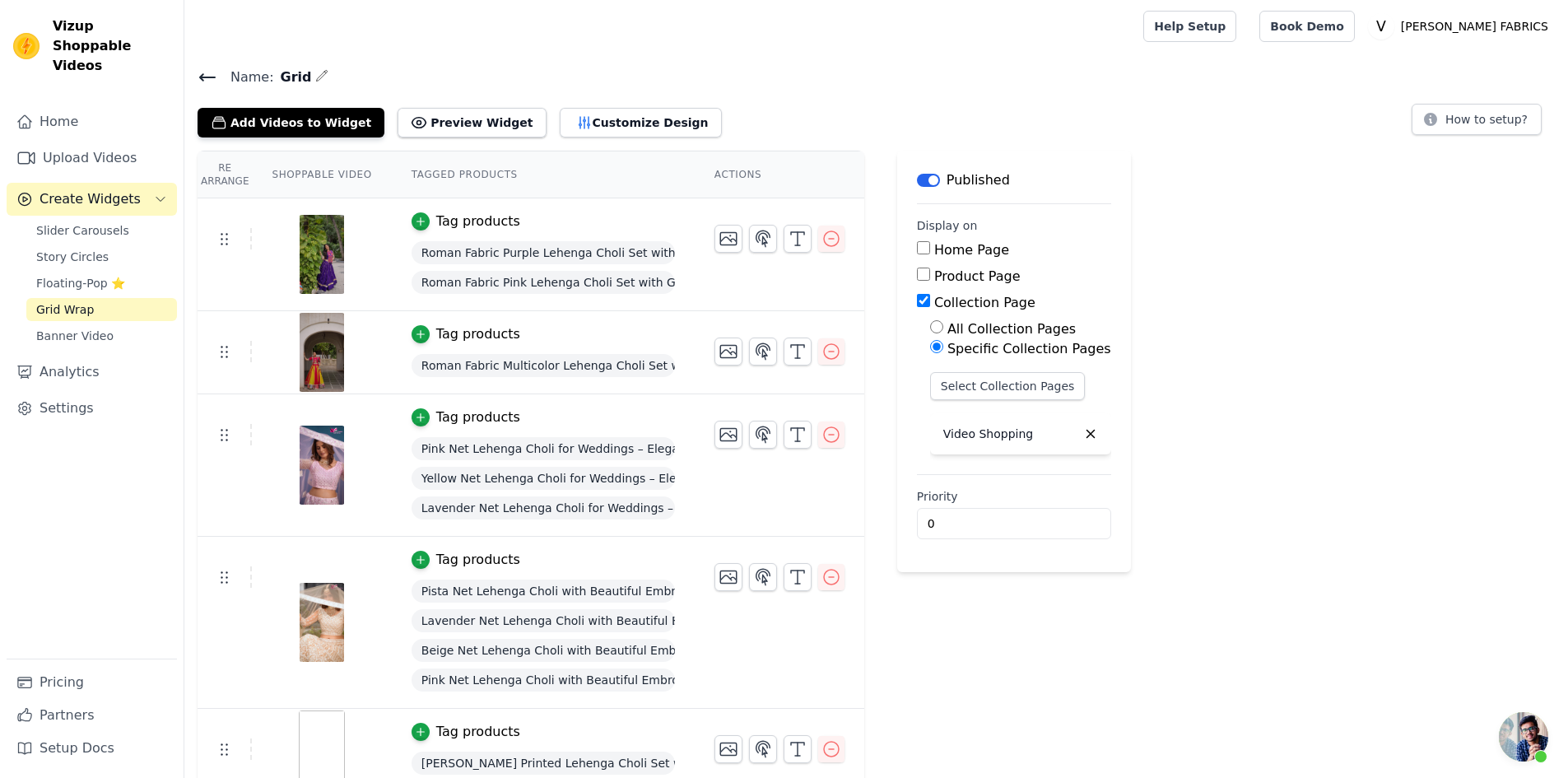
click at [1086, 435] on icon "button" at bounding box center [1090, 434] width 7 height 7
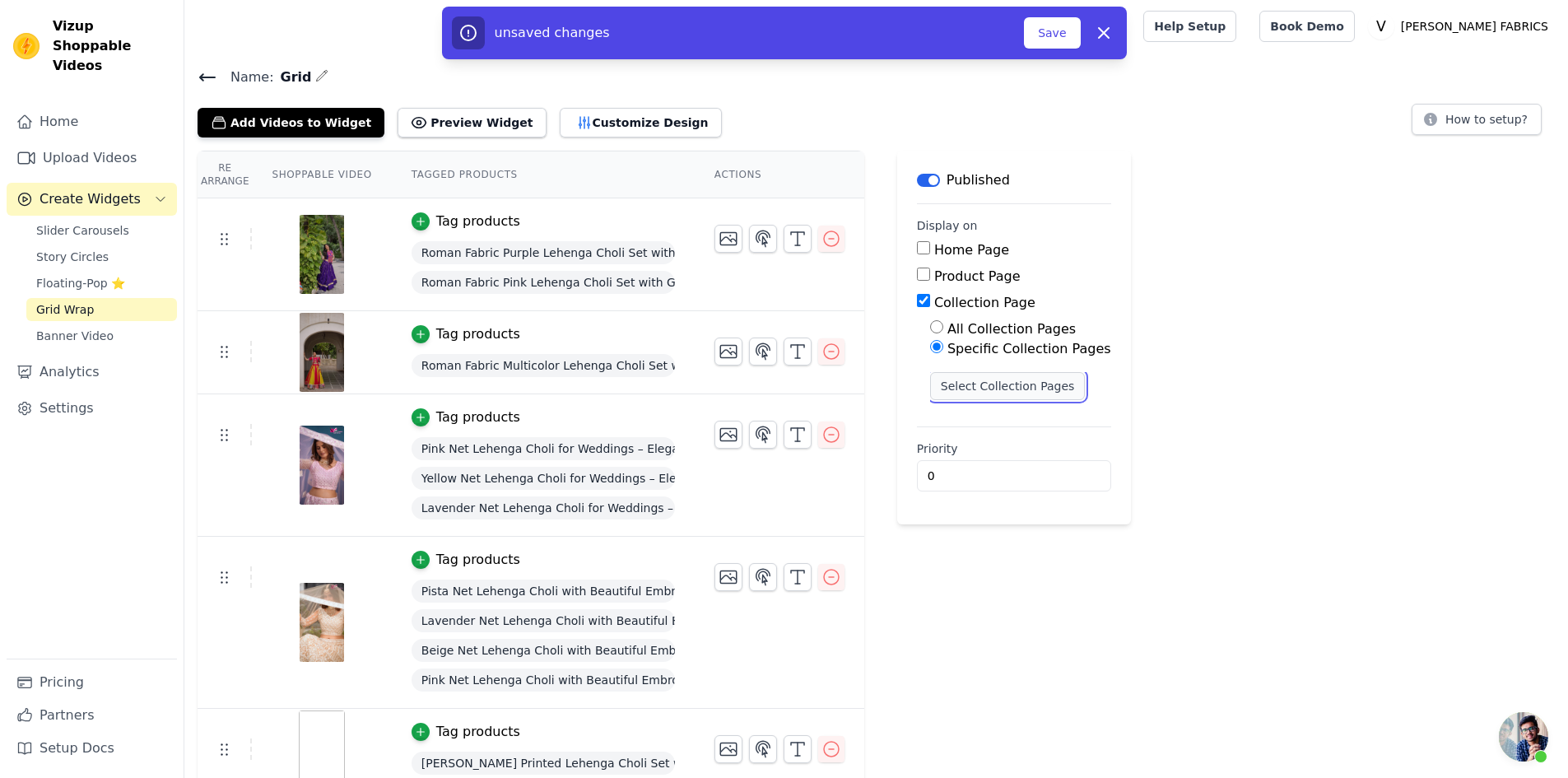
click at [1004, 380] on button "Select Collection Pages" at bounding box center [1008, 386] width 156 height 28
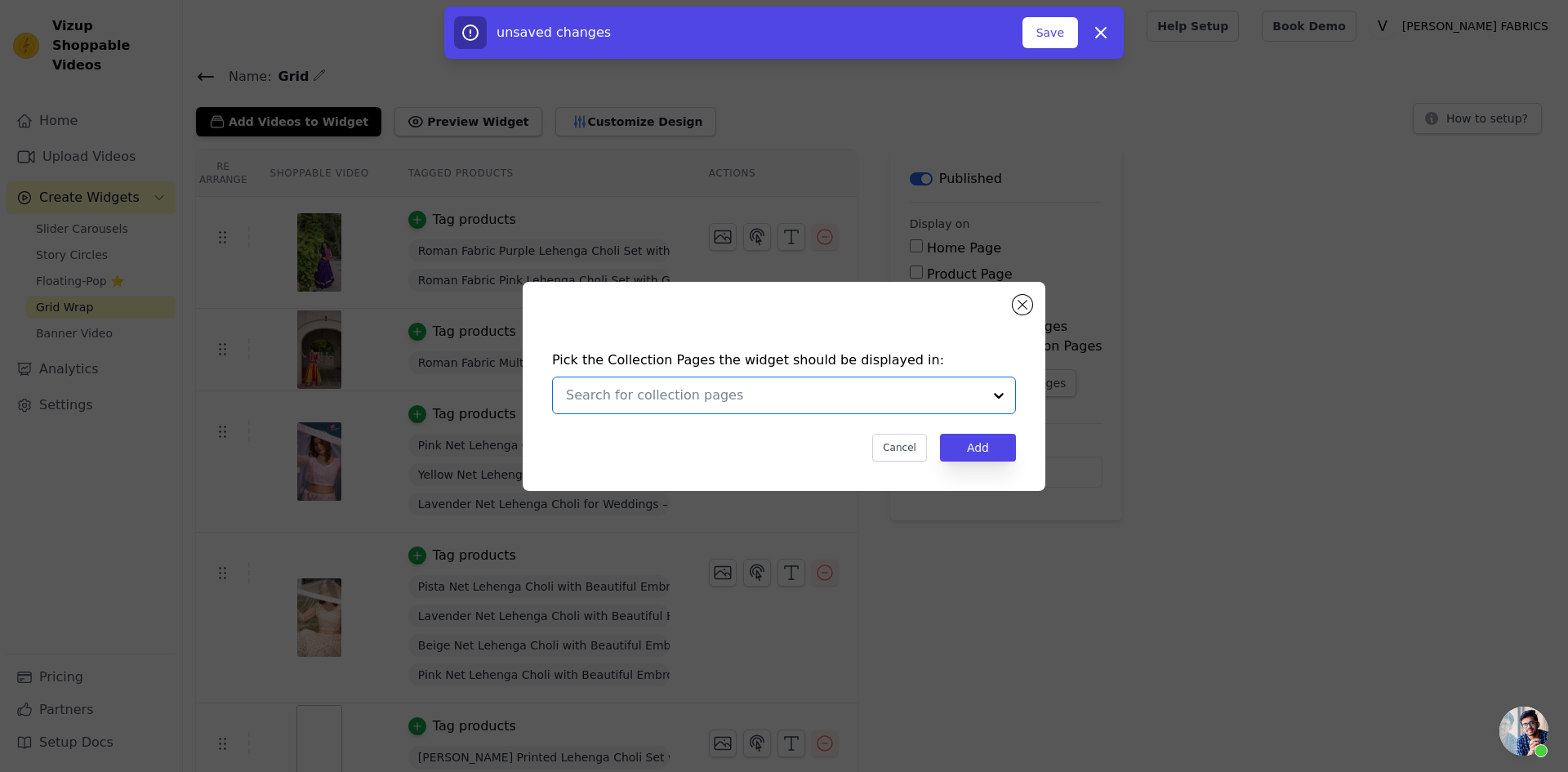
click at [888, 391] on input "text" at bounding box center [773, 396] width 417 height 19
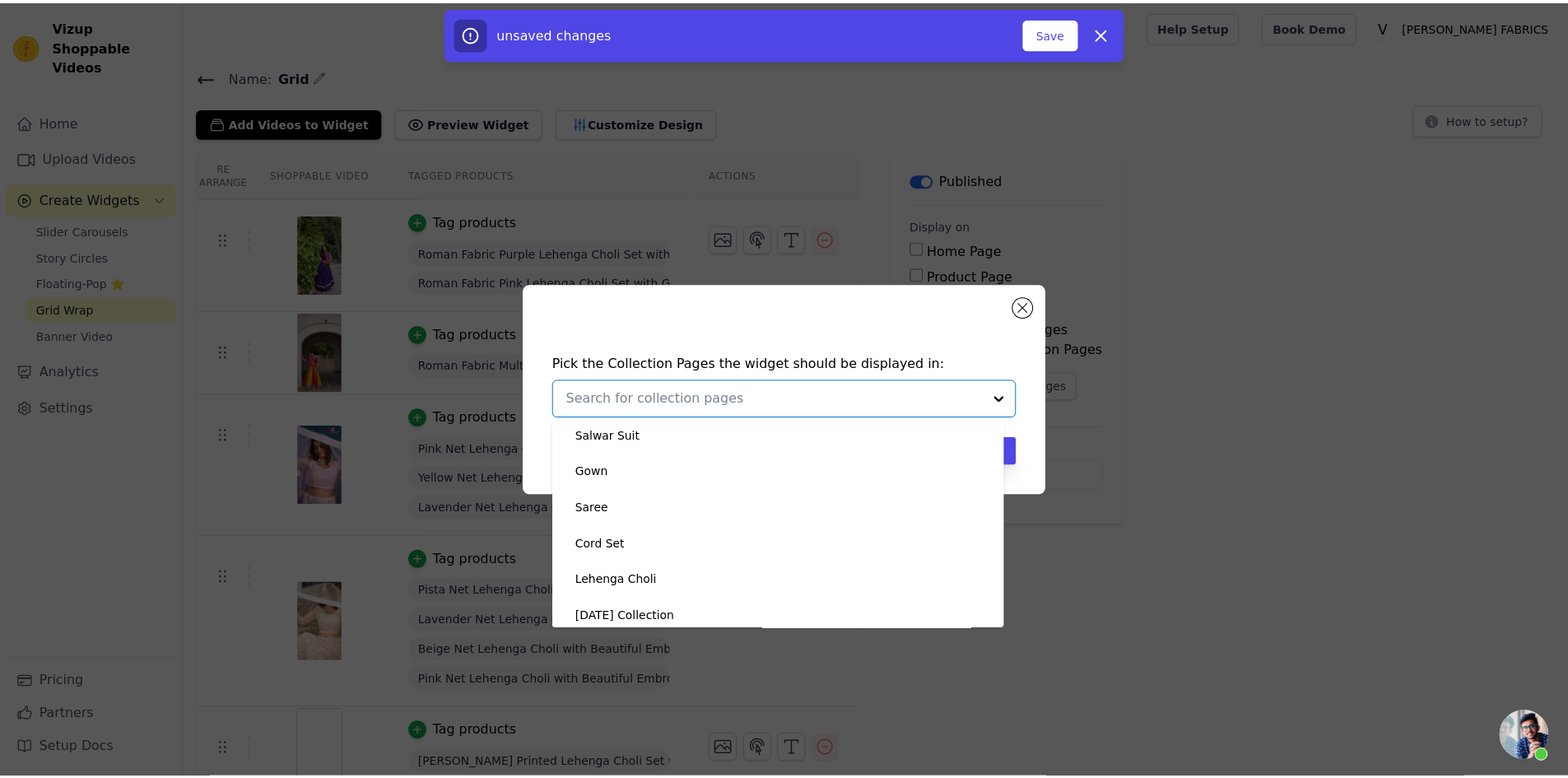
scroll to position [263, 0]
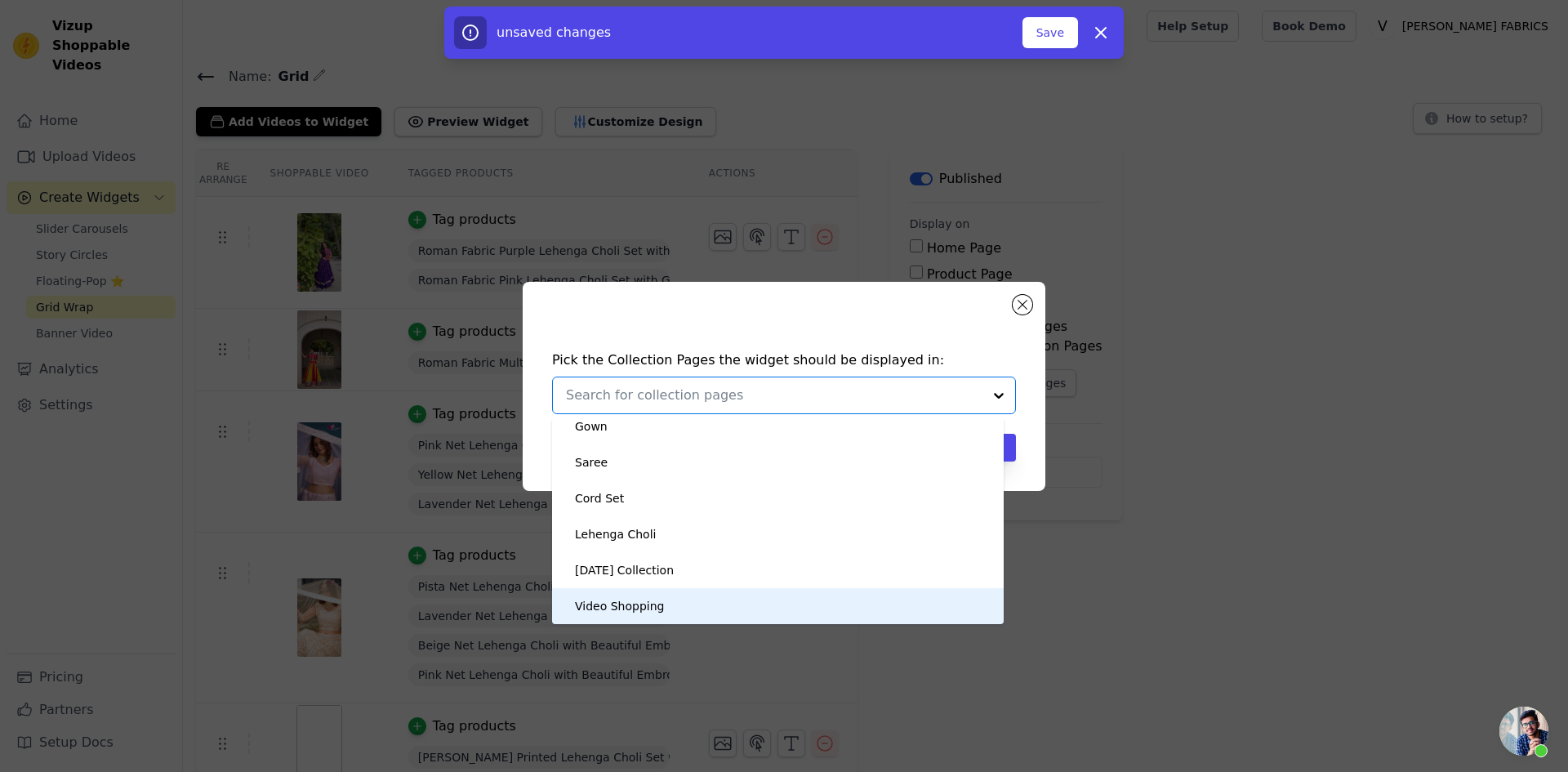
click at [632, 605] on div "Video Shopping" at bounding box center [620, 605] width 89 height 36
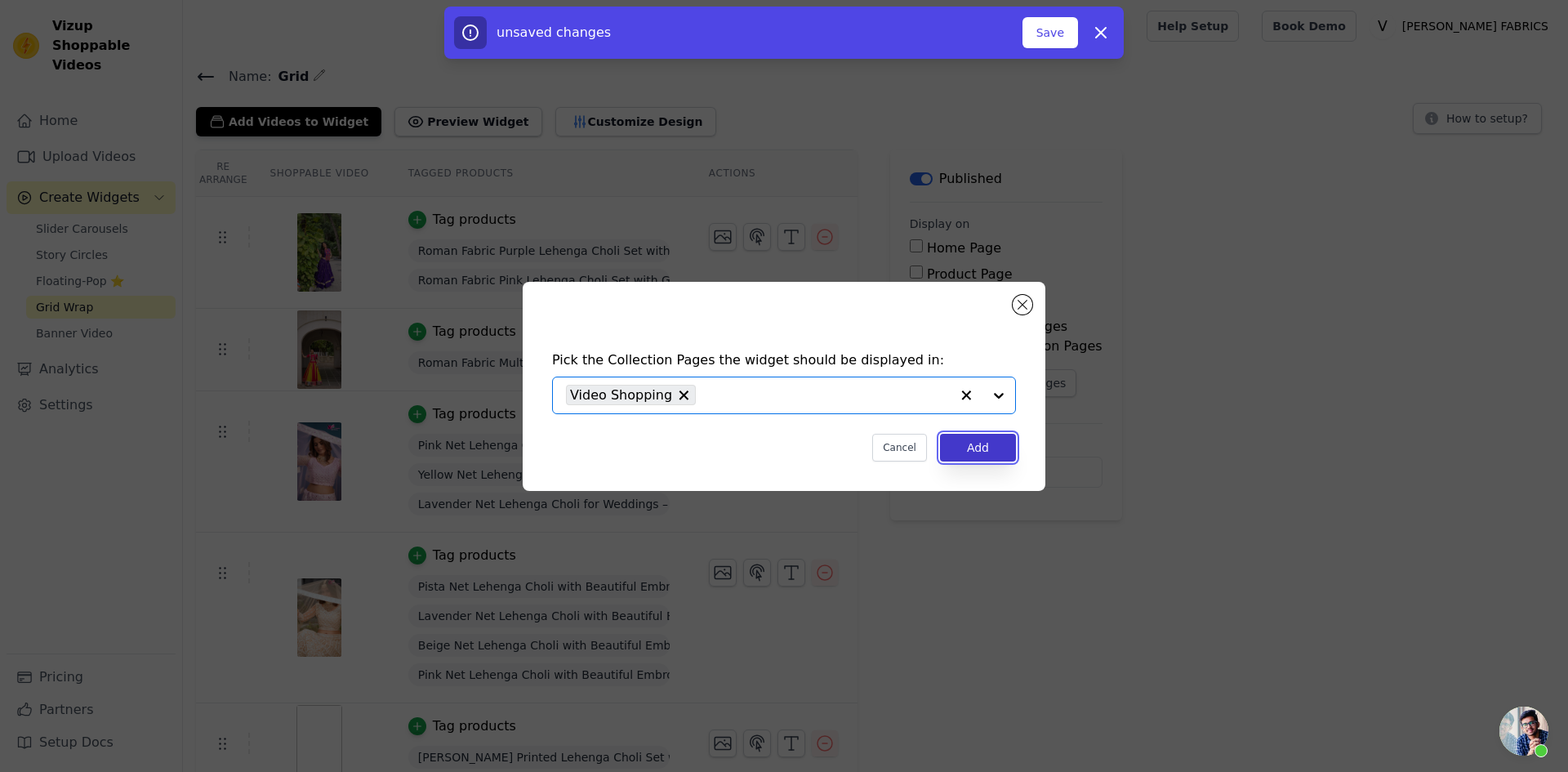
click at [989, 454] on button "Add" at bounding box center [978, 447] width 76 height 28
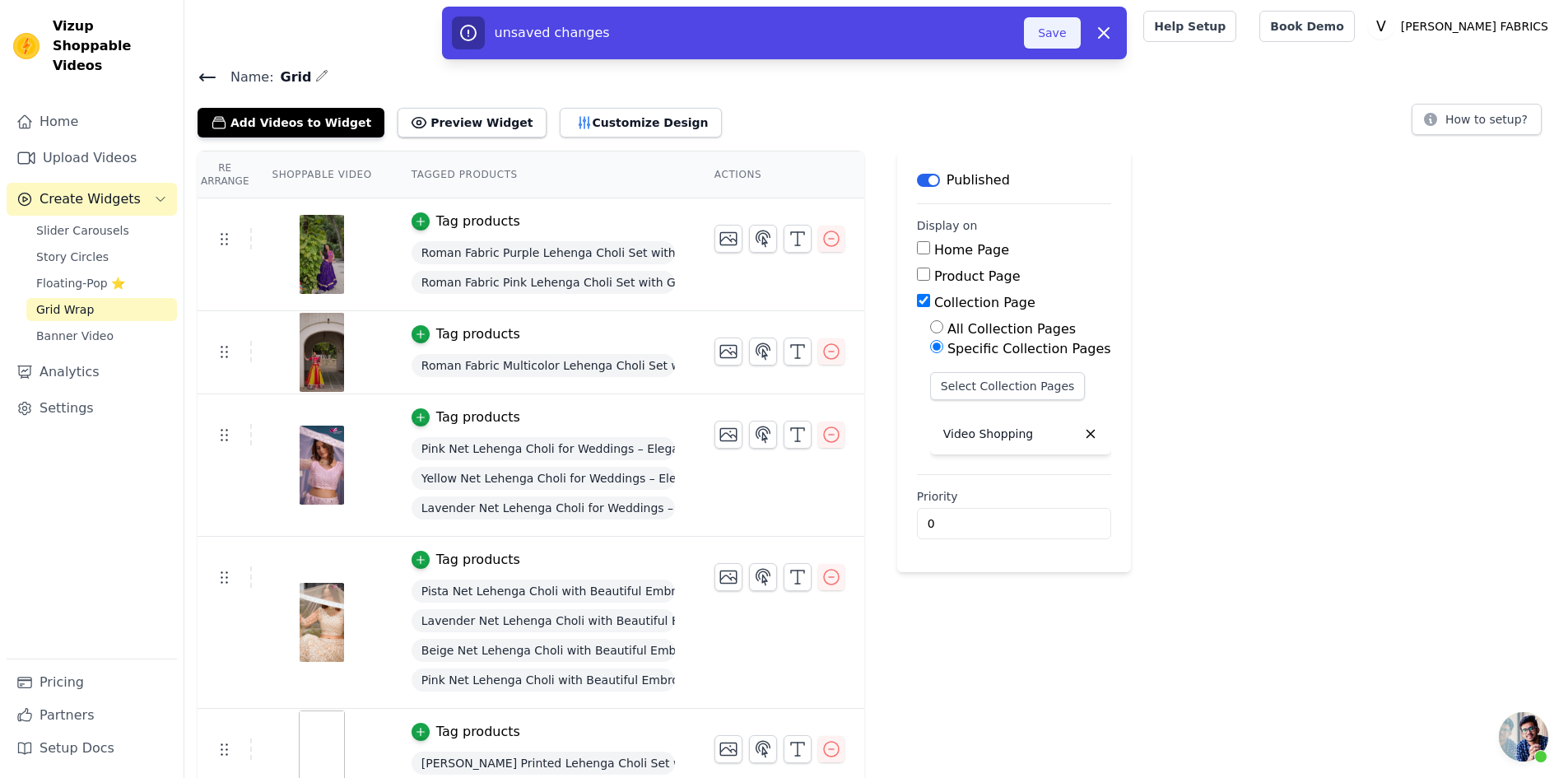
click at [1063, 33] on button "Save" at bounding box center [1051, 33] width 56 height 31
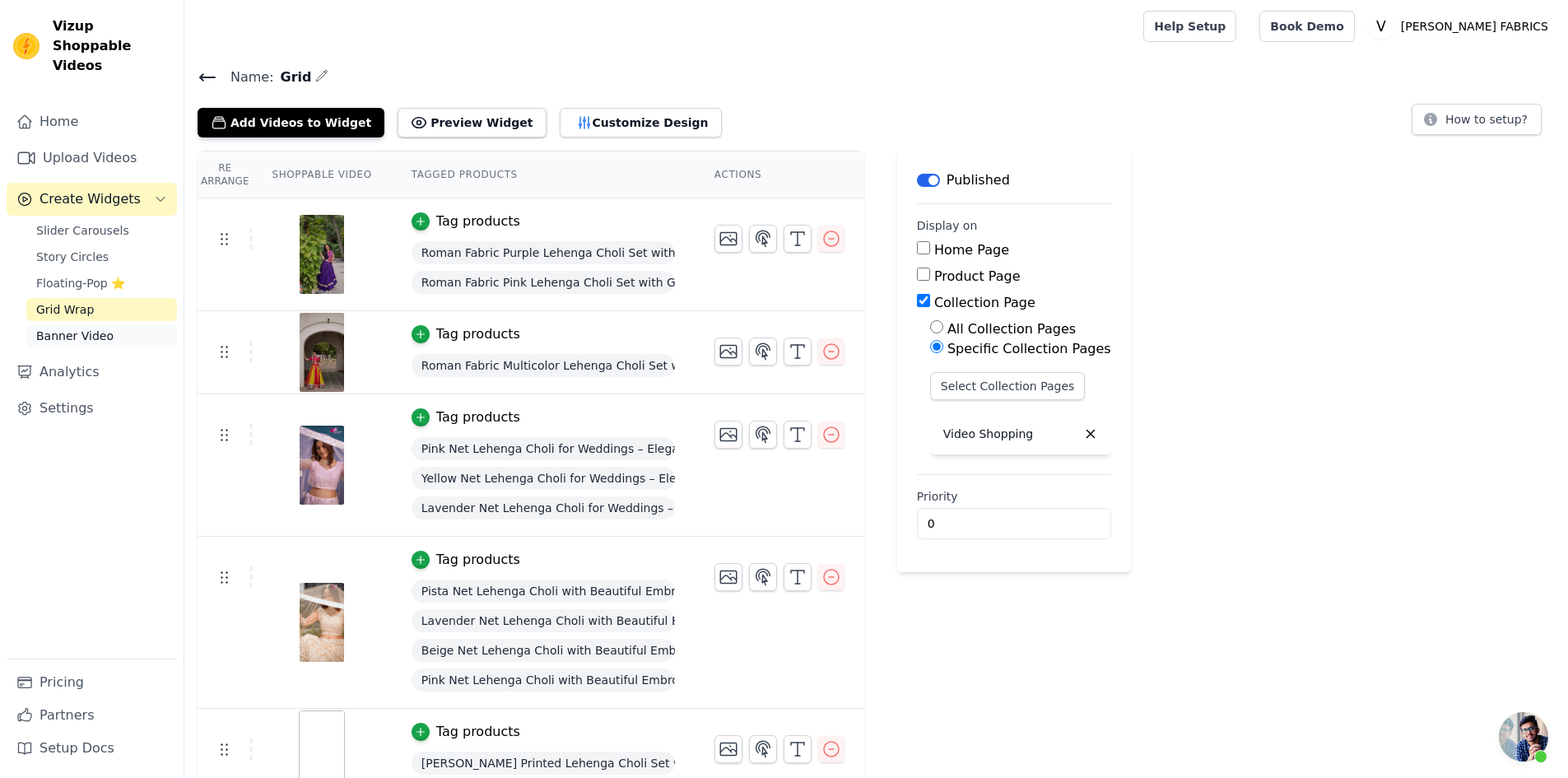
click at [70, 328] on span "Banner Video" at bounding box center [75, 336] width 78 height 17
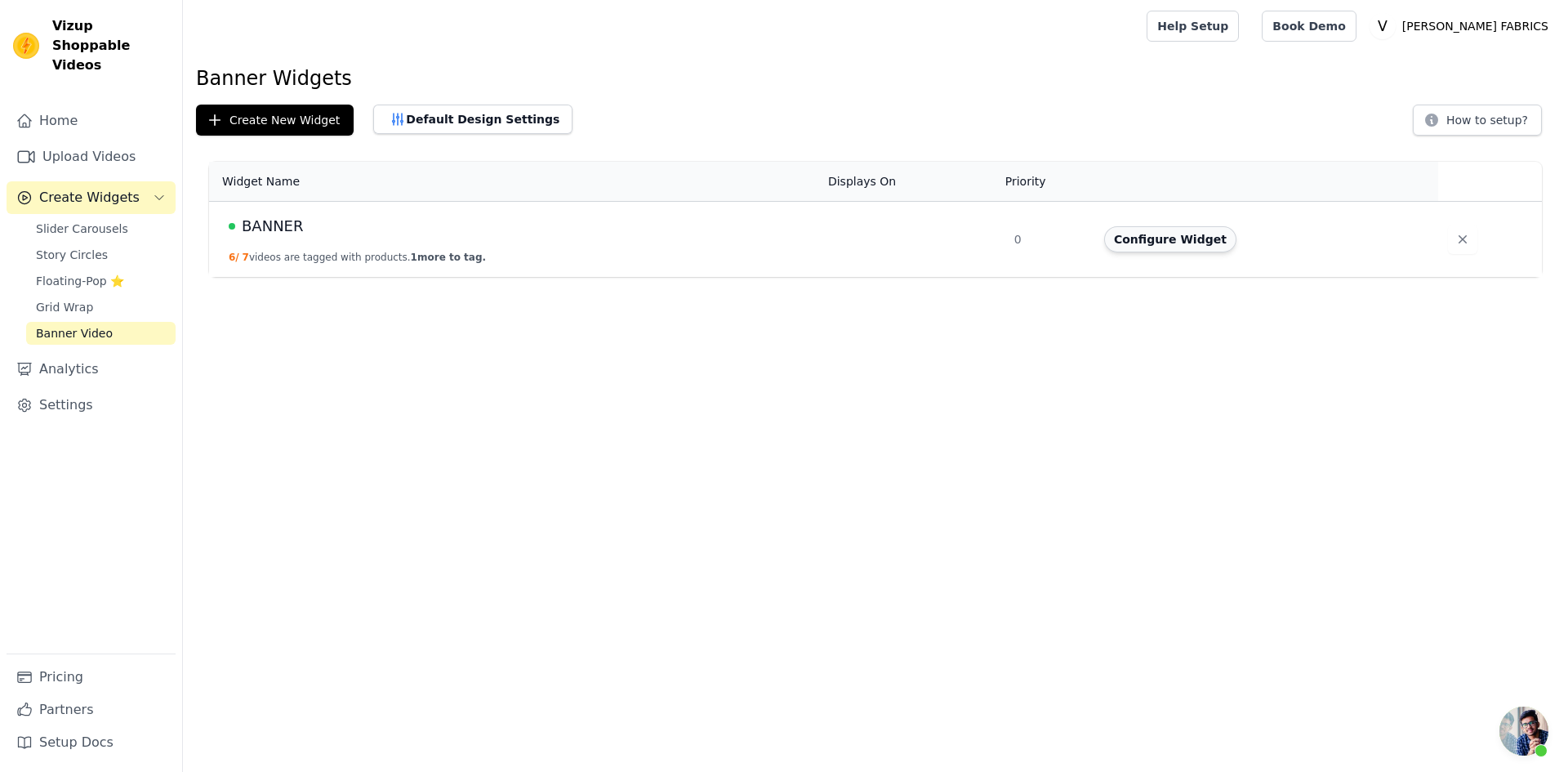
click at [1166, 234] on button "Configure Widget" at bounding box center [1170, 239] width 132 height 26
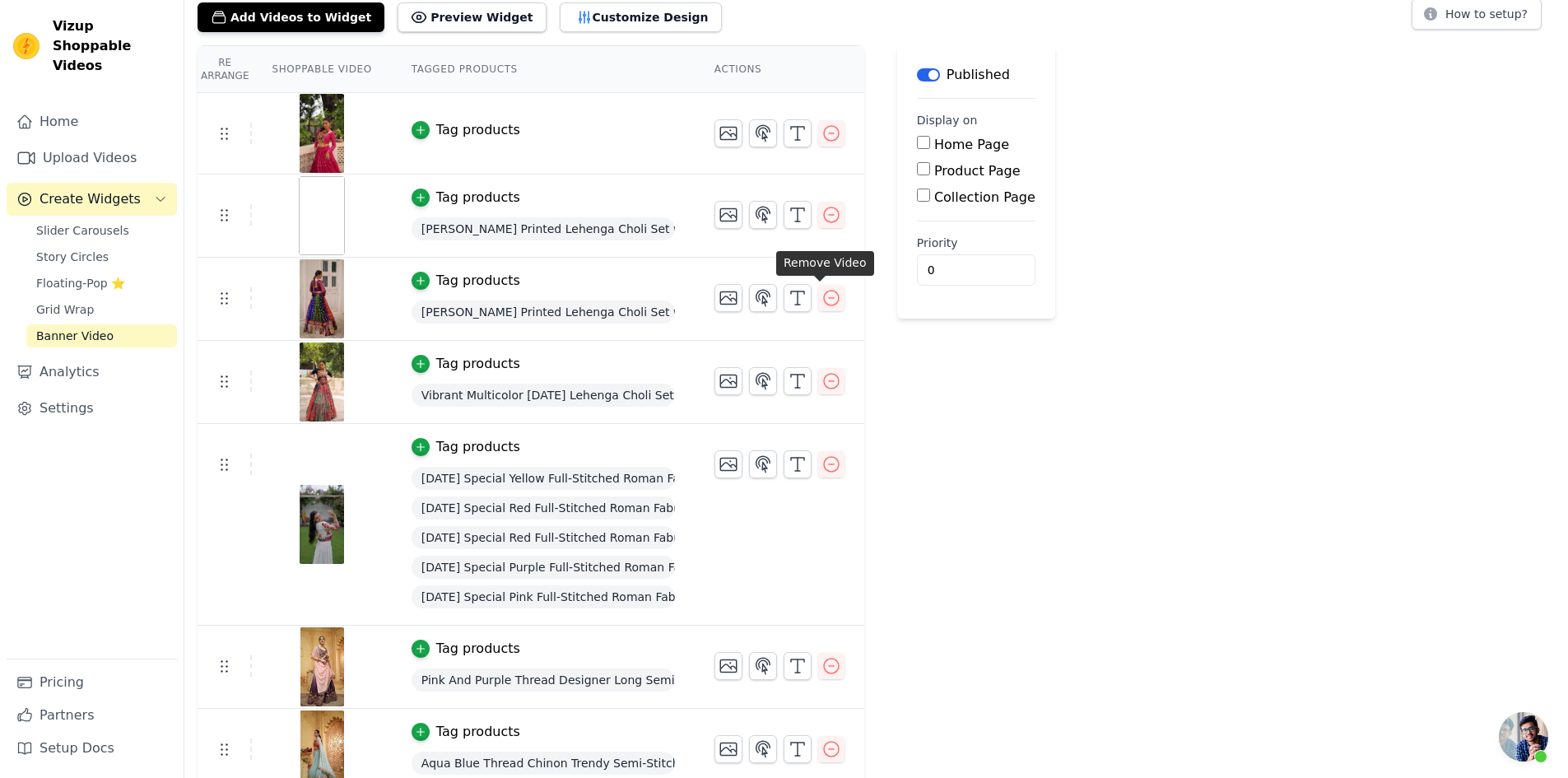
scroll to position [118, 0]
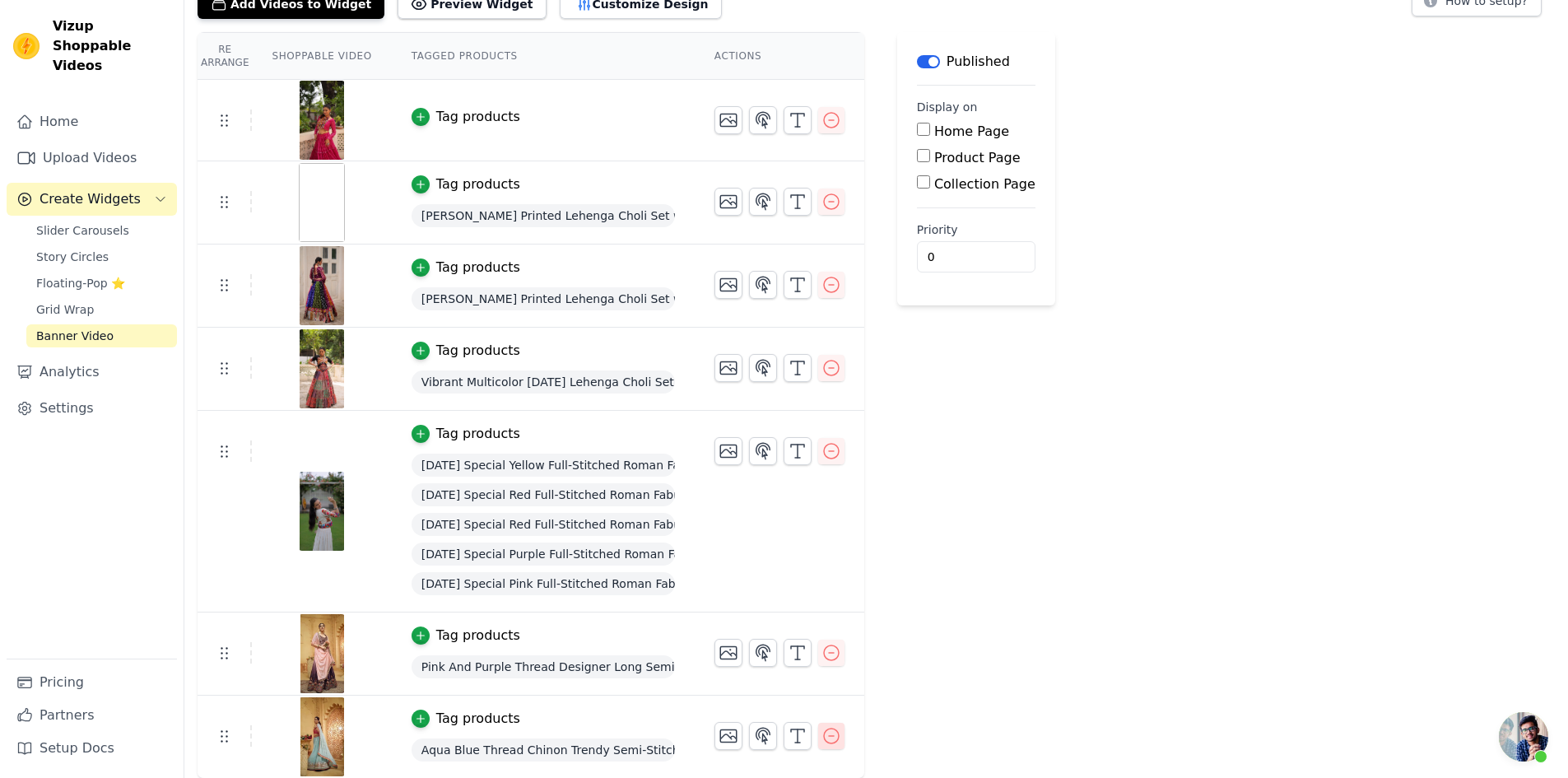
click at [821, 739] on icon "button" at bounding box center [831, 736] width 19 height 19
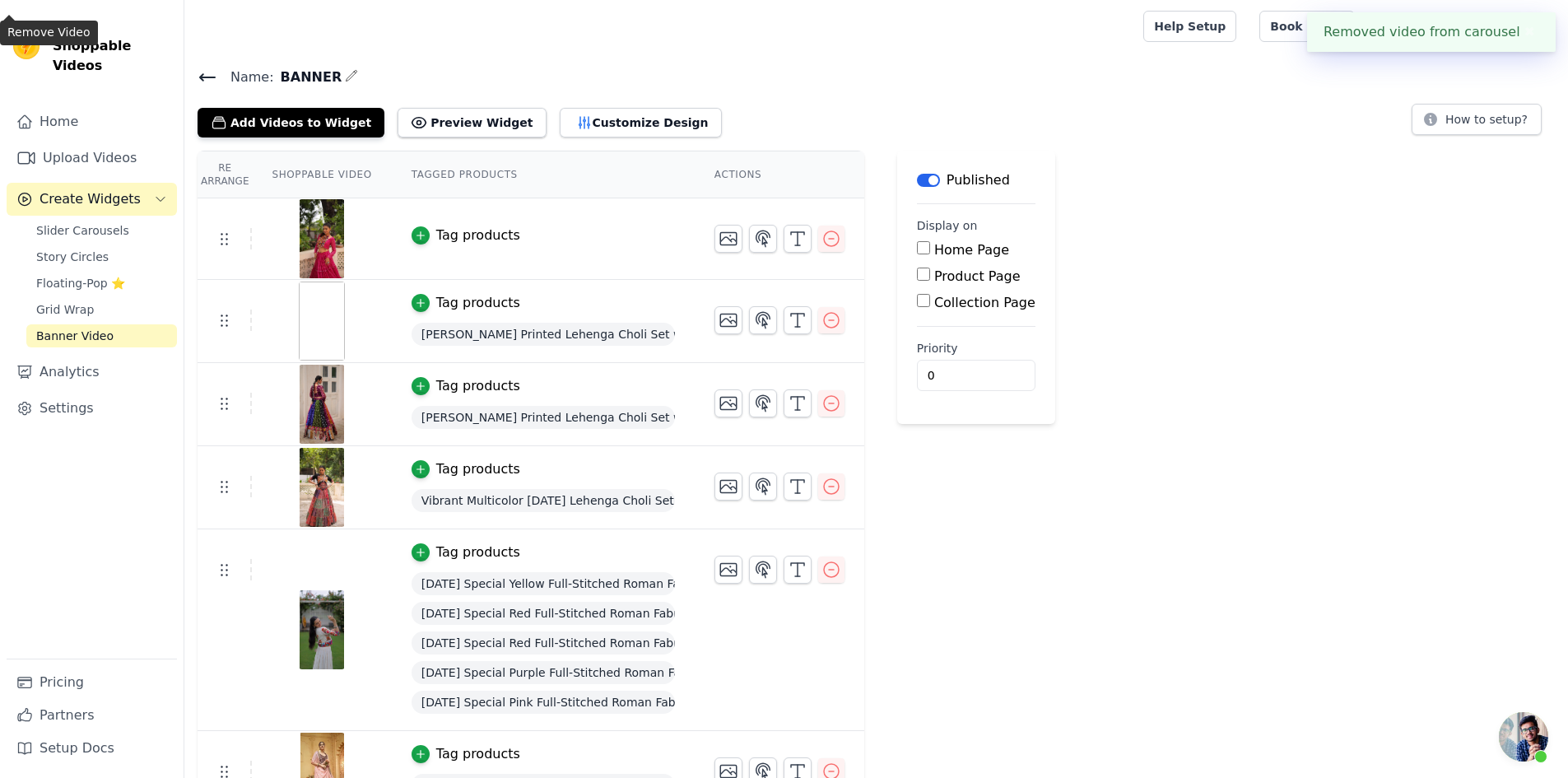
scroll to position [35, 0]
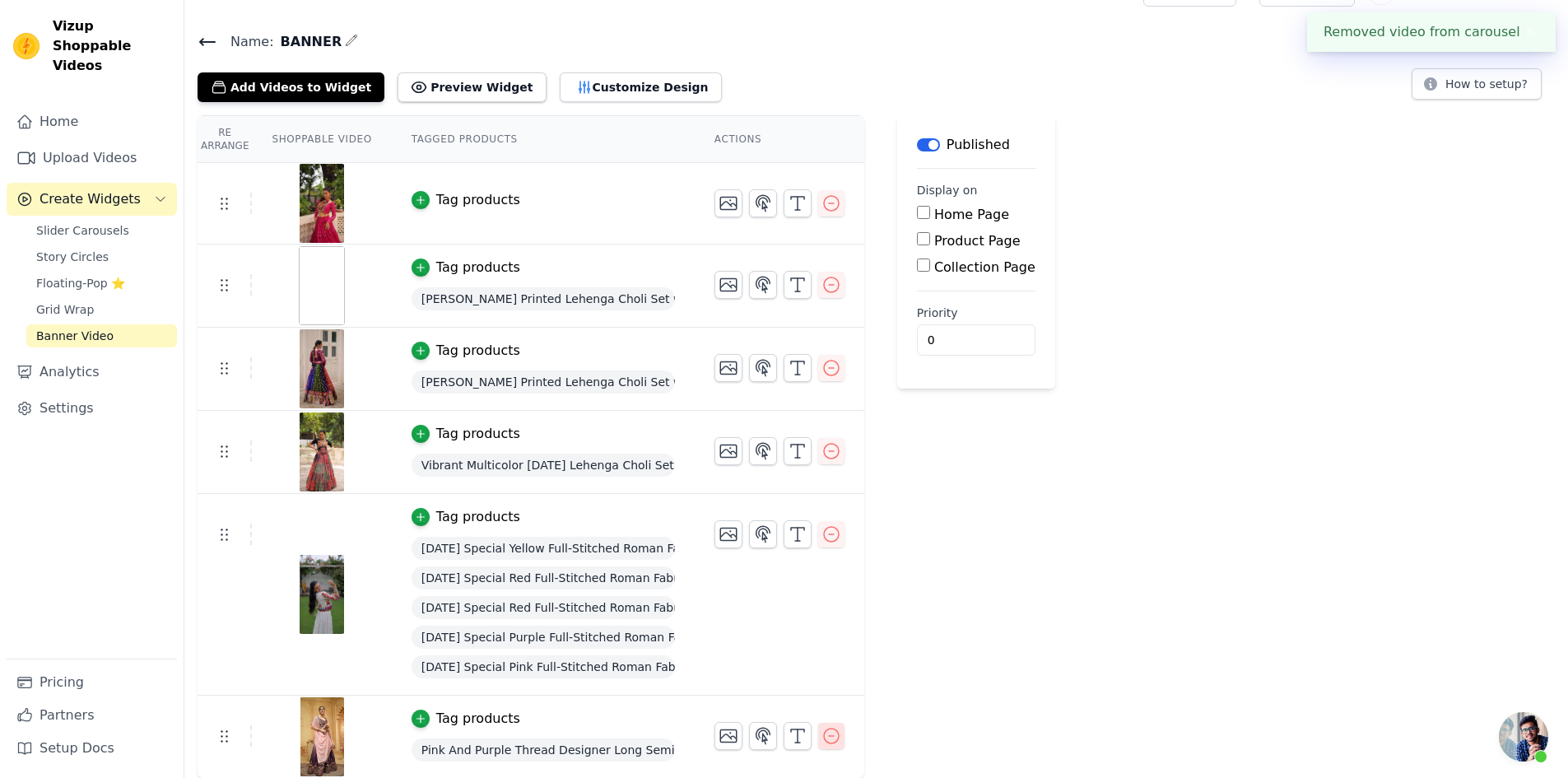
click at [822, 744] on icon "button" at bounding box center [831, 736] width 19 height 19
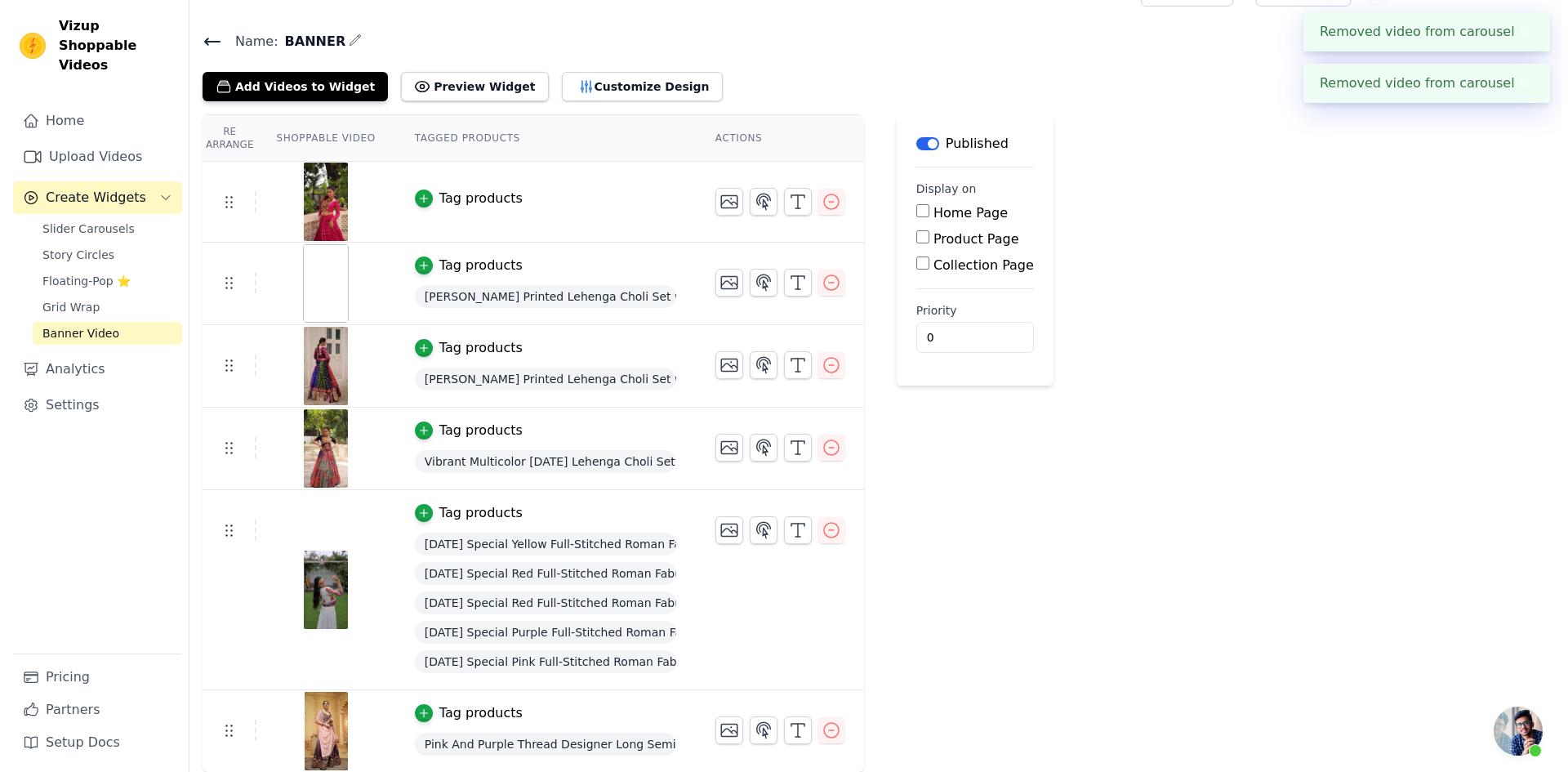
scroll to position [0, 0]
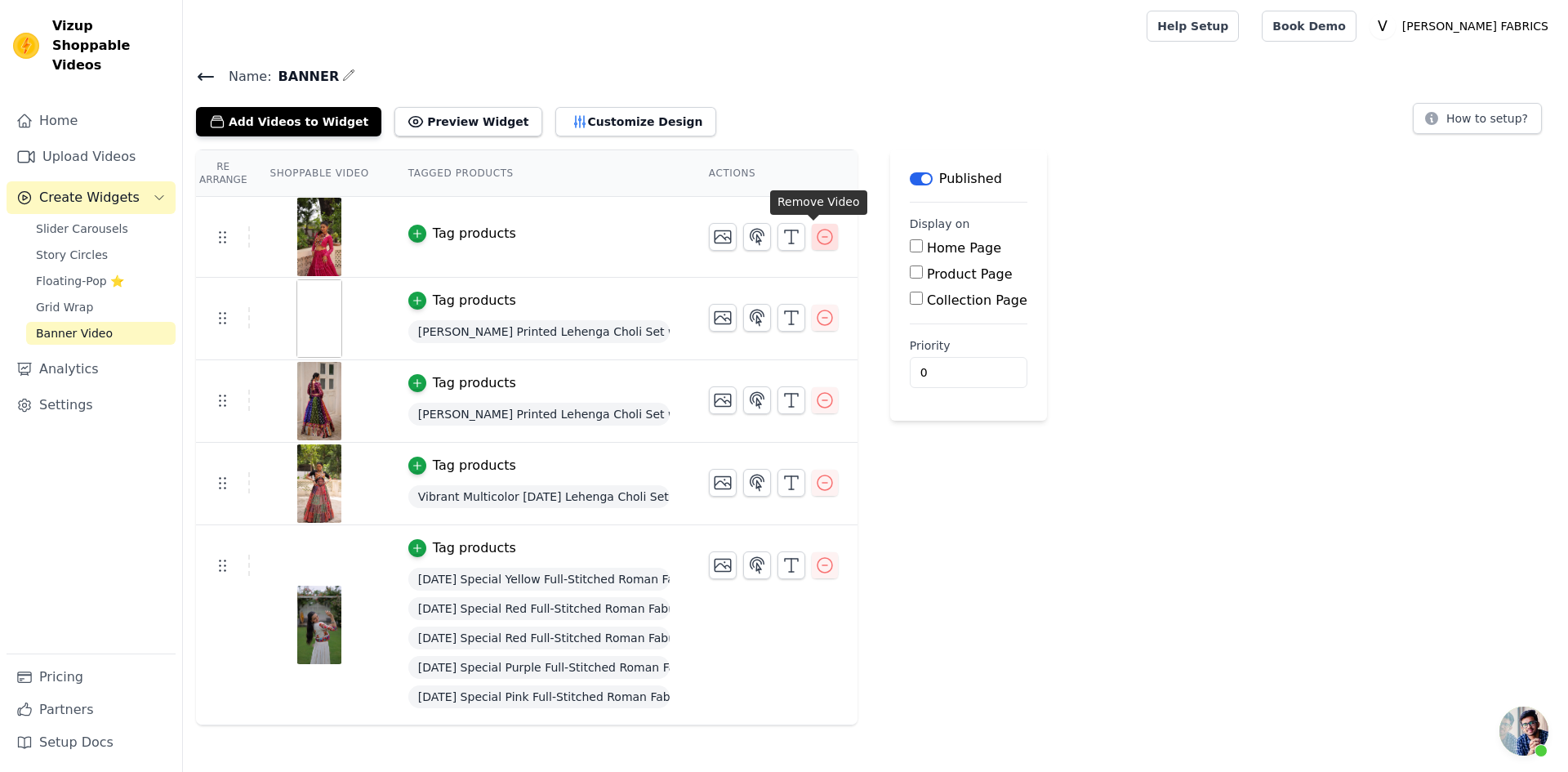
click at [815, 239] on icon "button" at bounding box center [824, 237] width 19 height 19
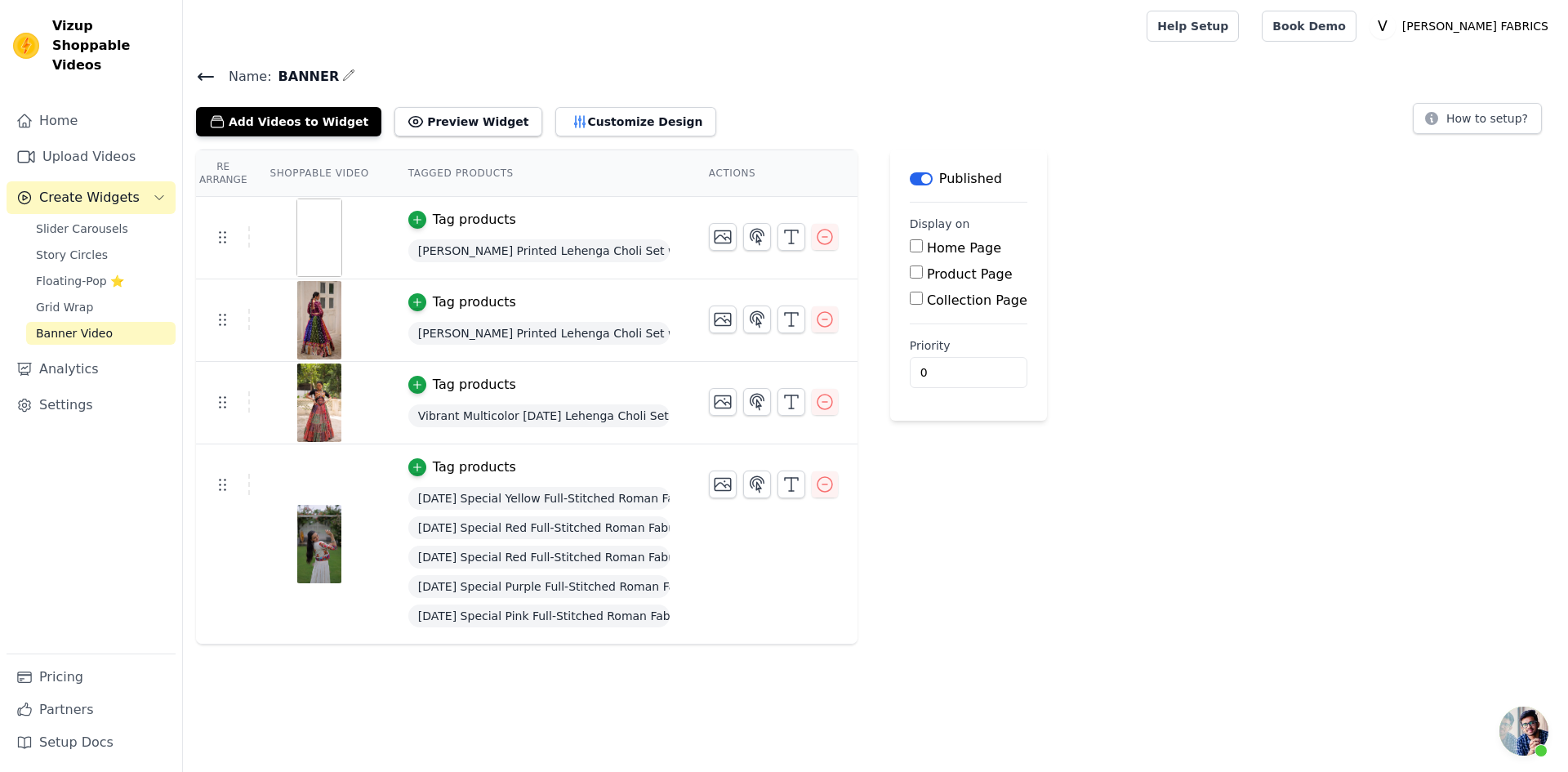
click at [909, 274] on input "Product Page" at bounding box center [916, 272] width 13 height 13
checkbox input "true"
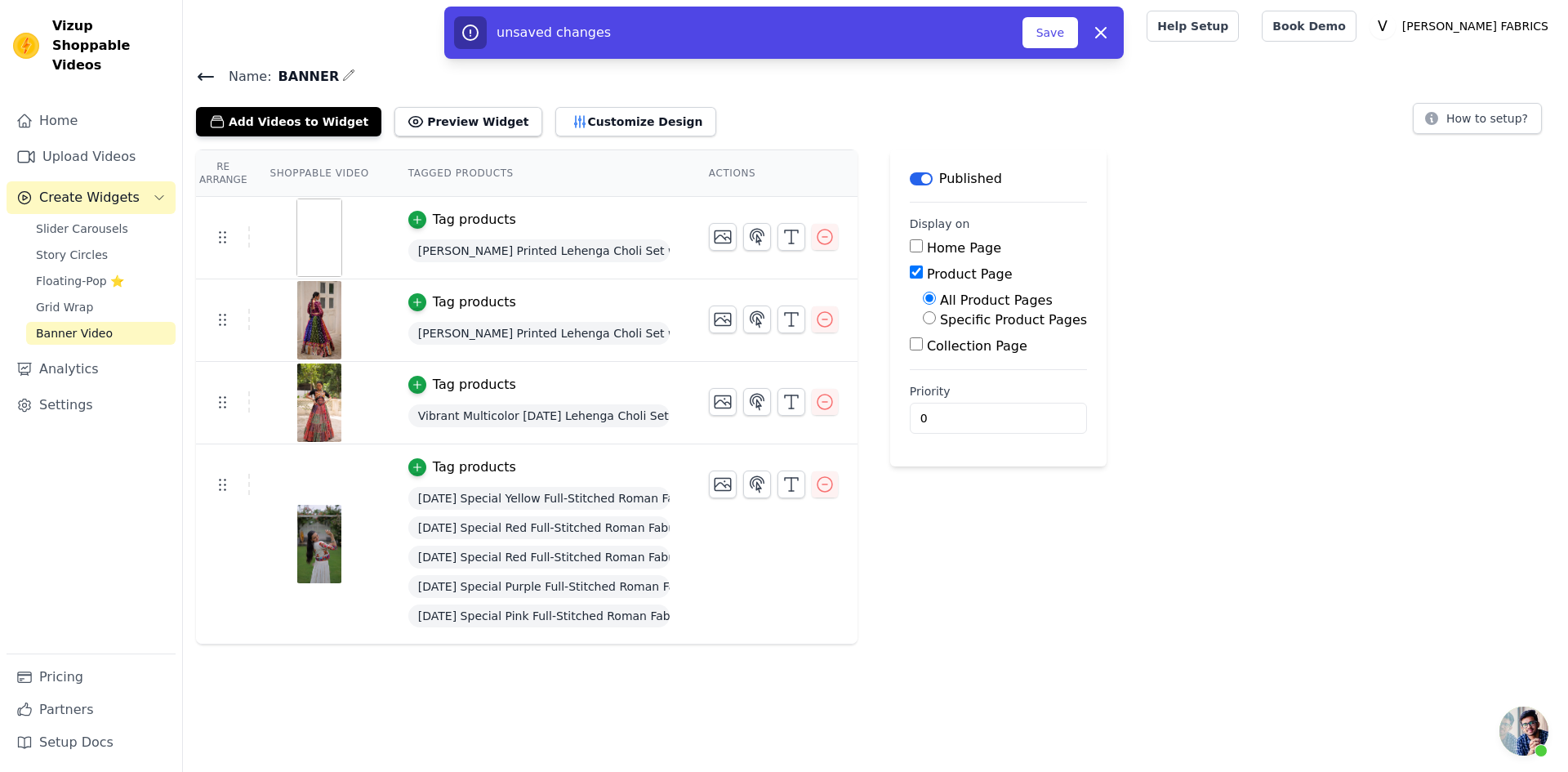
click at [923, 318] on input "Specific Product Pages" at bounding box center [929, 318] width 13 height 13
radio input "true"
click at [939, 349] on button "Select Products" at bounding box center [977, 357] width 110 height 28
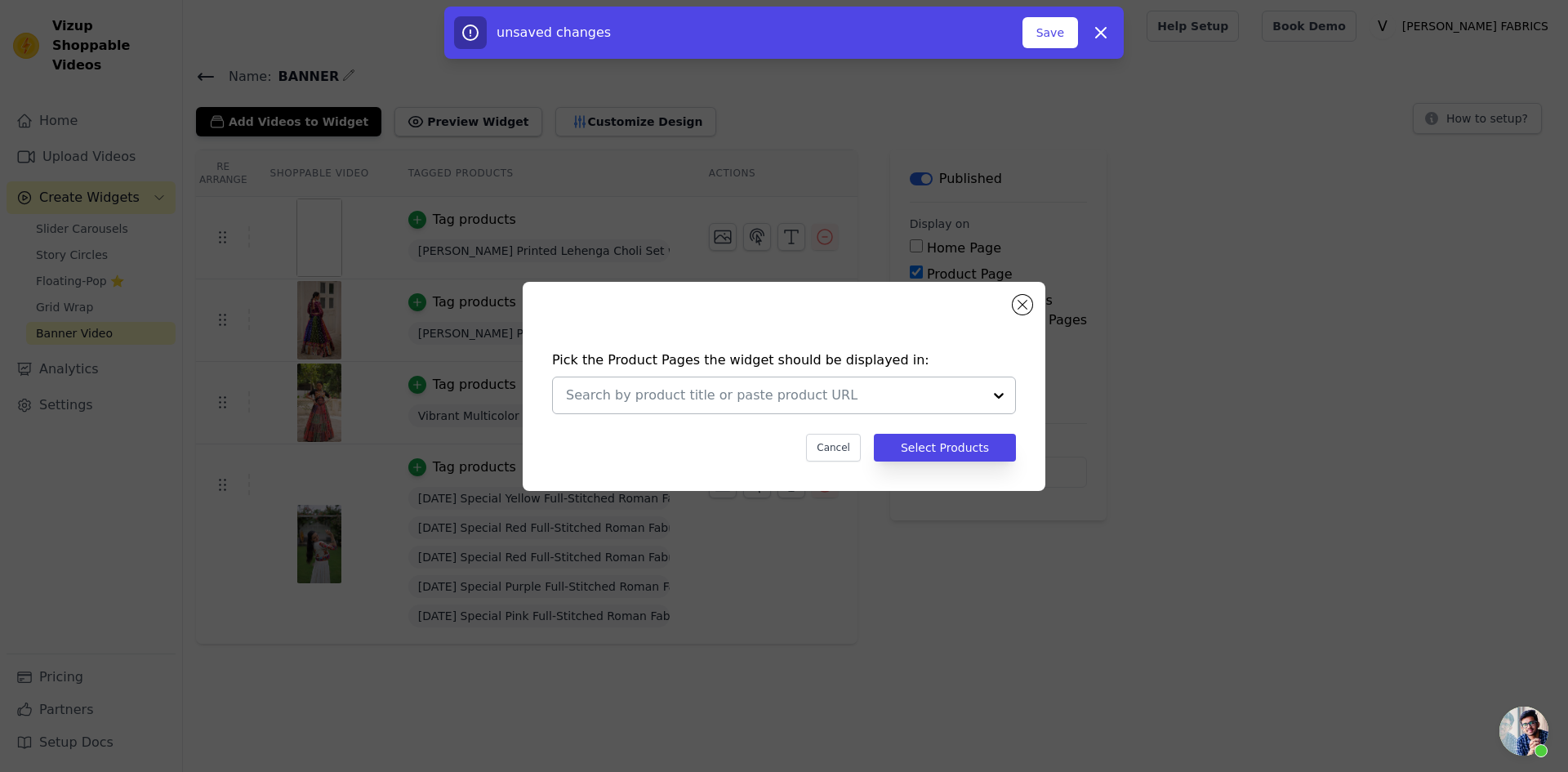
click at [1001, 393] on div at bounding box center [998, 395] width 32 height 36
click at [991, 391] on div at bounding box center [998, 395] width 32 height 36
click at [1021, 305] on button "Close modal" at bounding box center [1023, 304] width 19 height 19
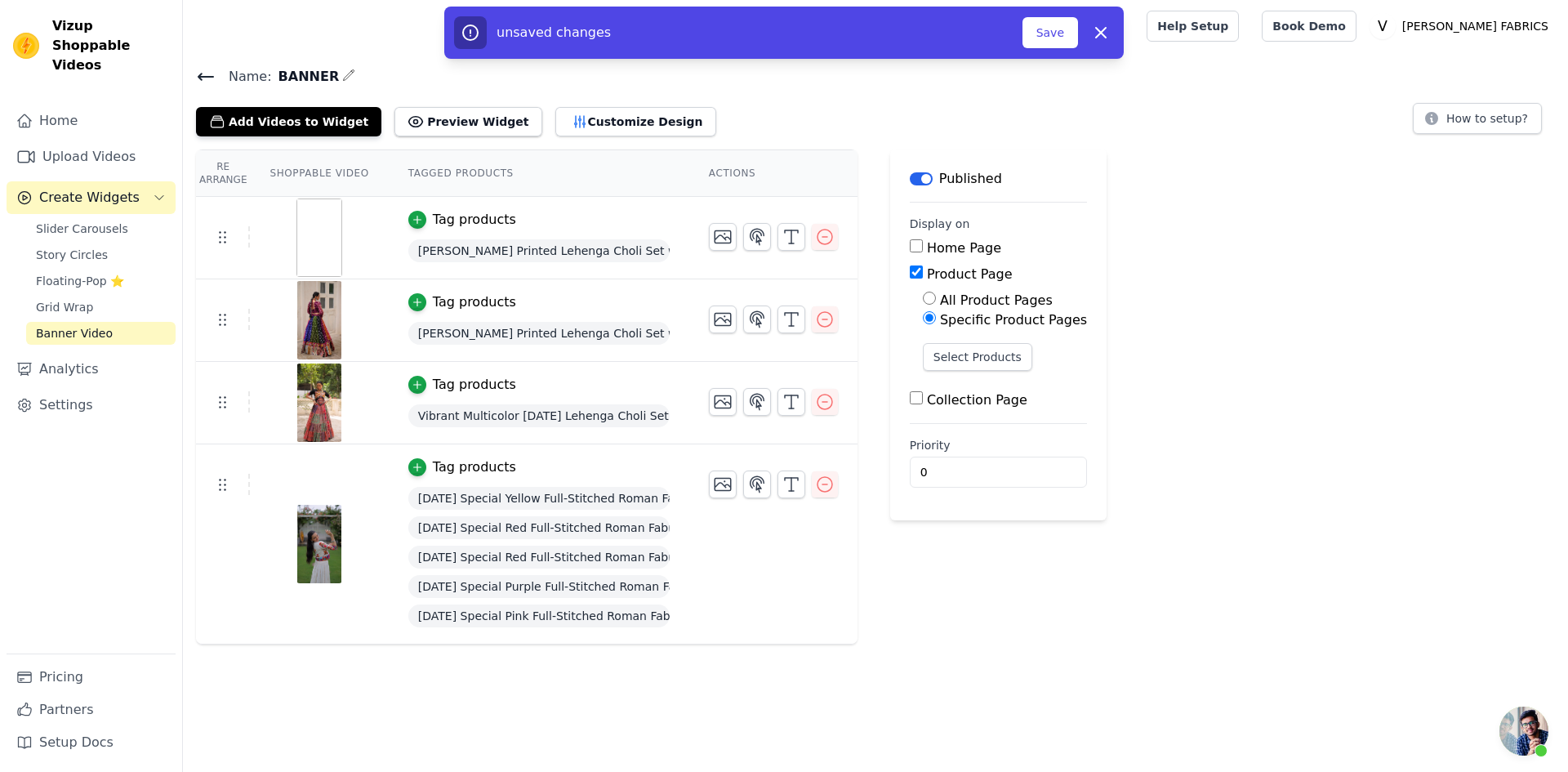
click at [923, 300] on input "All Product Pages" at bounding box center [929, 297] width 13 height 13
radio input "true"
click at [909, 344] on input "Collection Page" at bounding box center [916, 344] width 13 height 13
checkbox input "true"
click at [953, 398] on label "Specific Collection Pages" at bounding box center [1021, 392] width 162 height 16
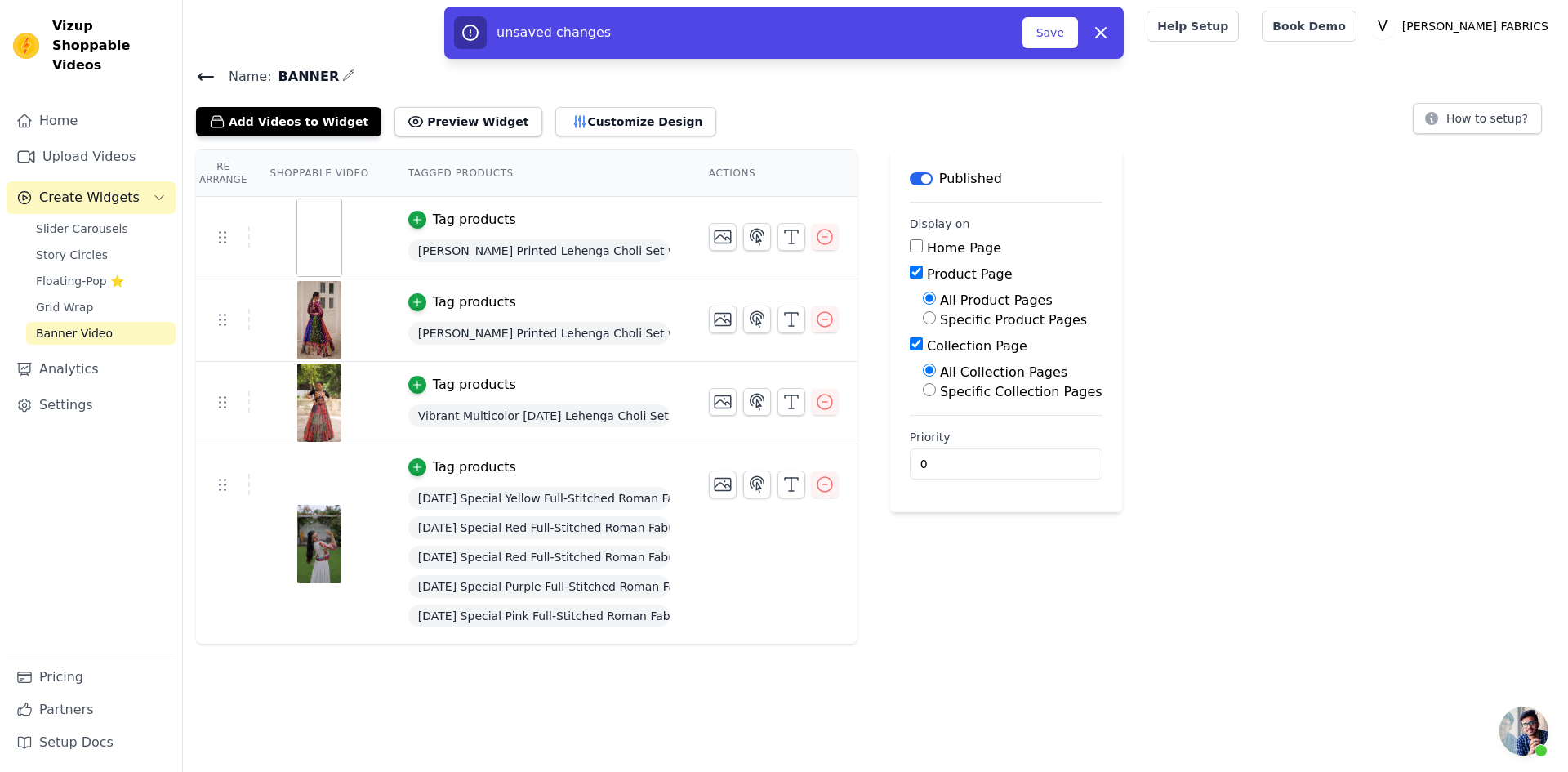
click at [936, 397] on input "Specific Collection Pages" at bounding box center [929, 390] width 13 height 13
radio input "true"
click at [965, 422] on button "Select Collection Pages" at bounding box center [1000, 429] width 154 height 28
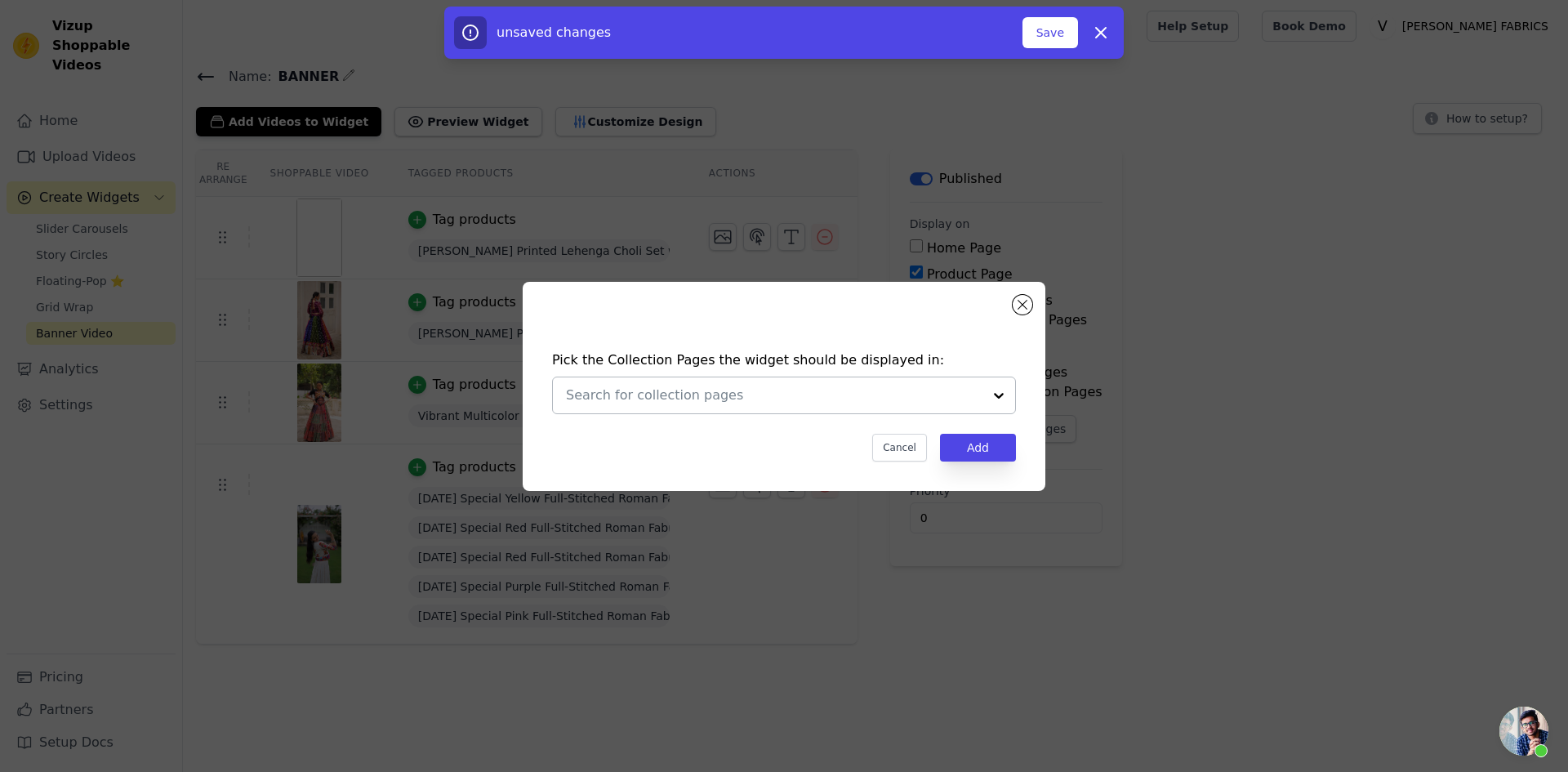
click at [975, 398] on input "text" at bounding box center [773, 396] width 417 height 19
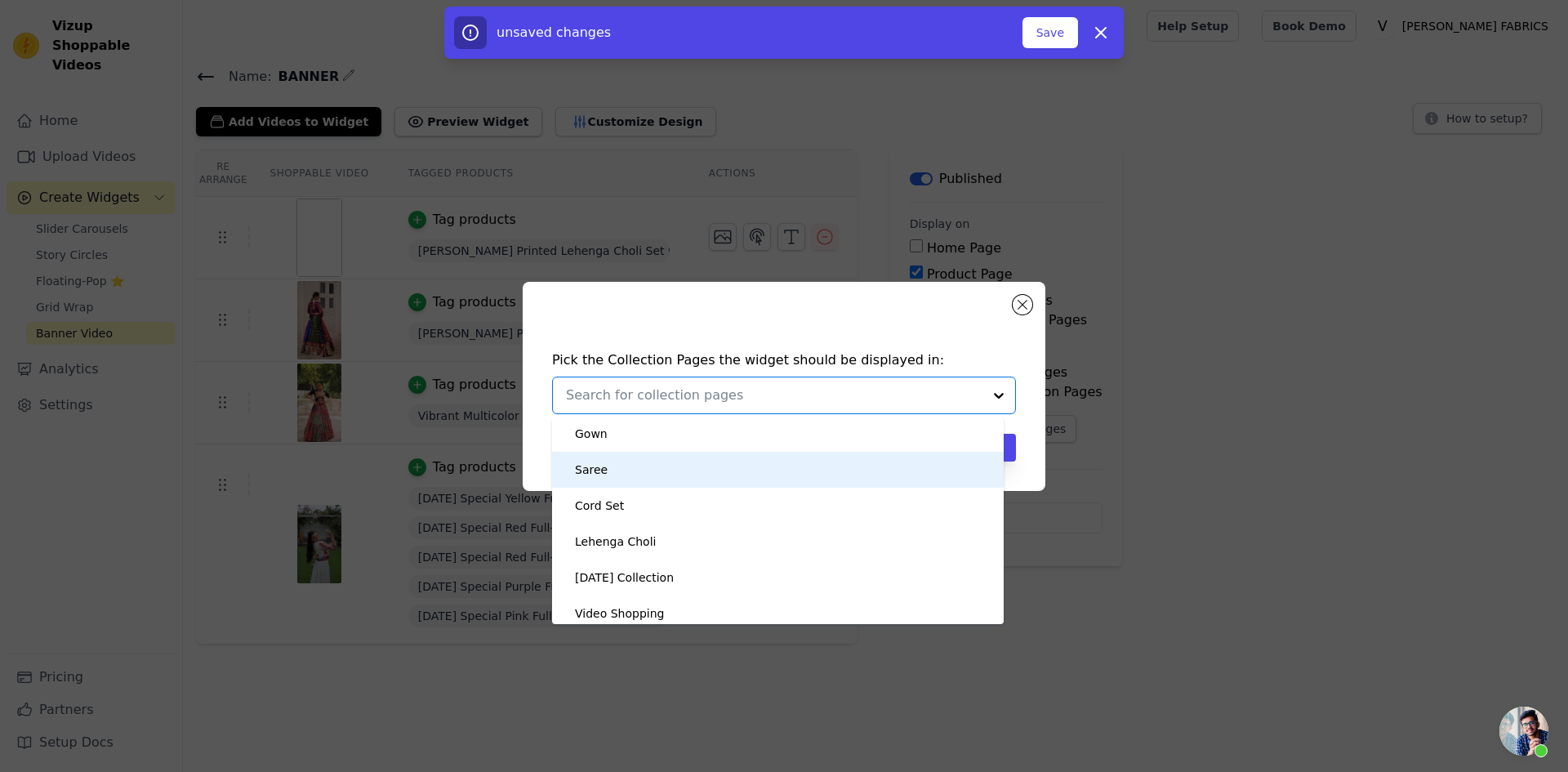
scroll to position [261, 0]
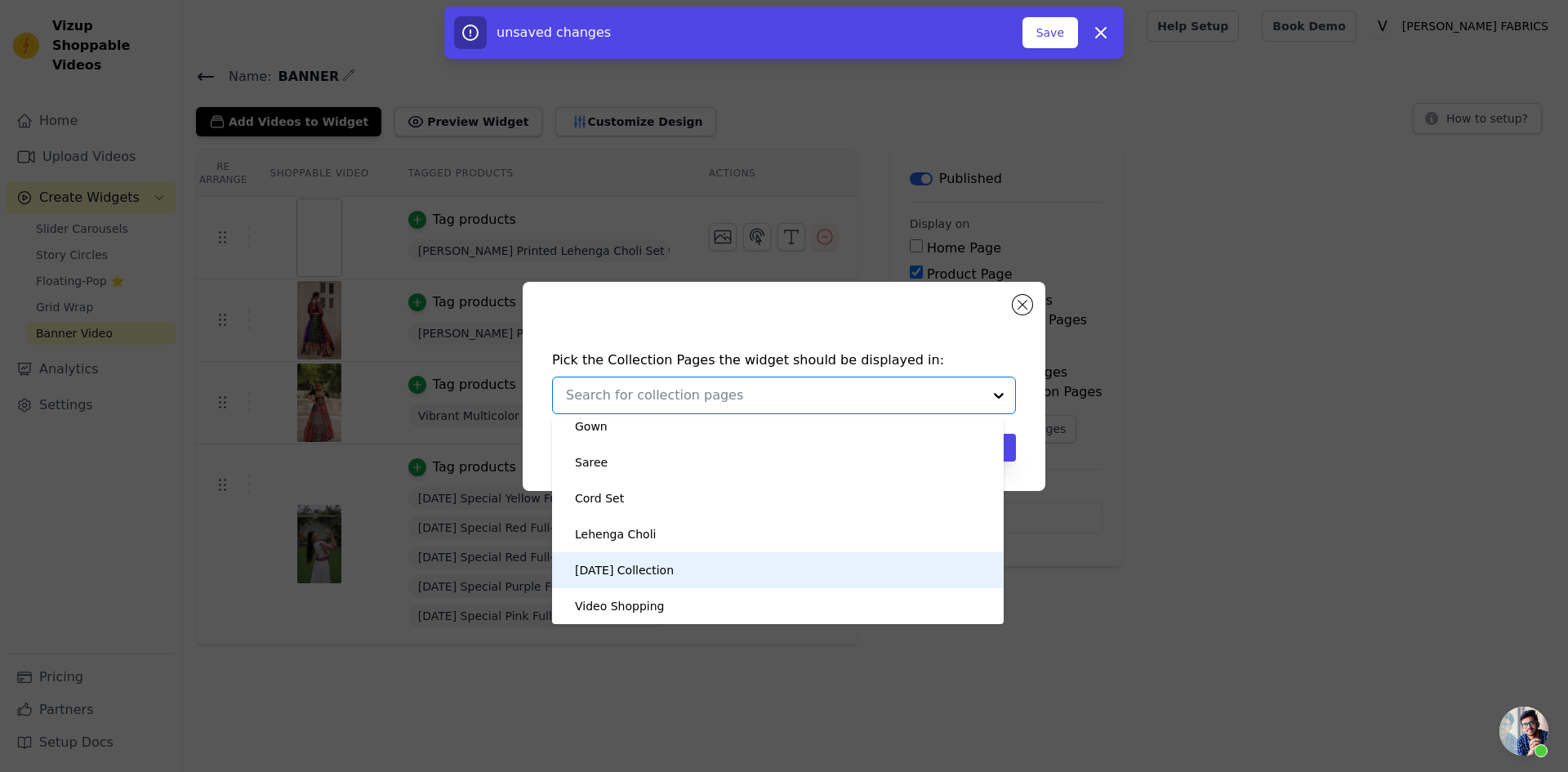
click at [646, 570] on div "[DATE] Collection" at bounding box center [624, 570] width 99 height 36
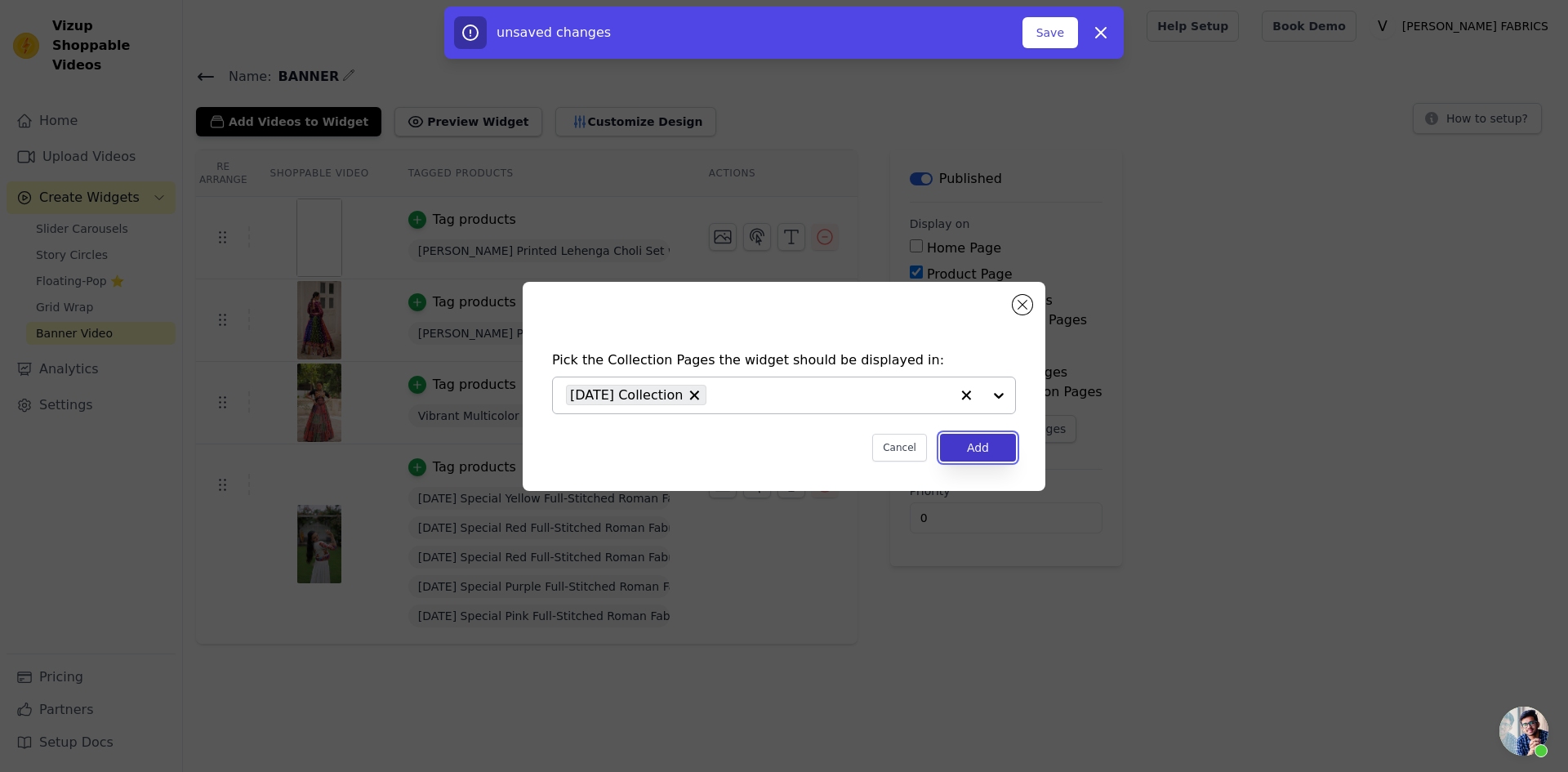
click at [981, 441] on button "Add" at bounding box center [978, 447] width 76 height 28
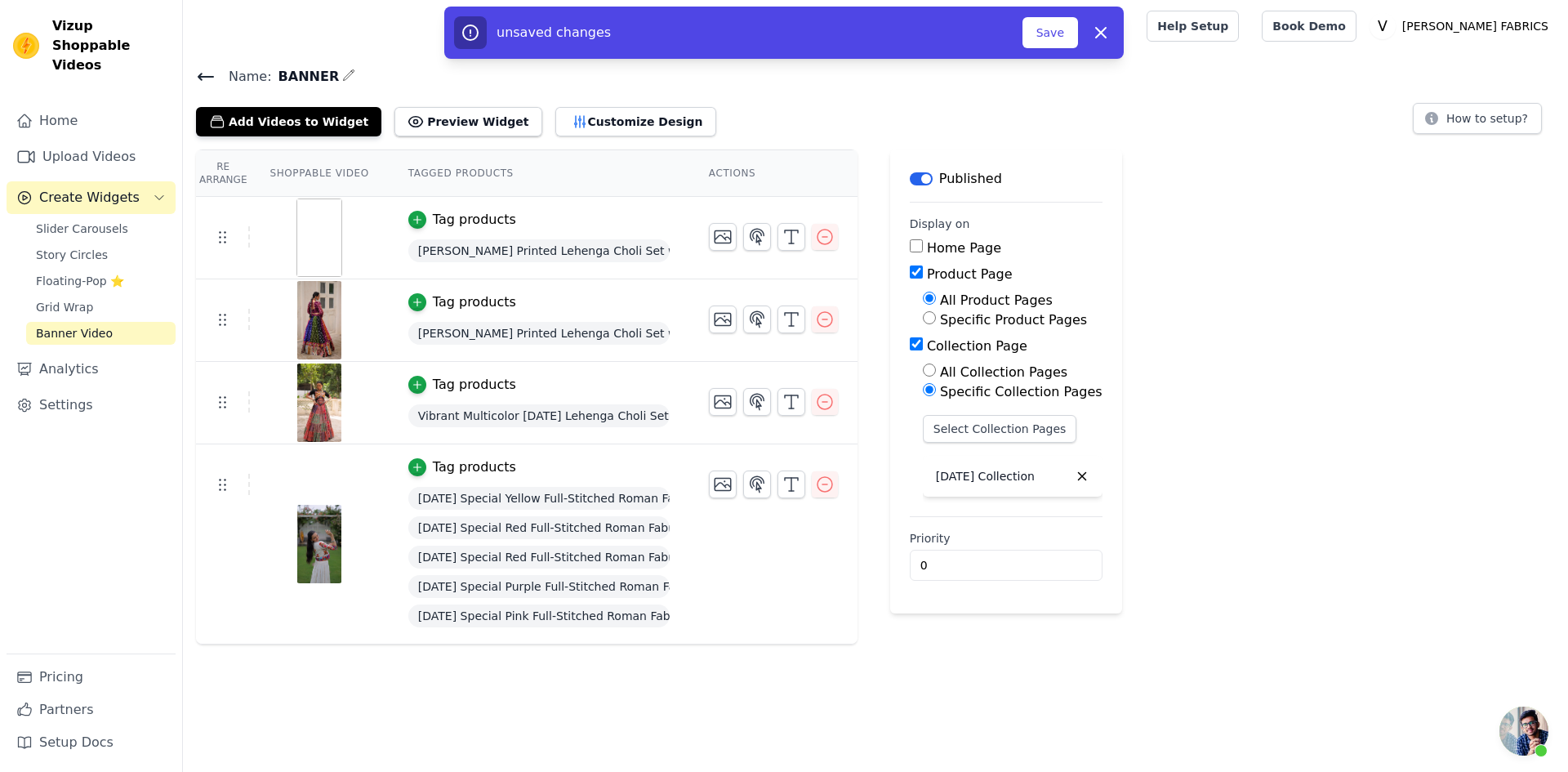
click at [909, 274] on input "Product Page" at bounding box center [916, 272] width 13 height 13
checkbox input "false"
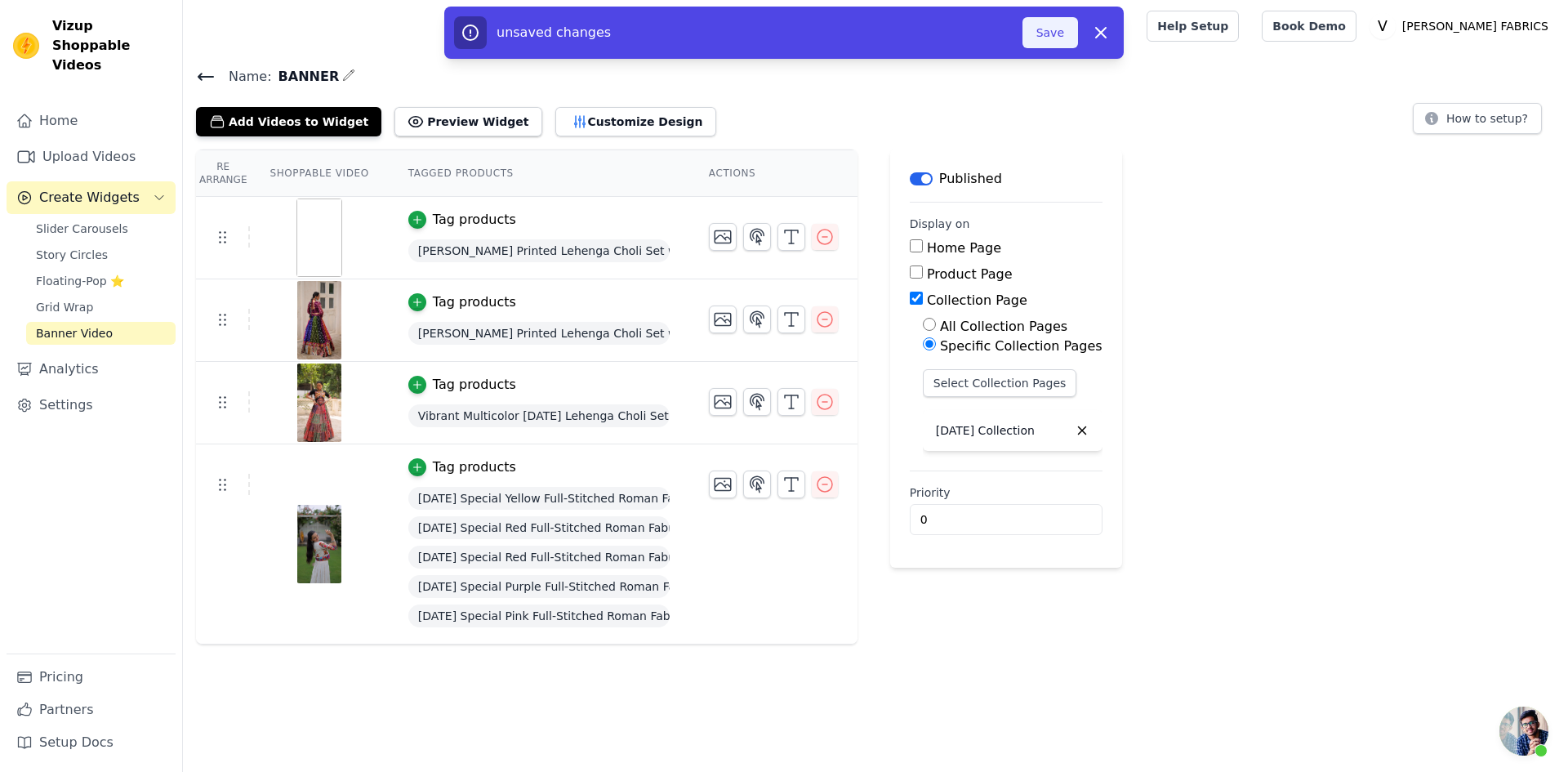
click at [1062, 27] on button "Save" at bounding box center [1050, 32] width 55 height 31
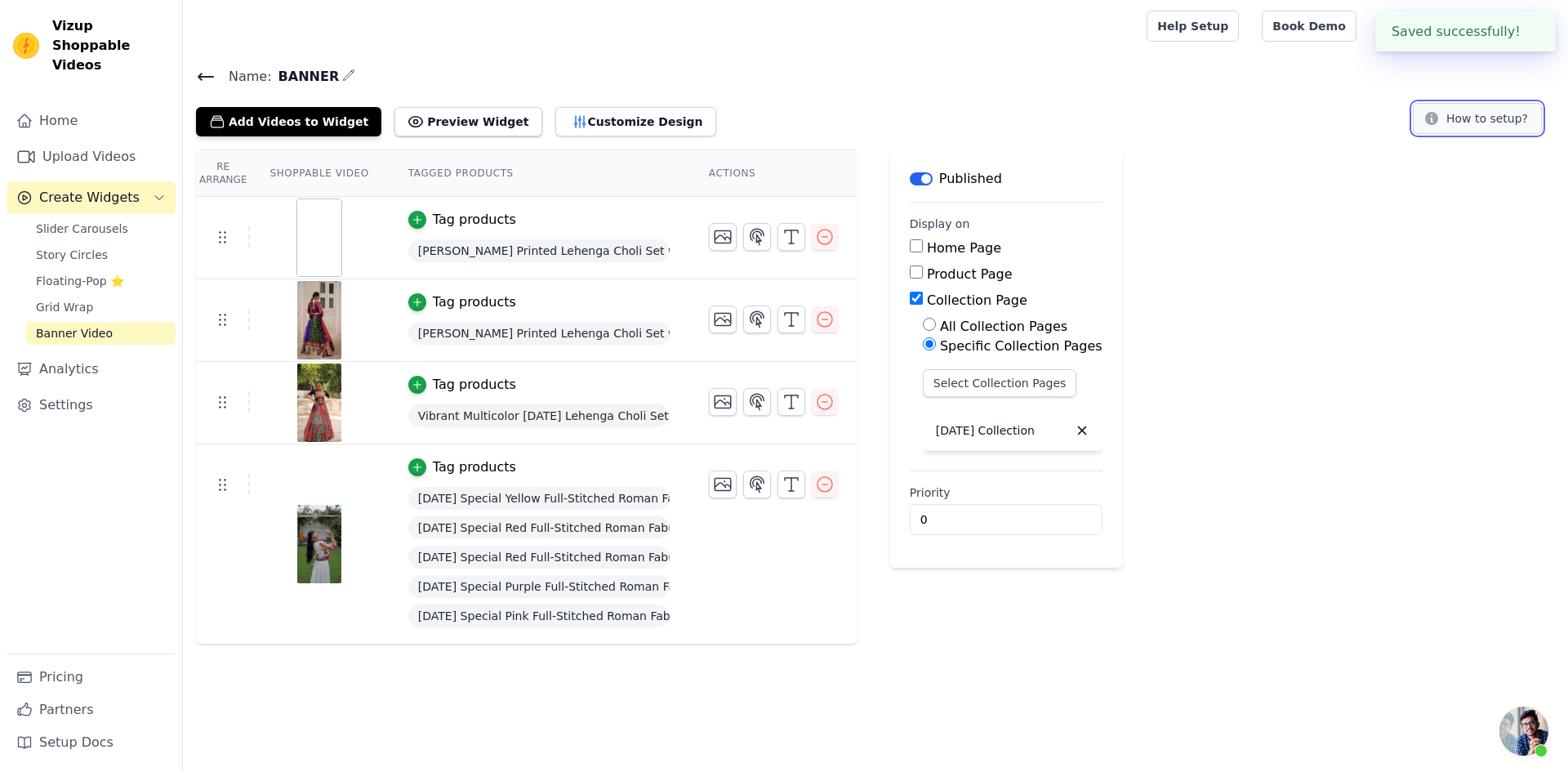
click at [1483, 120] on button "How to setup?" at bounding box center [1477, 118] width 129 height 31
click at [445, 117] on button "Preview Widget" at bounding box center [468, 122] width 147 height 30
click at [911, 178] on button "Label" at bounding box center [921, 178] width 23 height 13
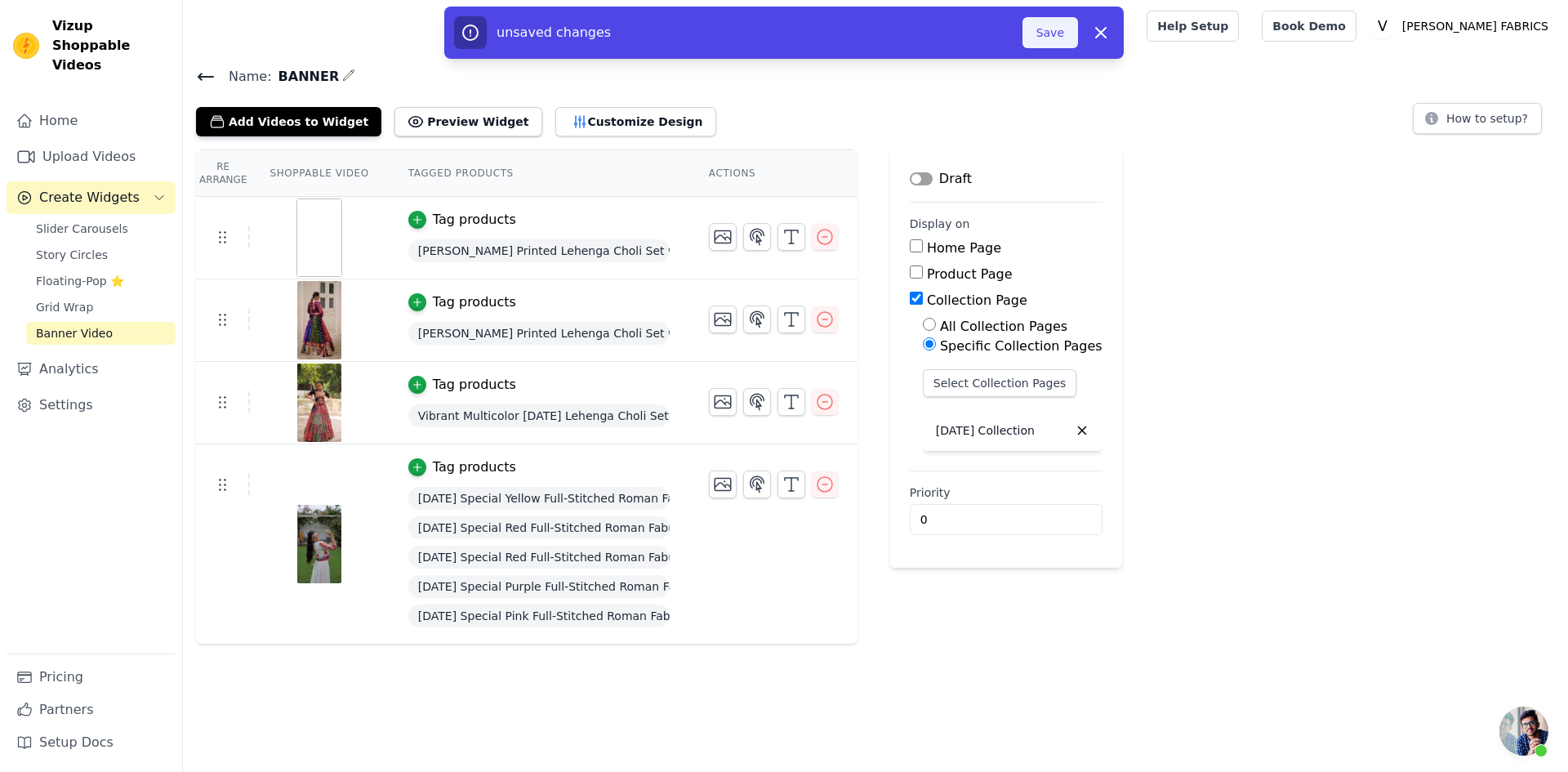
click at [1050, 29] on button "Save" at bounding box center [1050, 32] width 55 height 31
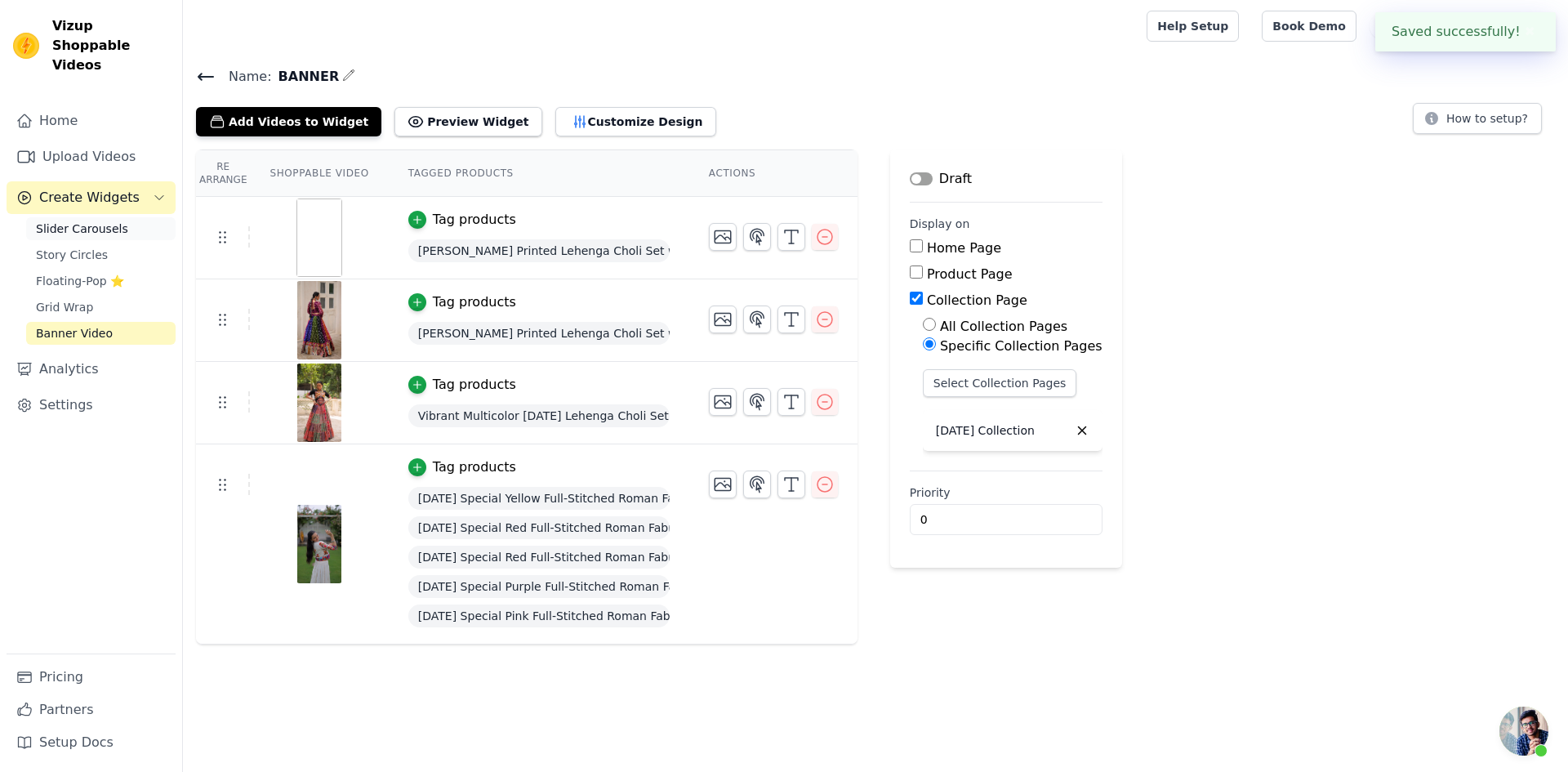
click at [99, 220] on span "Slider Carousels" at bounding box center [82, 228] width 92 height 17
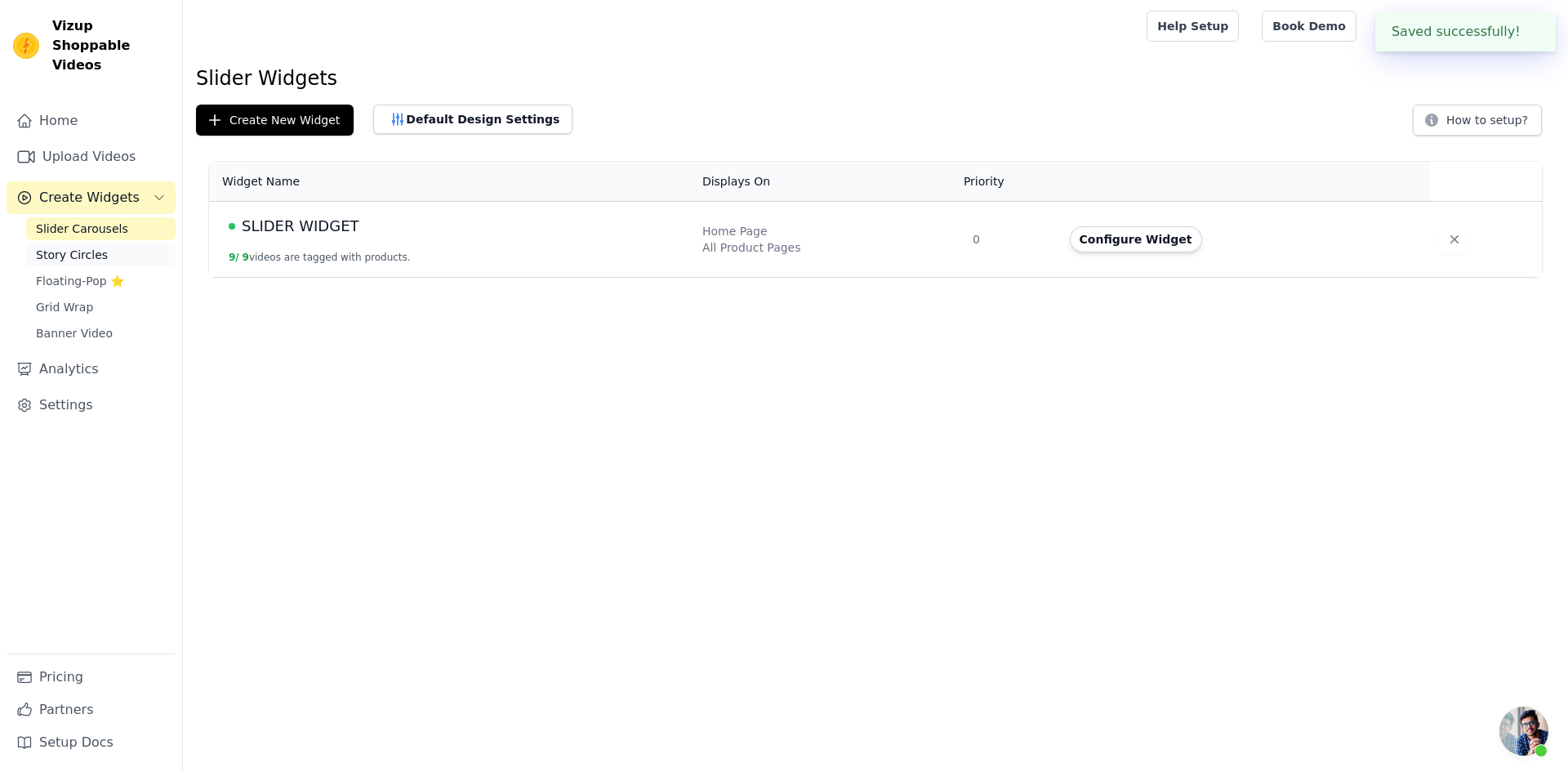
click at [67, 247] on span "Story Circles" at bounding box center [72, 254] width 72 height 17
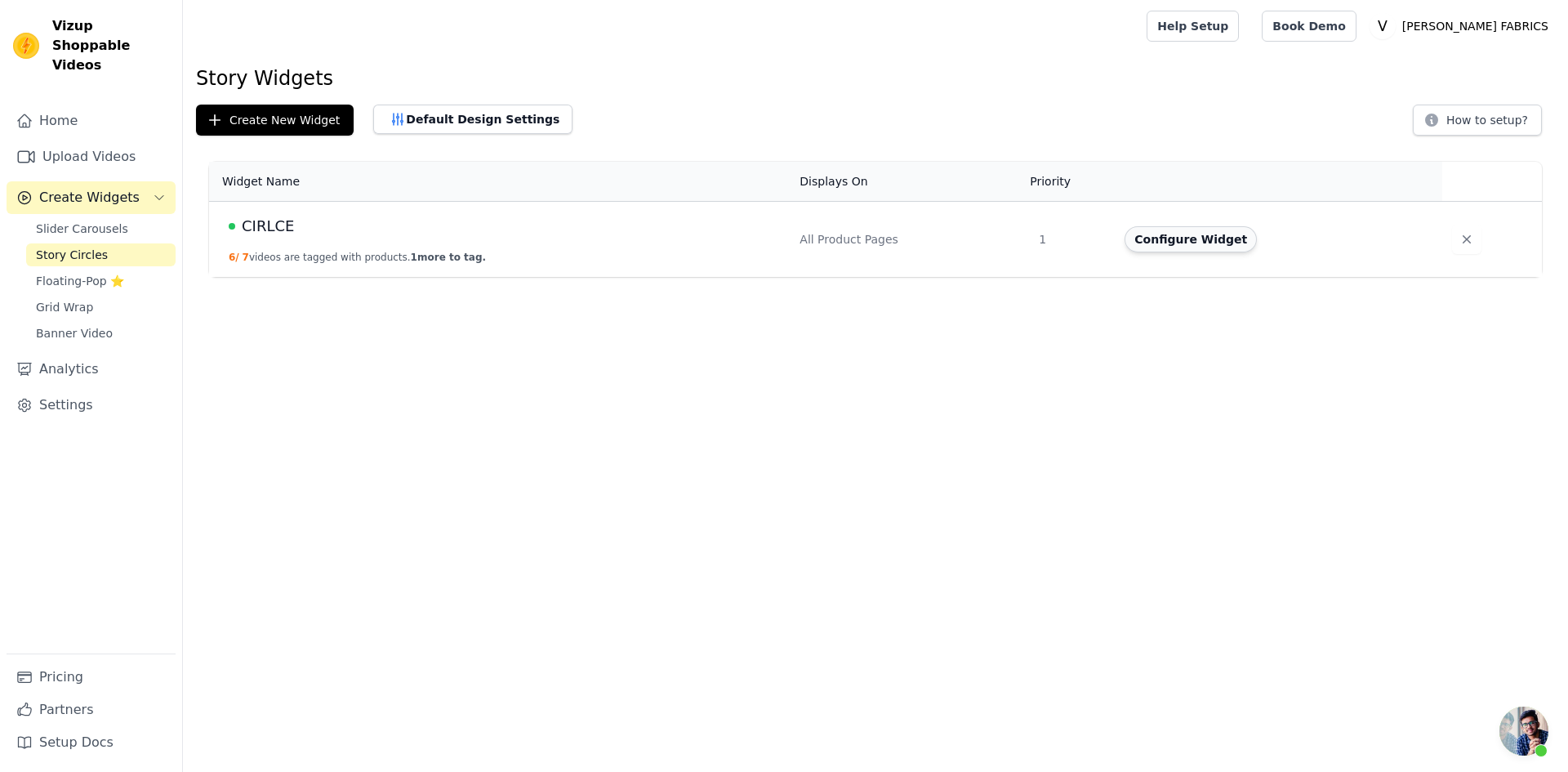
click at [1202, 244] on button "Configure Widget" at bounding box center [1190, 239] width 132 height 26
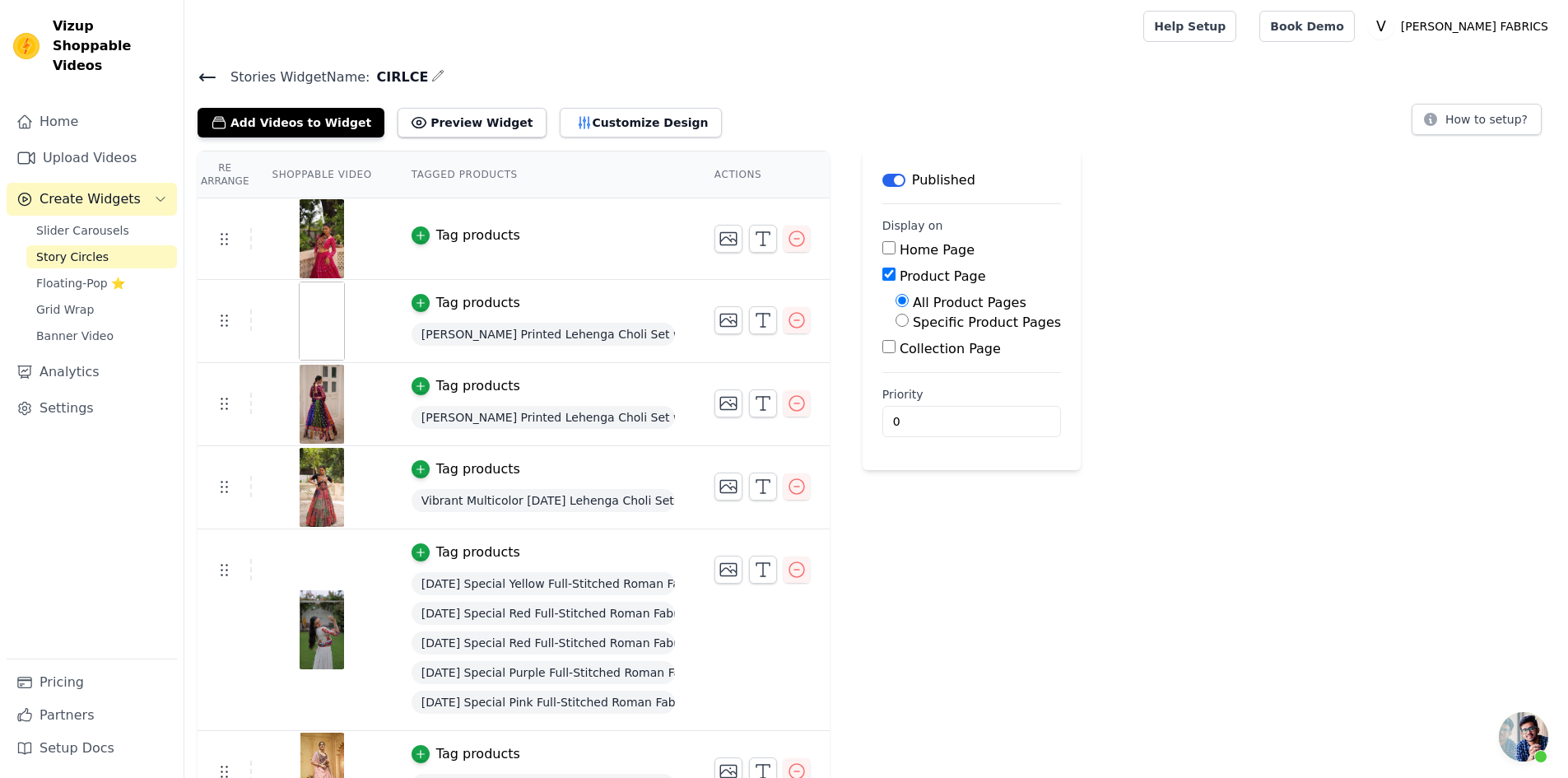
click at [887, 179] on button "Label" at bounding box center [894, 179] width 23 height 13
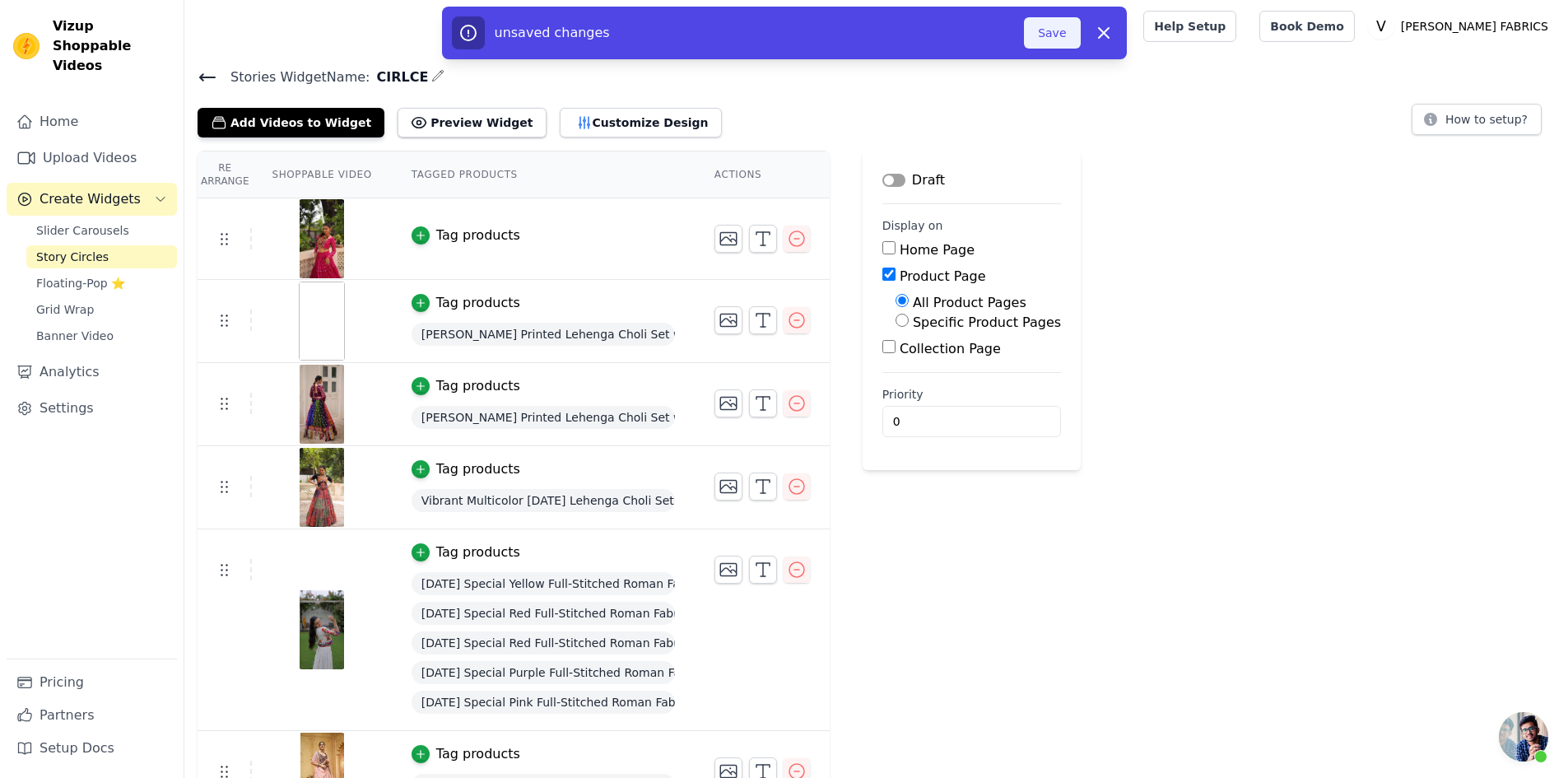
click at [1062, 25] on button "Save" at bounding box center [1051, 33] width 56 height 31
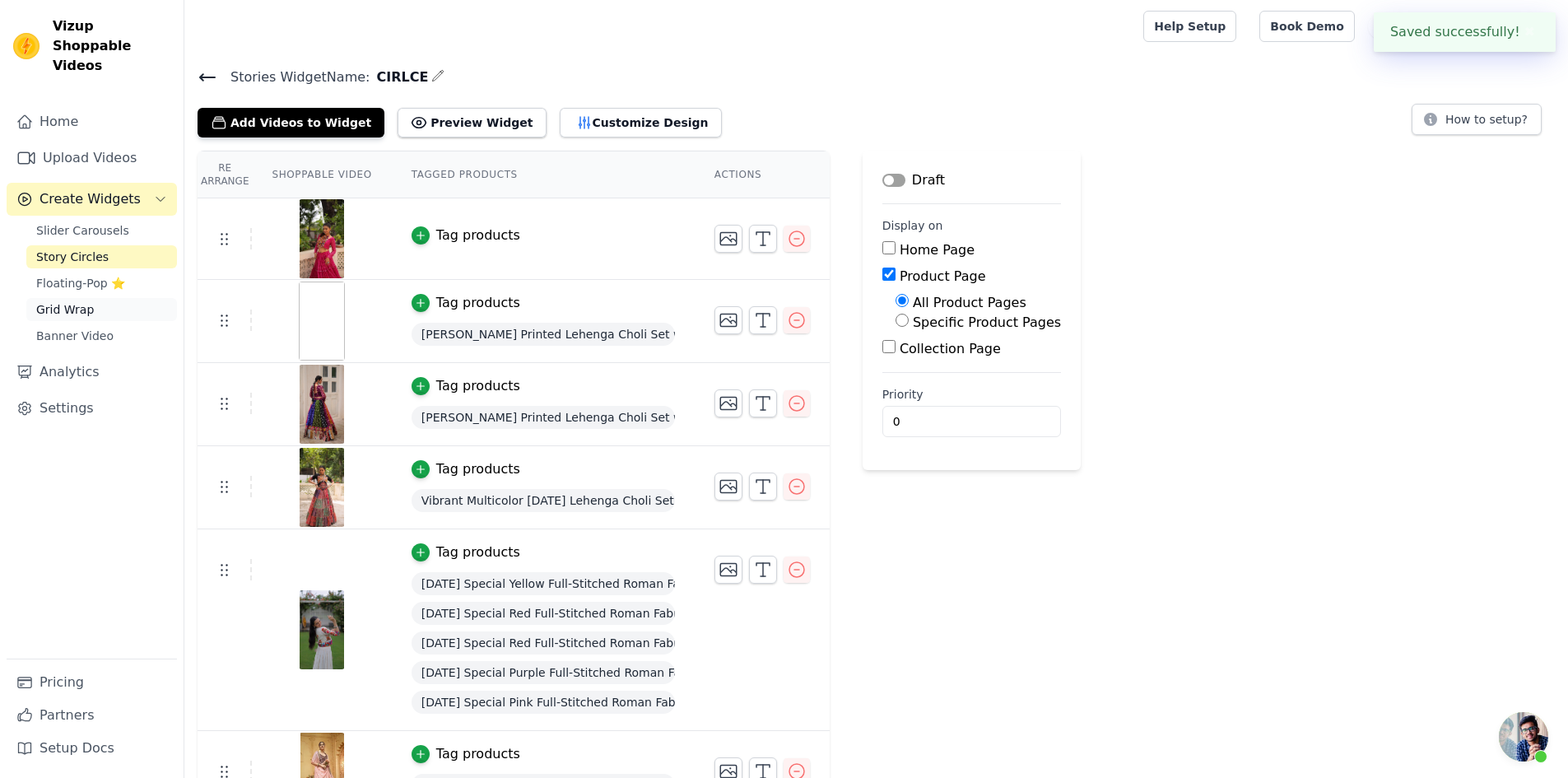
click at [56, 301] on span "Grid Wrap" at bounding box center [65, 309] width 57 height 17
